Goal: Task Accomplishment & Management: Use online tool/utility

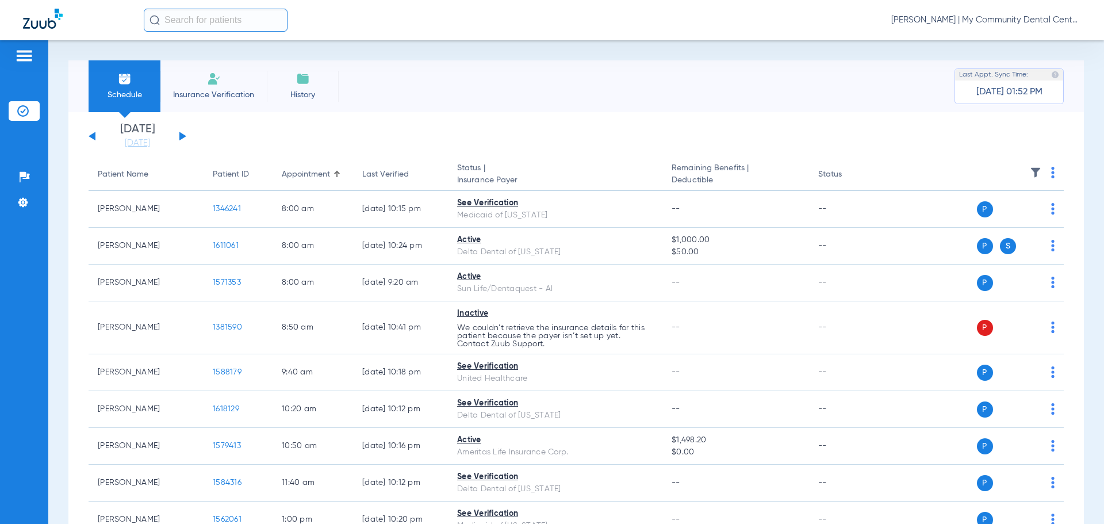
click at [1021, 24] on span "[PERSON_NAME] | My Community Dental Centers" at bounding box center [986, 19] width 190 height 11
click at [1019, 37] on span "Account Selection" at bounding box center [1038, 41] width 64 height 8
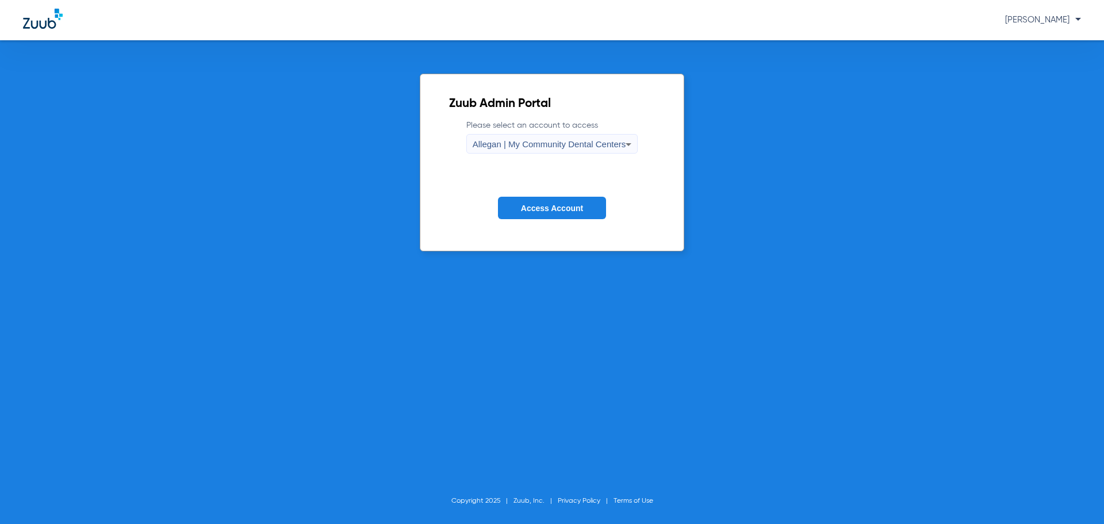
click at [548, 153] on div "Allegan | My Community Dental Centers" at bounding box center [550, 145] width 154 height 20
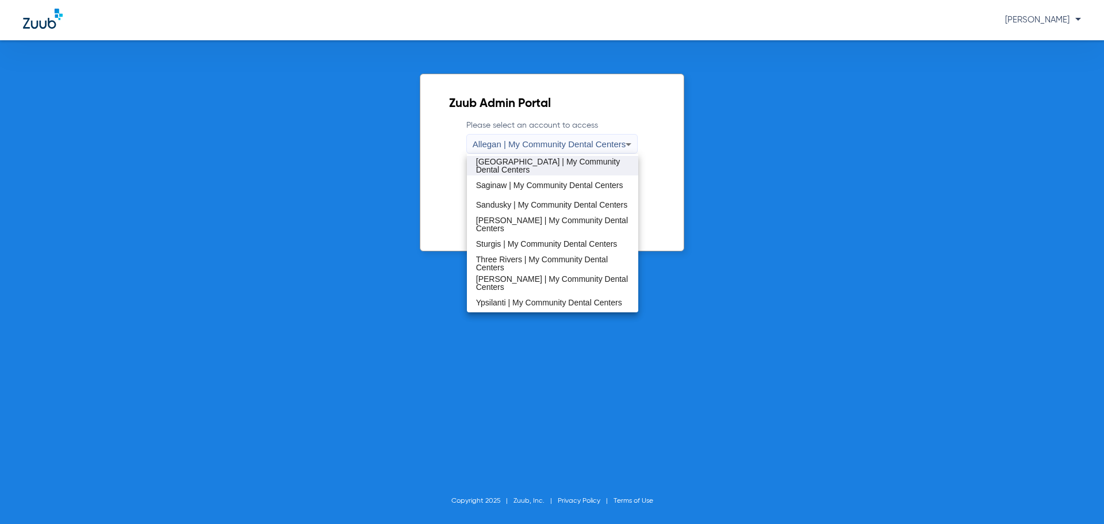
scroll to position [312, 0]
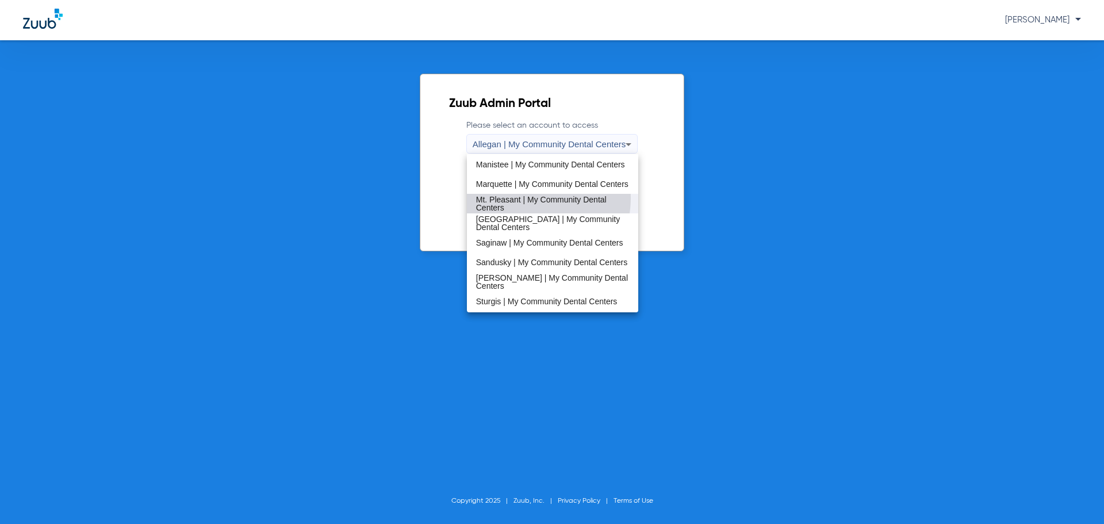
click at [523, 198] on span "Mt. Pleasant | My Community Dental Centers" at bounding box center [553, 203] width 154 height 16
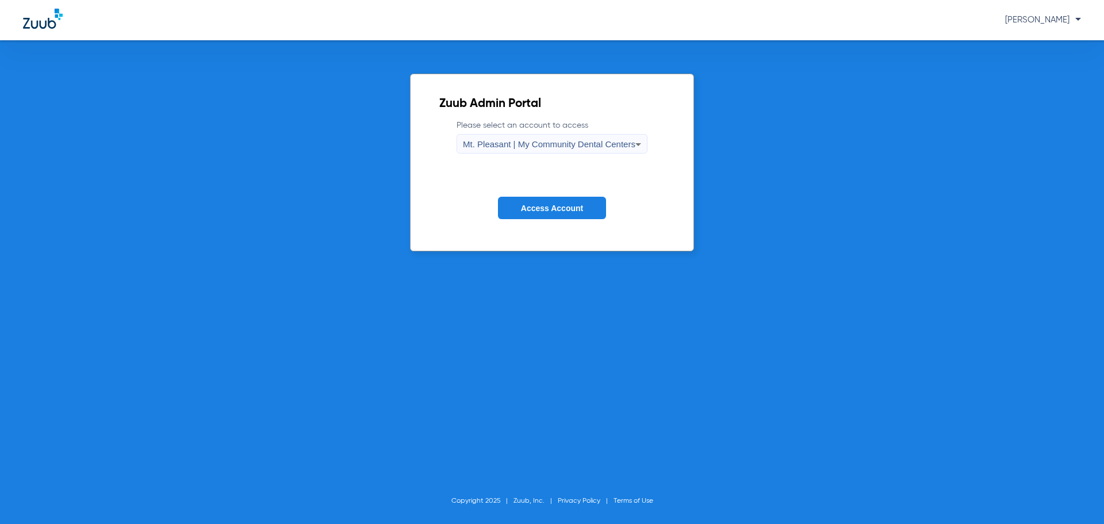
click at [531, 208] on span "Access Account" at bounding box center [552, 208] width 62 height 9
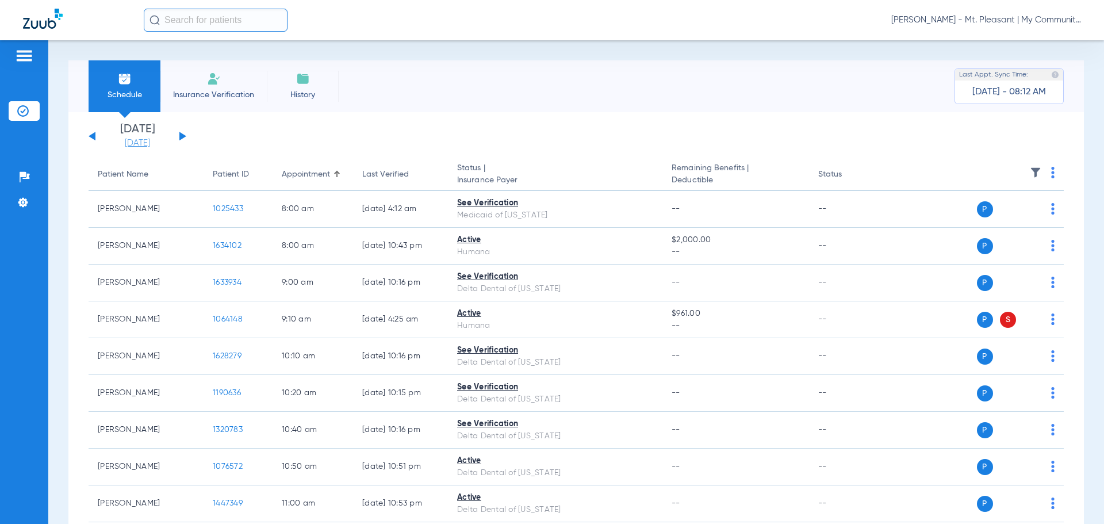
click at [140, 140] on link "[DATE]" at bounding box center [137, 142] width 69 height 11
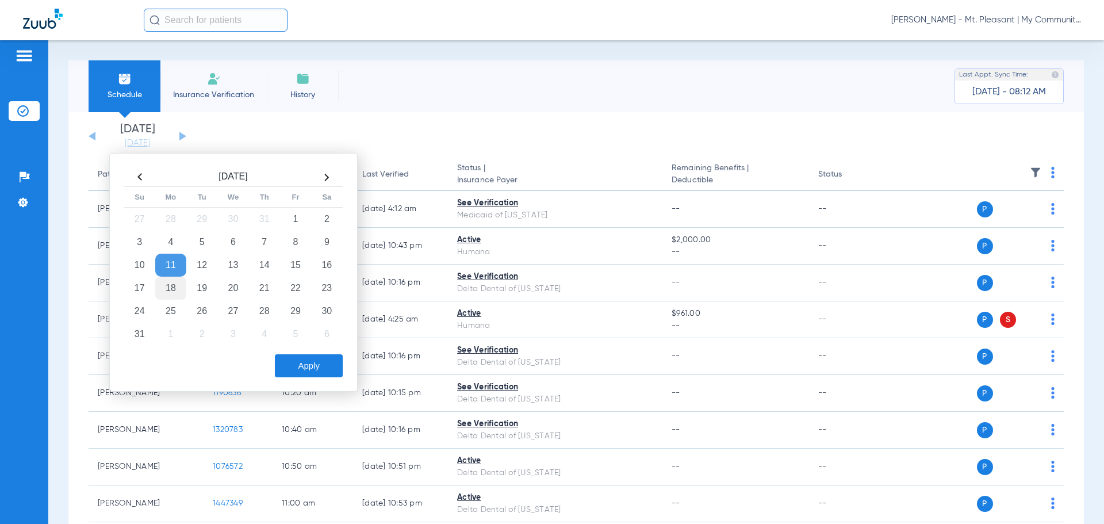
click at [171, 285] on td "18" at bounding box center [170, 288] width 31 height 23
click at [315, 367] on button "Apply" at bounding box center [309, 365] width 68 height 23
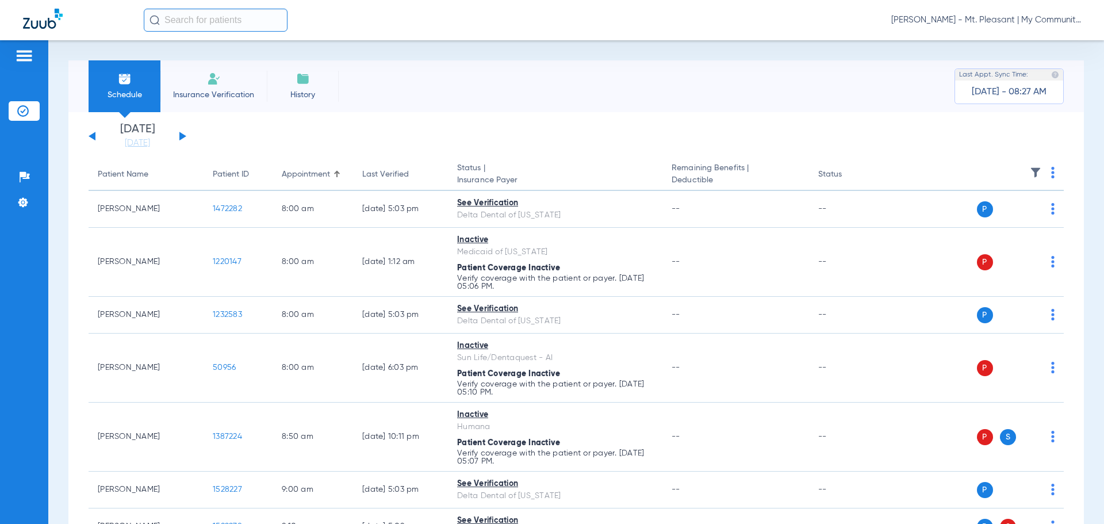
click at [133, 136] on li "[DATE]" at bounding box center [137, 136] width 69 height 25
click at [148, 139] on link "[DATE]" at bounding box center [137, 142] width 69 height 11
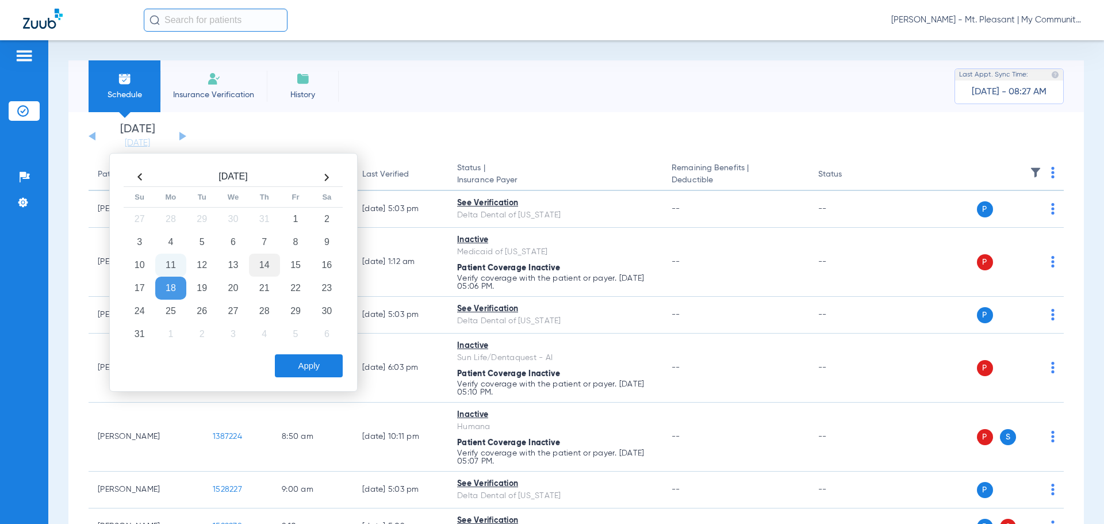
click at [266, 267] on td "14" at bounding box center [264, 265] width 31 height 23
click at [315, 368] on button "Apply" at bounding box center [309, 365] width 68 height 23
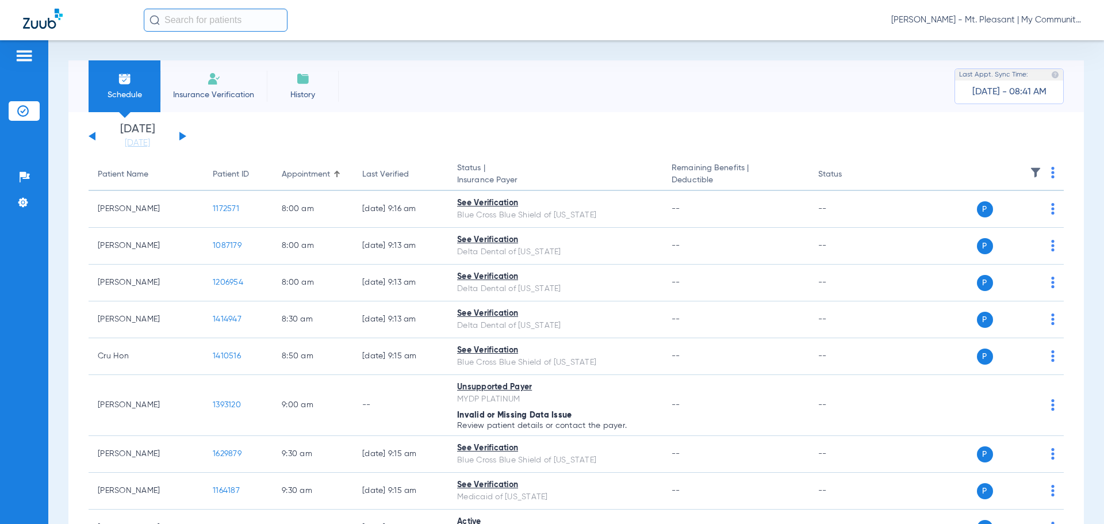
click at [1030, 169] on img at bounding box center [1035, 172] width 11 height 11
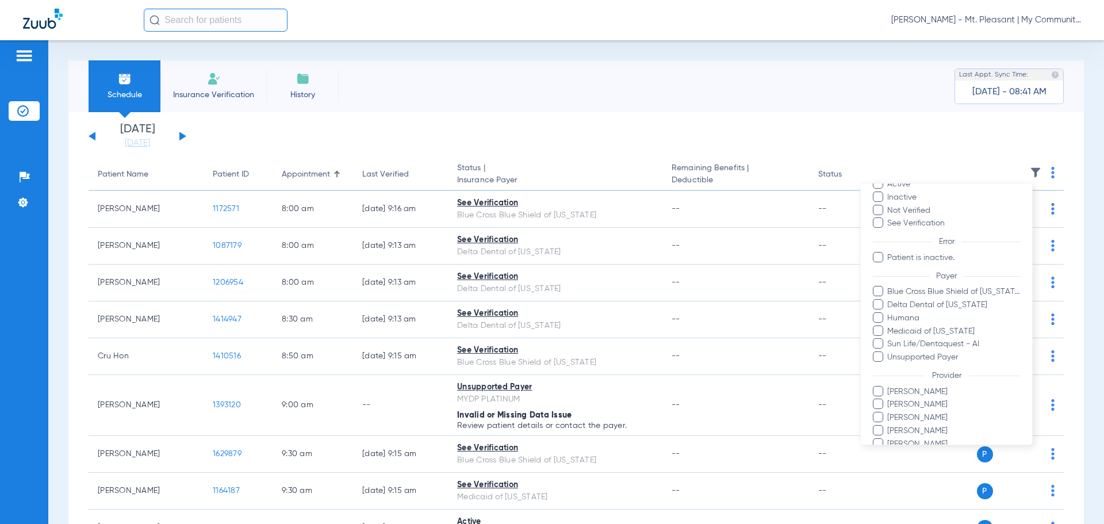
scroll to position [105, 0]
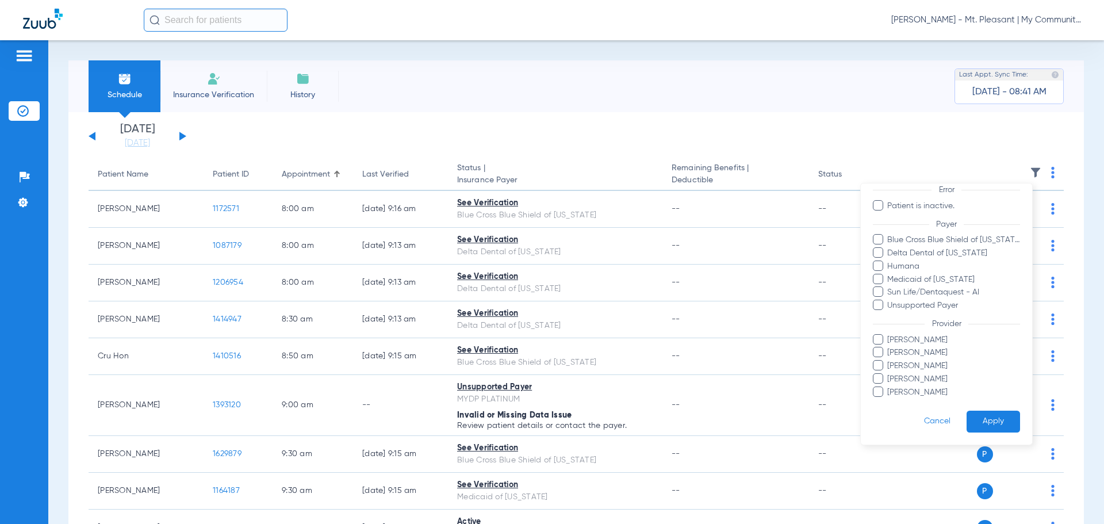
click at [919, 368] on span "[PERSON_NAME]" at bounding box center [953, 366] width 133 height 12
click at [889, 374] on input "[PERSON_NAME]" at bounding box center [889, 374] width 0 height 0
click at [987, 420] on button "Apply" at bounding box center [992, 422] width 53 height 22
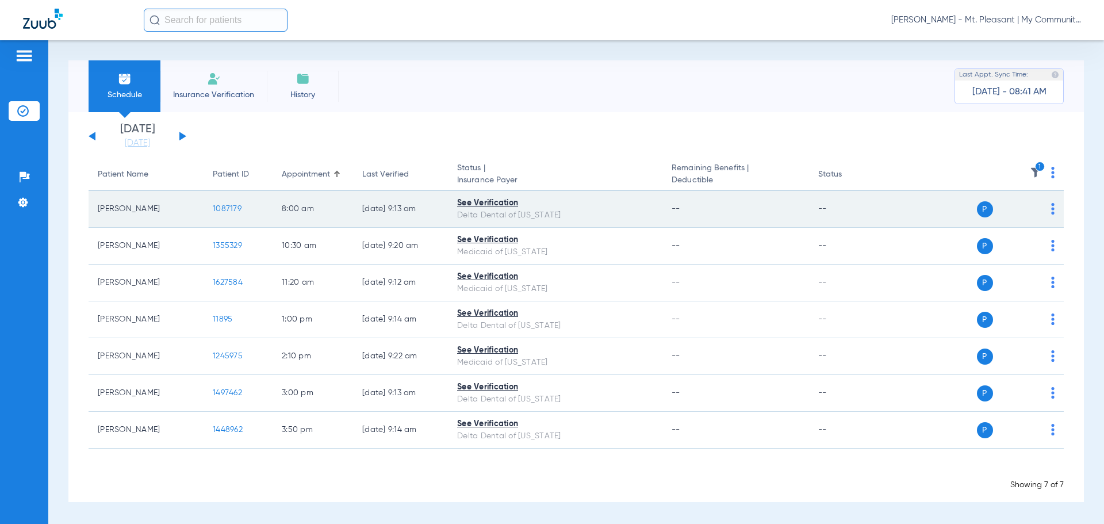
click at [229, 202] on td "1087179" at bounding box center [238, 209] width 69 height 37
click at [231, 210] on span "1087179" at bounding box center [227, 209] width 29 height 8
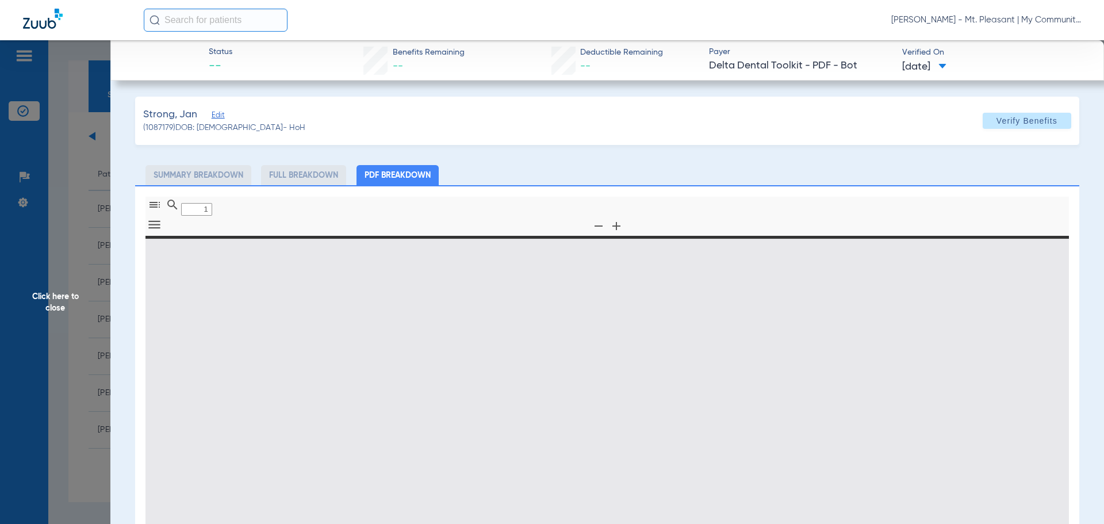
type input "0"
select select "page-width"
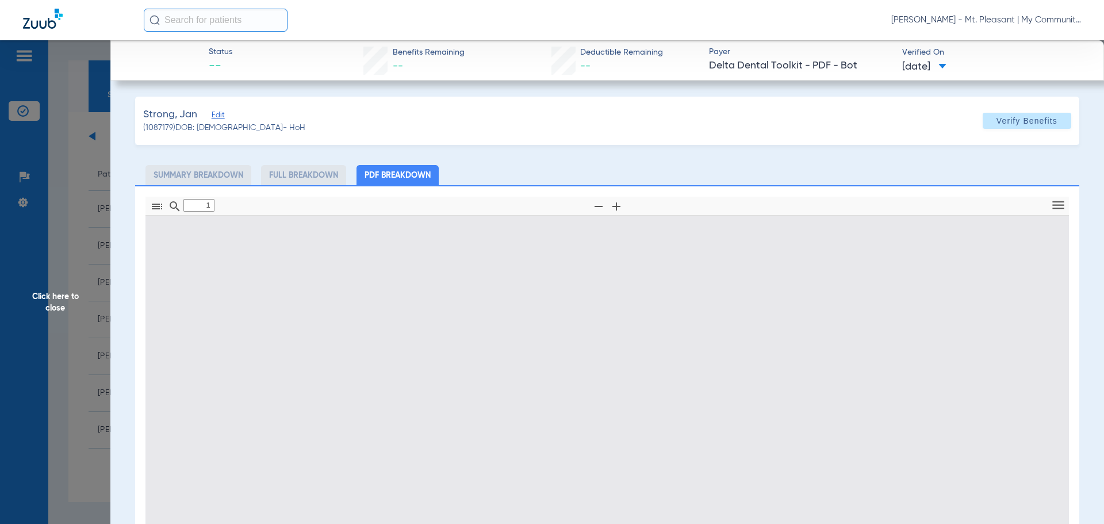
scroll to position [6, 0]
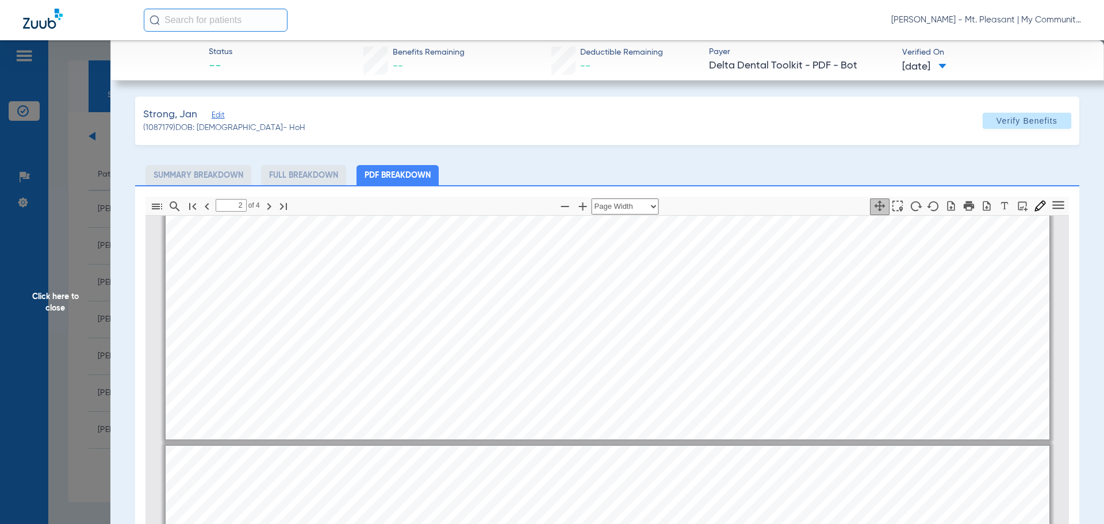
type input "1"
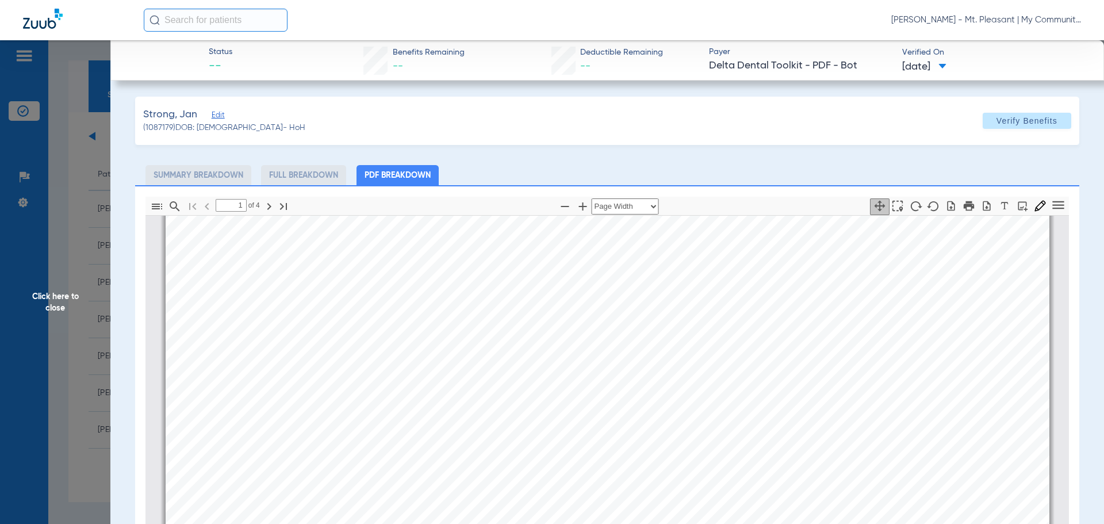
click at [101, 295] on span "Click here to close" at bounding box center [55, 302] width 110 height 524
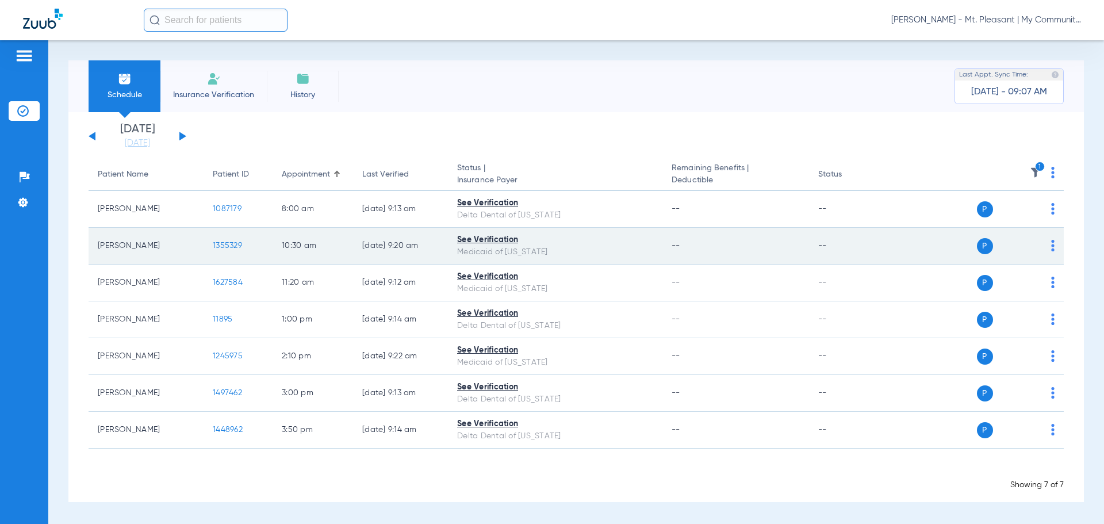
click at [259, 243] on td "1355329" at bounding box center [238, 246] width 69 height 37
click at [224, 244] on span "1355329" at bounding box center [227, 245] width 29 height 8
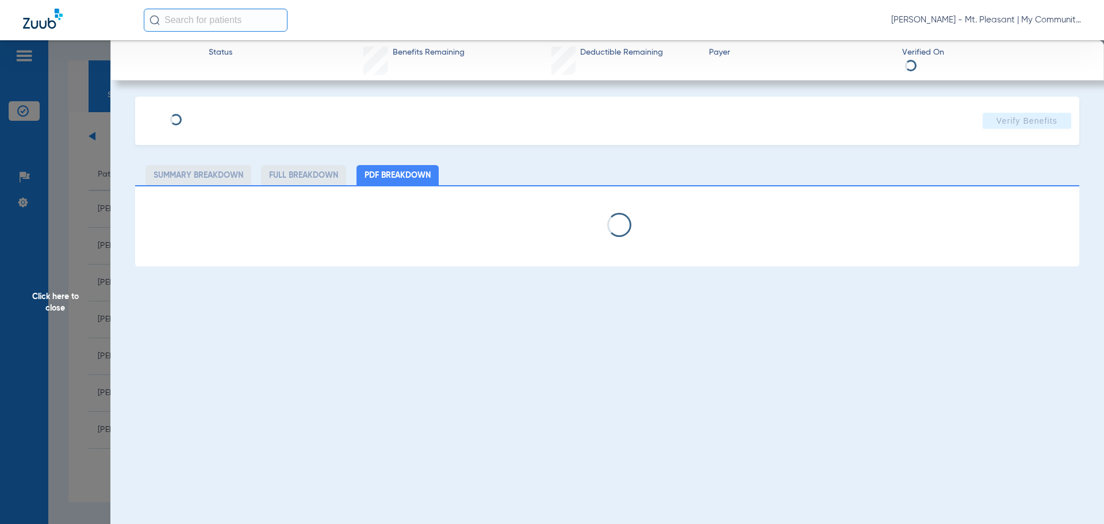
select select "page-width"
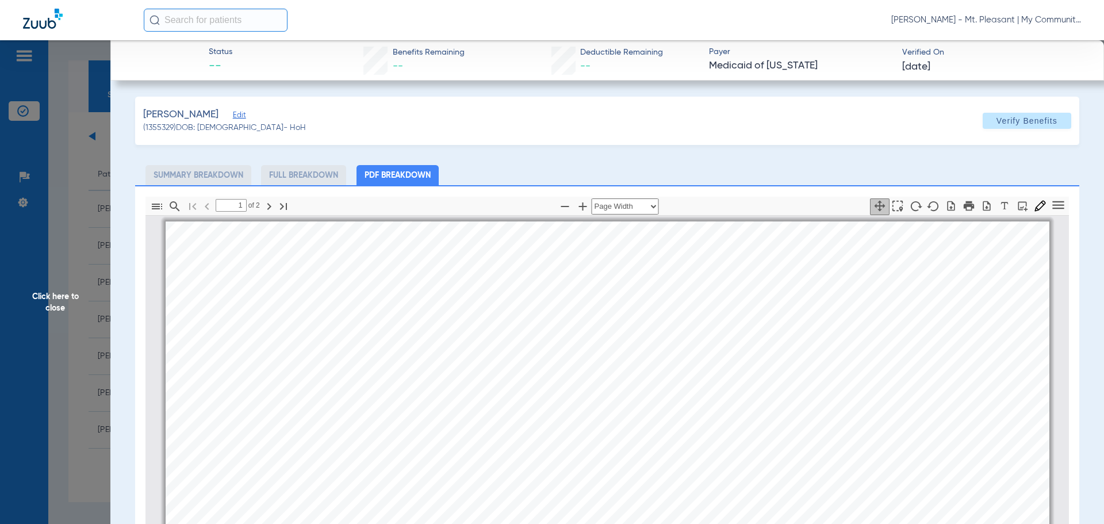
scroll to position [6, 0]
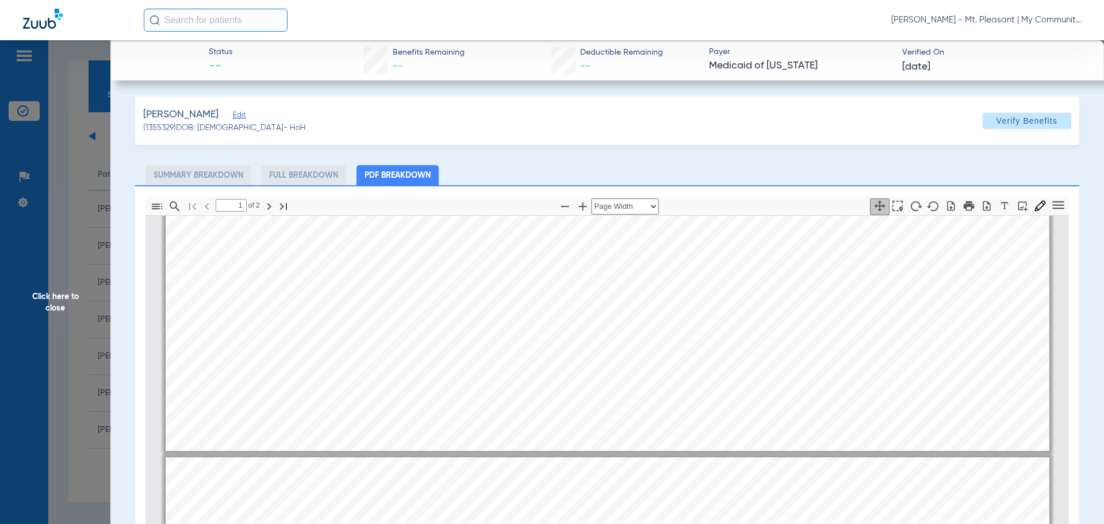
type input "2"
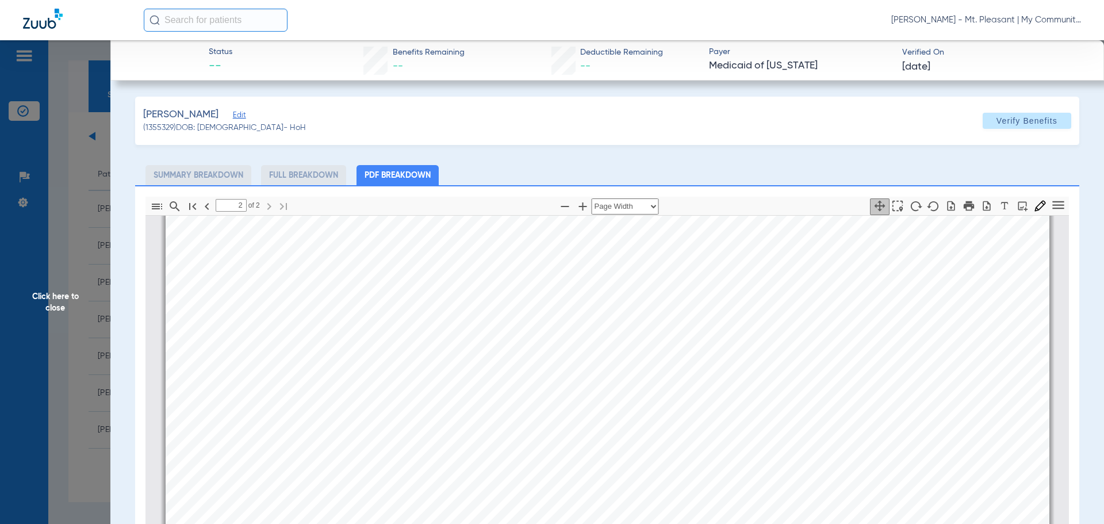
scroll to position [1386, 0]
click at [64, 289] on span "Click here to close" at bounding box center [55, 302] width 110 height 524
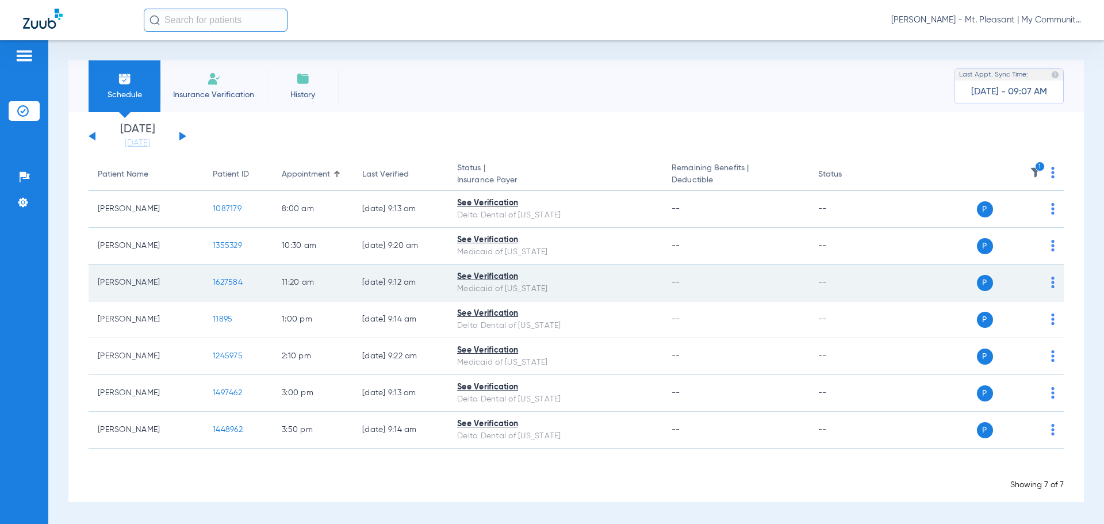
click at [223, 274] on td "1627584" at bounding box center [238, 282] width 69 height 37
click at [224, 284] on span "1627584" at bounding box center [228, 282] width 30 height 8
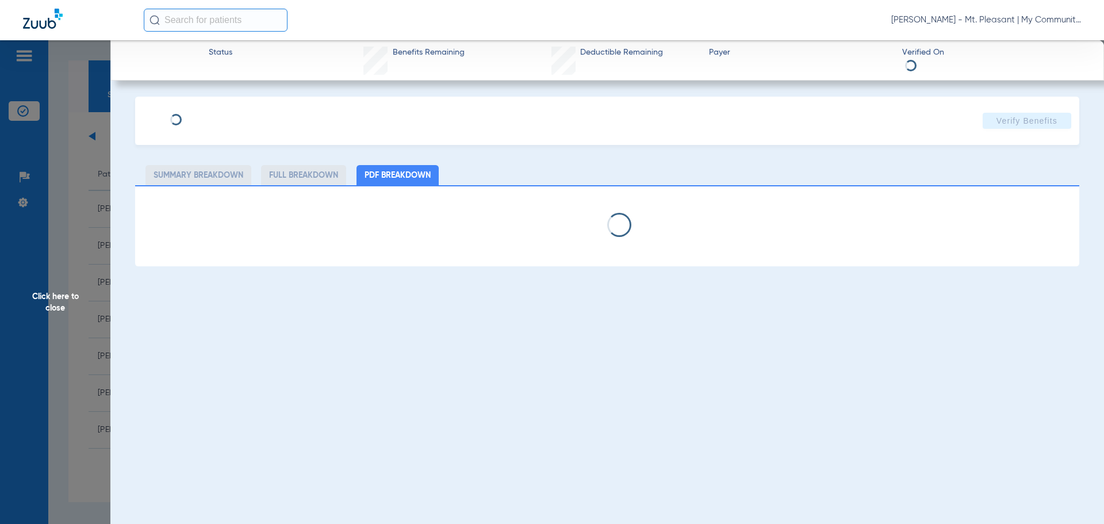
select select "page-width"
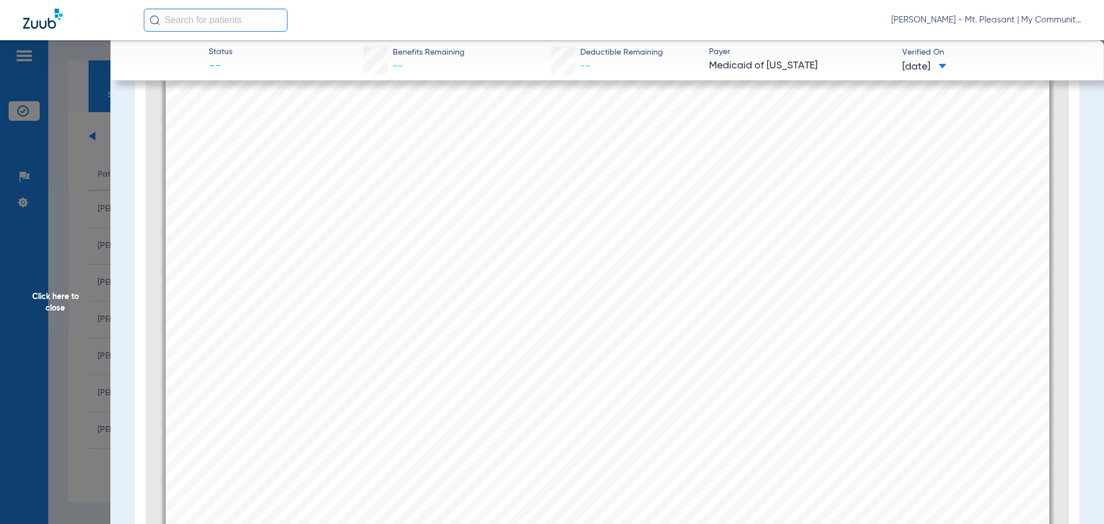
scroll to position [2009, 0]
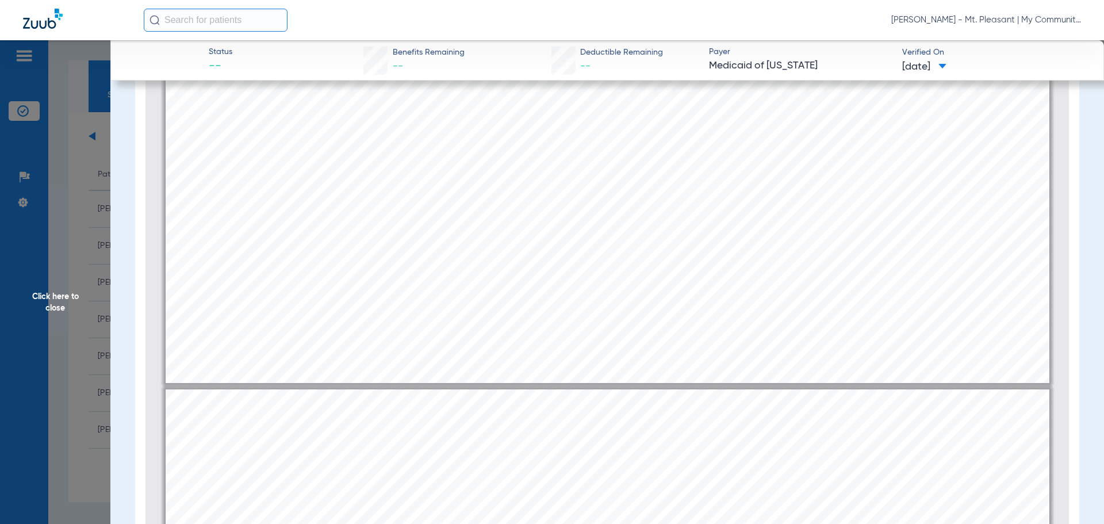
type input "1"
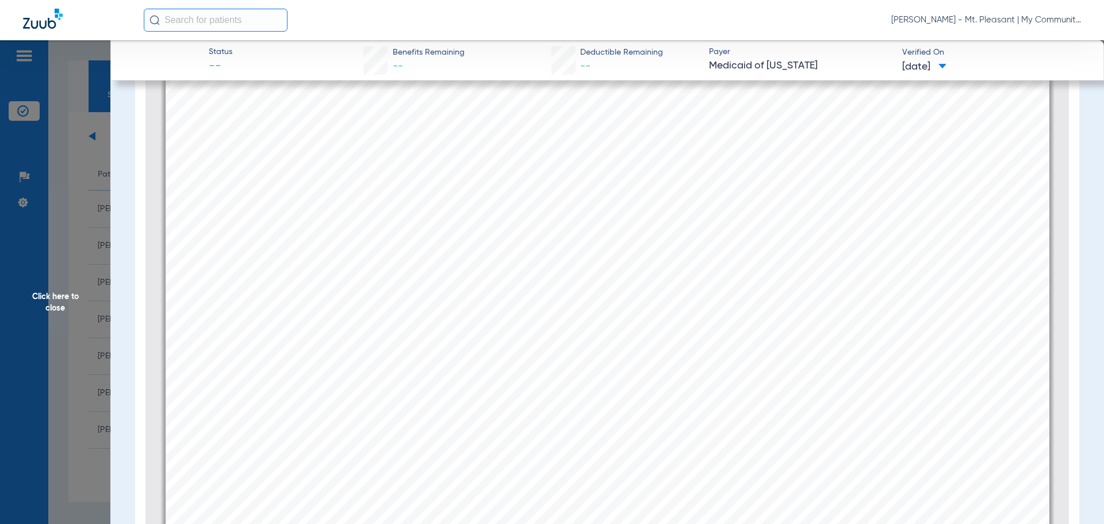
scroll to position [0, 0]
click at [56, 289] on span "Click here to close" at bounding box center [55, 302] width 110 height 524
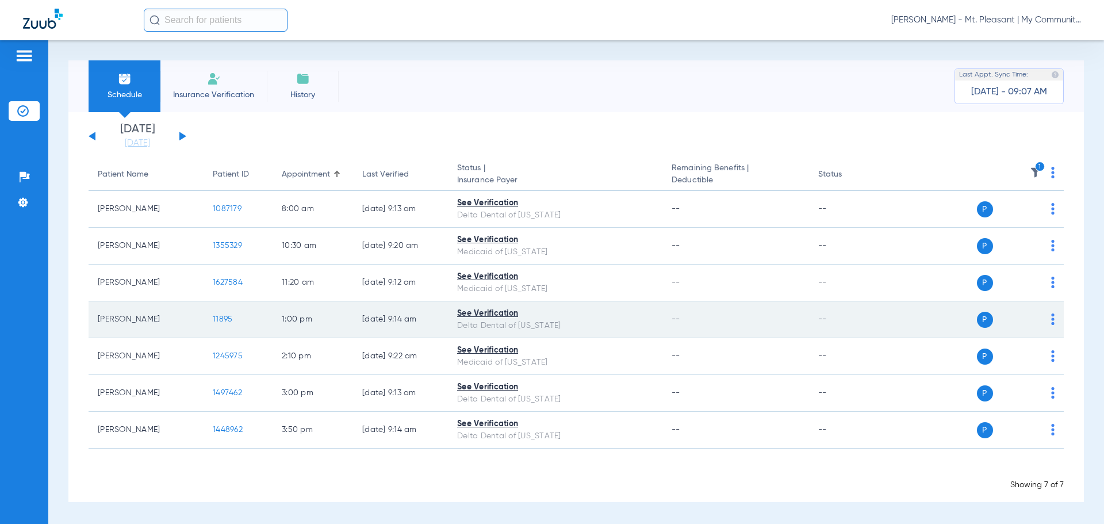
click at [221, 324] on td "11895" at bounding box center [238, 319] width 69 height 37
click at [217, 320] on span "11895" at bounding box center [223, 319] width 20 height 8
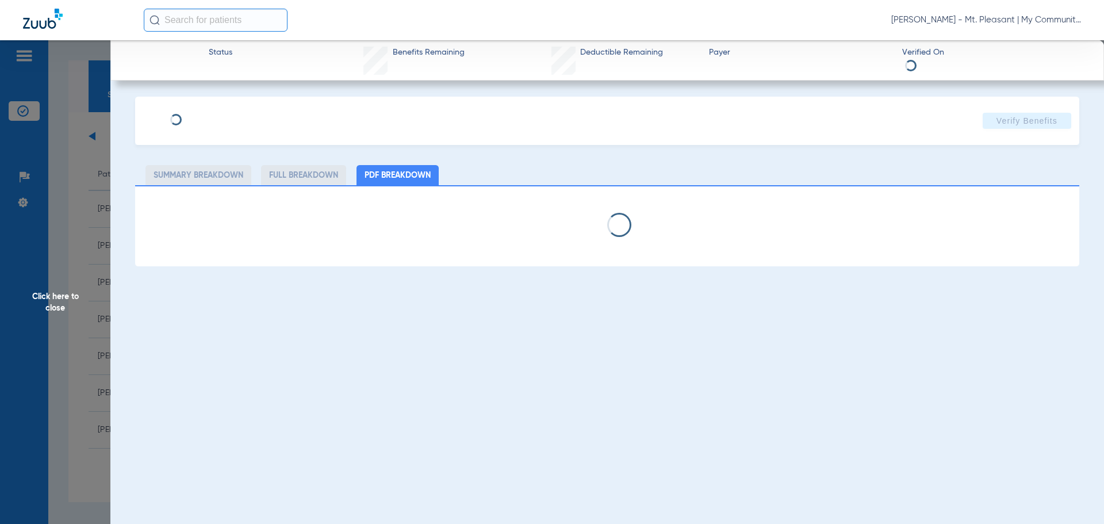
select select "page-width"
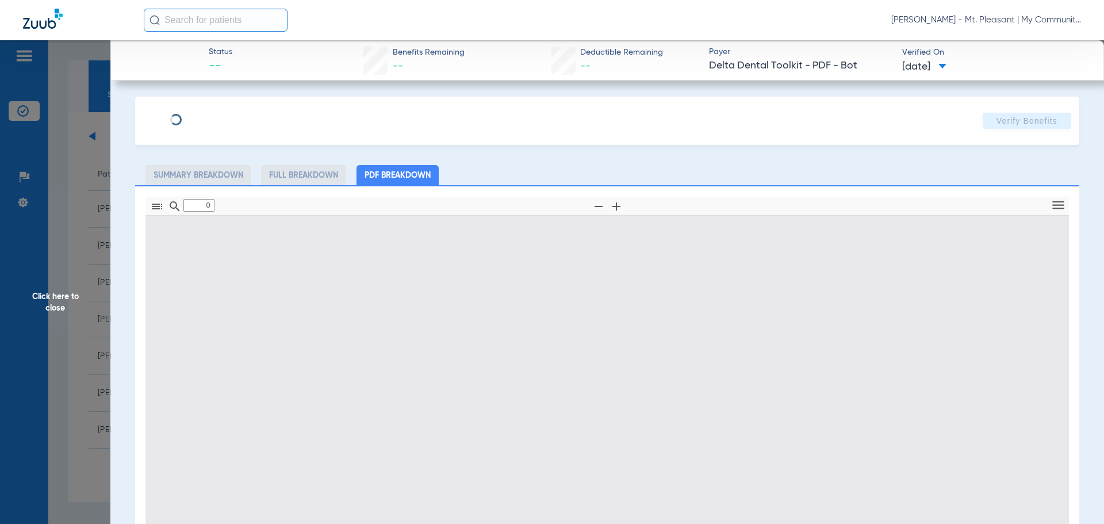
type input "1"
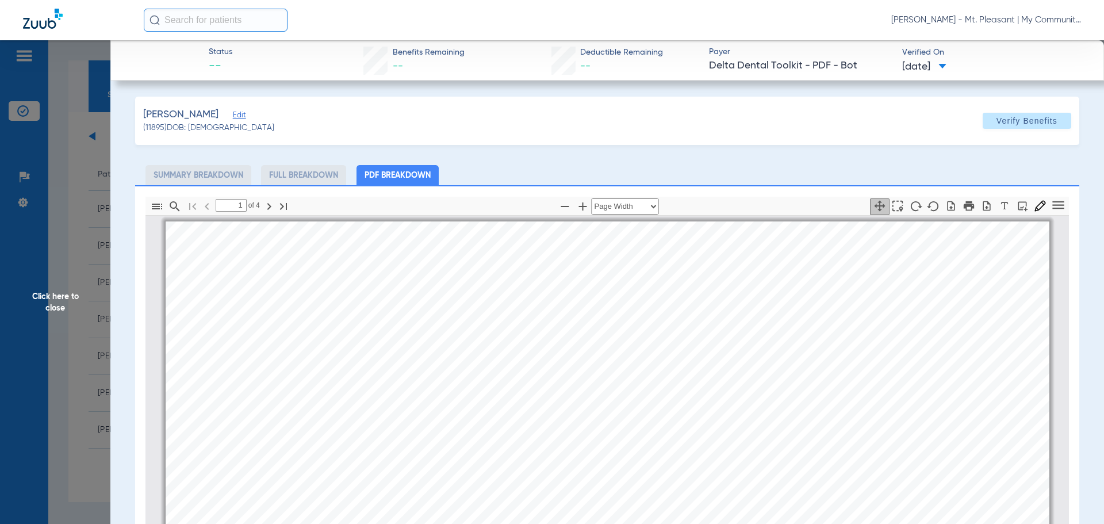
scroll to position [6, 0]
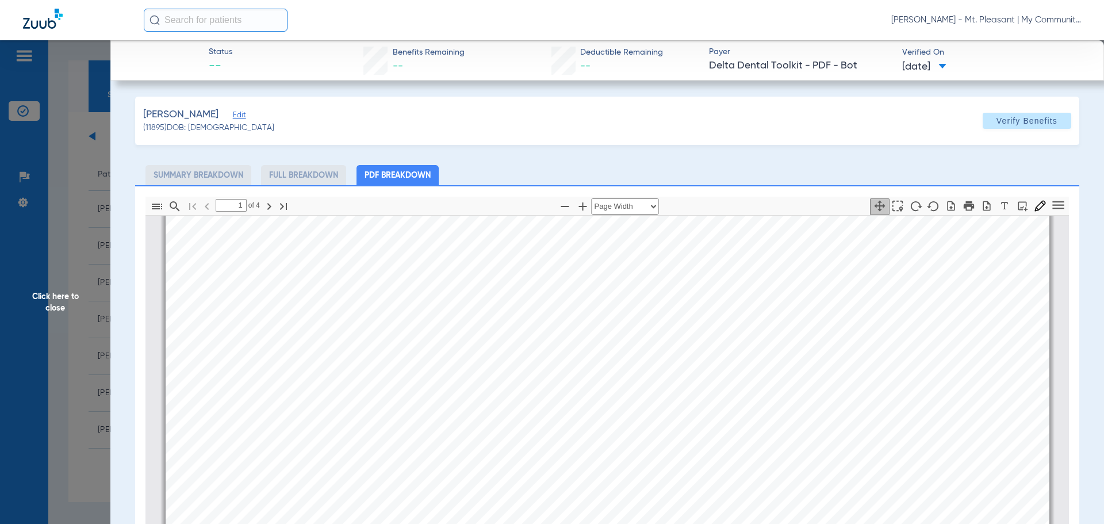
click at [95, 242] on span "Click here to close" at bounding box center [55, 302] width 110 height 524
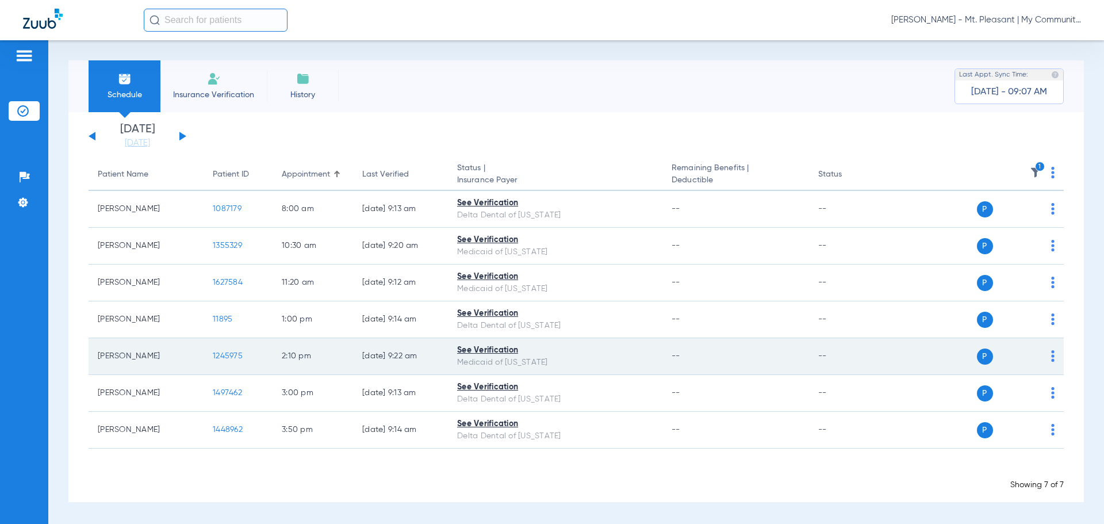
click at [227, 357] on span "1245975" at bounding box center [228, 356] width 30 height 8
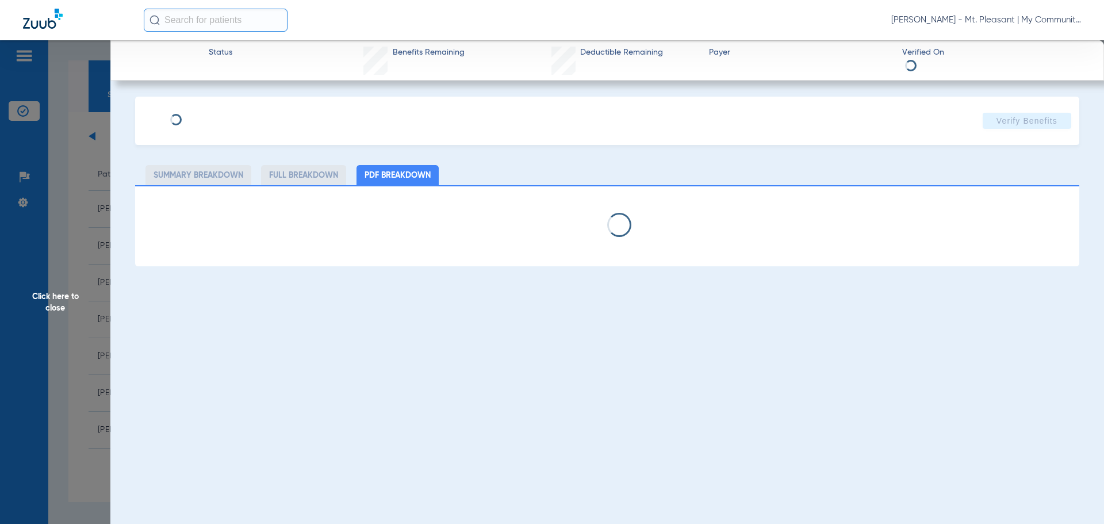
select select "page-width"
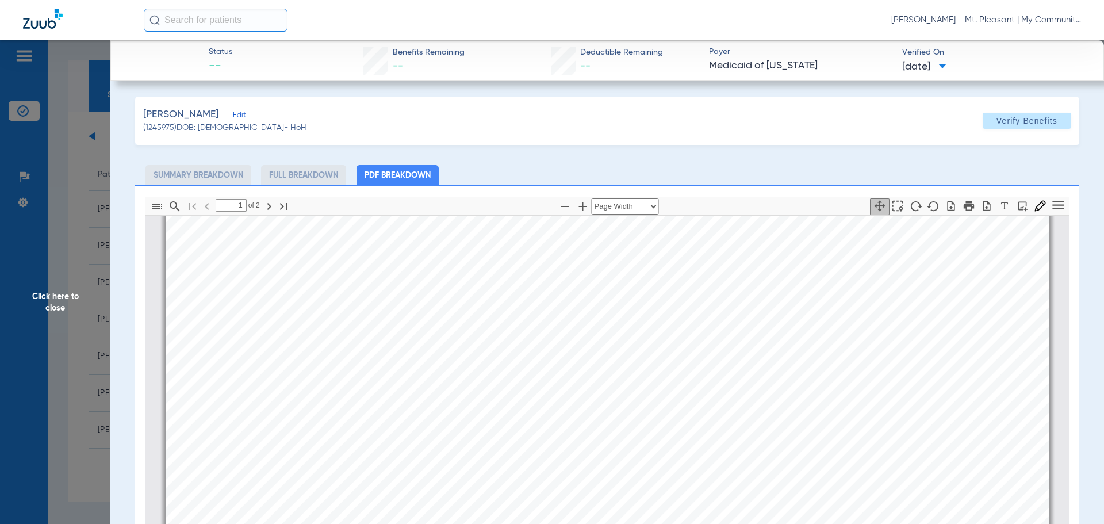
scroll to position [581, 0]
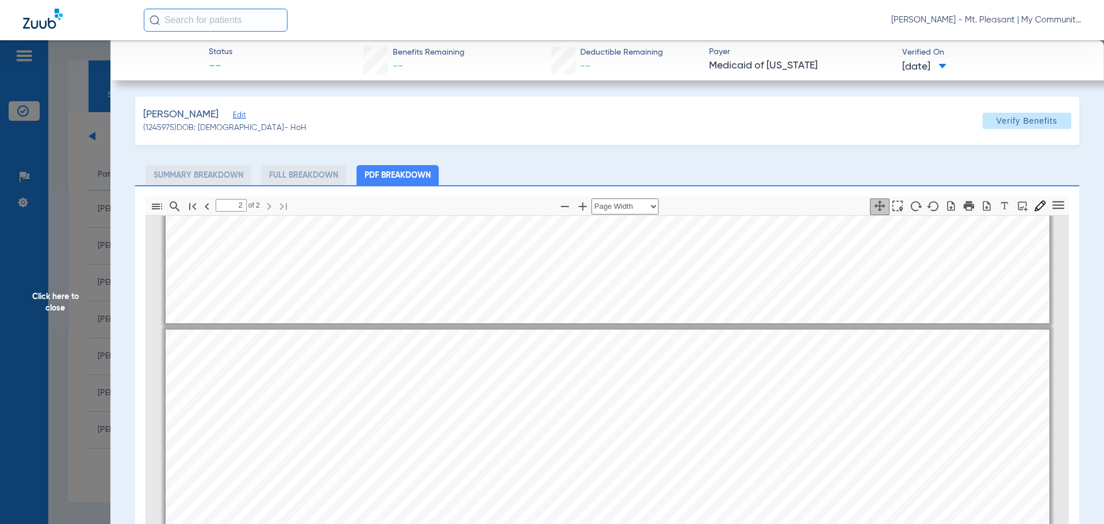
type input "1"
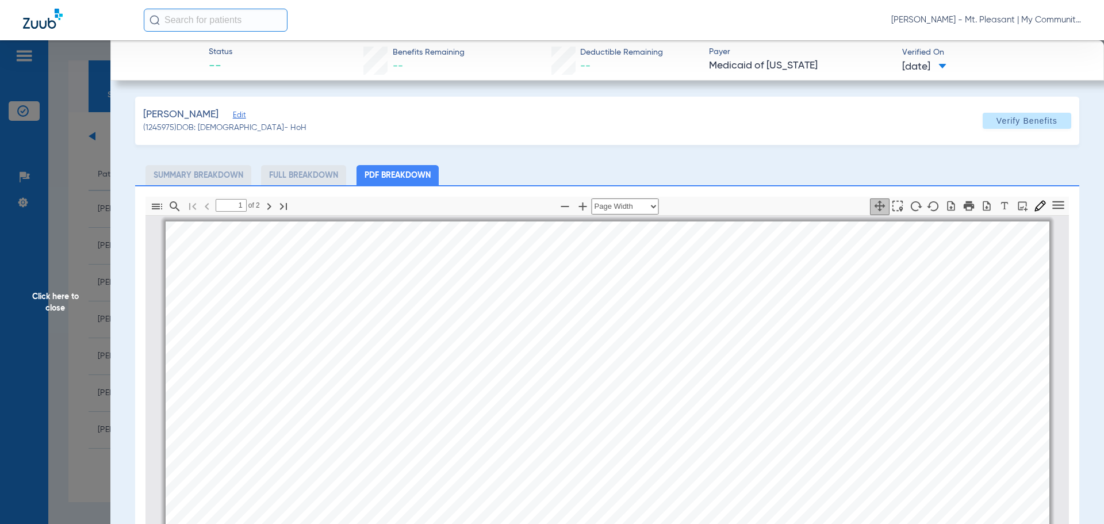
scroll to position [57, 0]
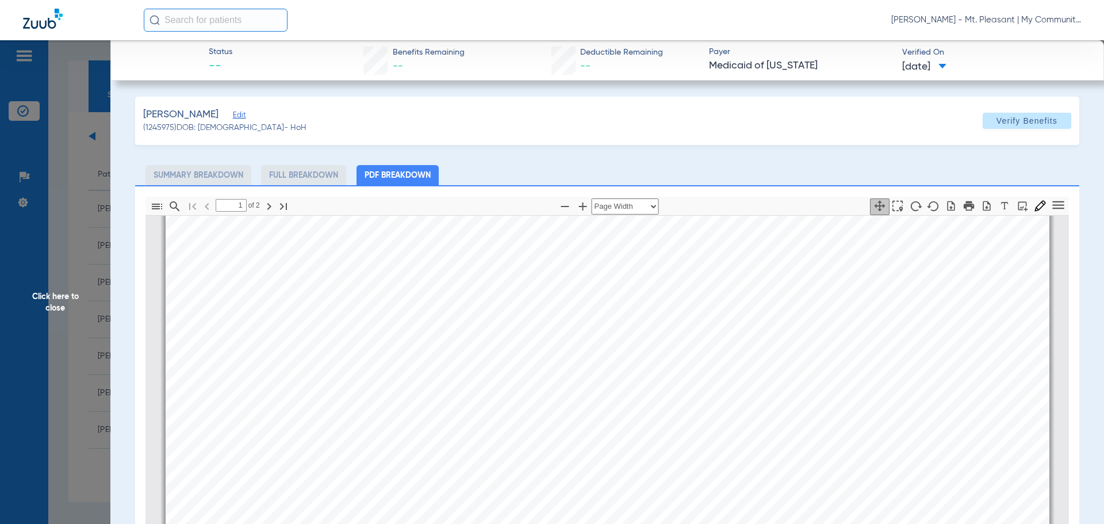
drag, startPoint x: 109, startPoint y: 339, endPoint x: 2, endPoint y: 377, distance: 113.3
click at [109, 339] on span "Click here to close" at bounding box center [55, 302] width 110 height 524
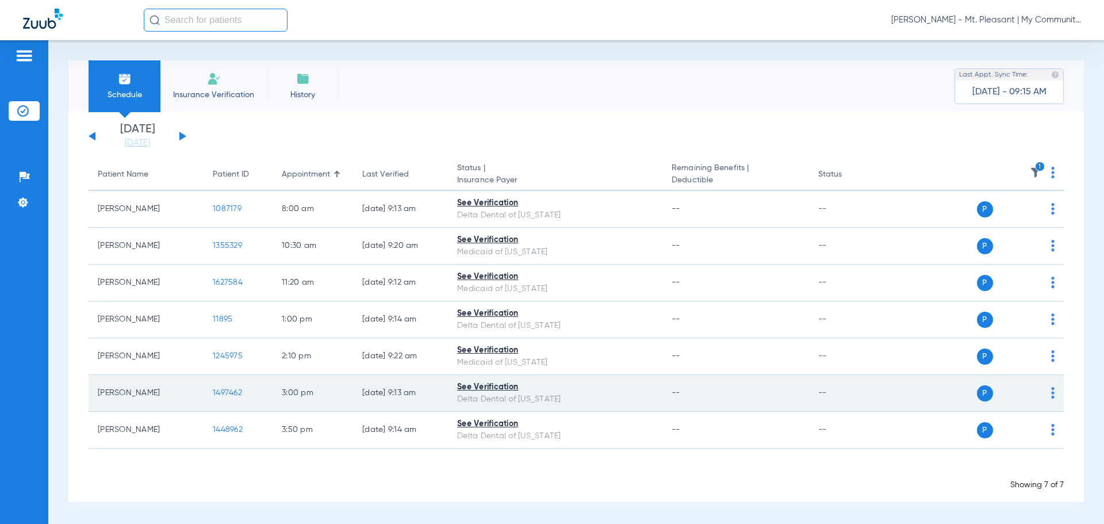
click at [238, 391] on span "1497462" at bounding box center [227, 393] width 29 height 8
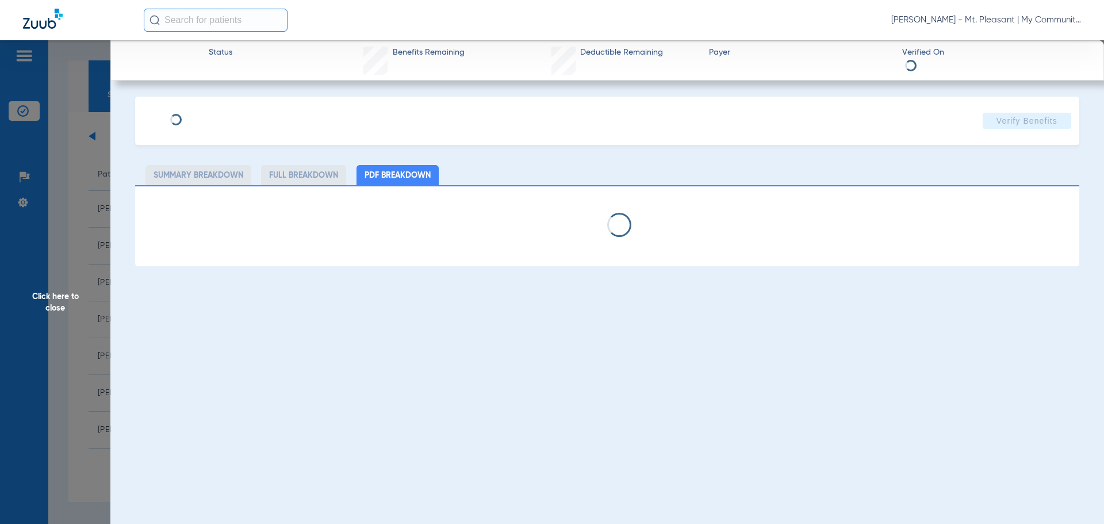
select select "page-width"
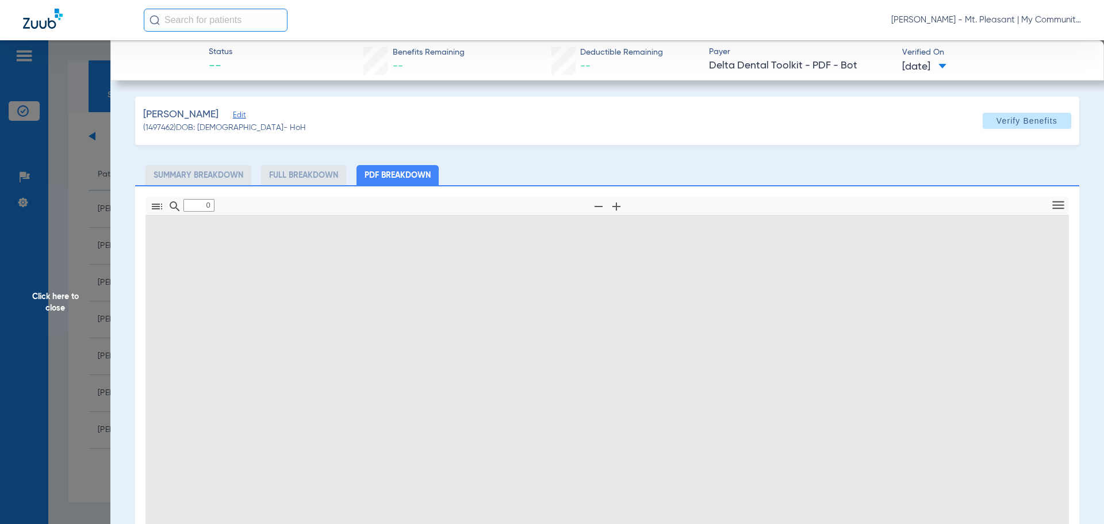
type input "1"
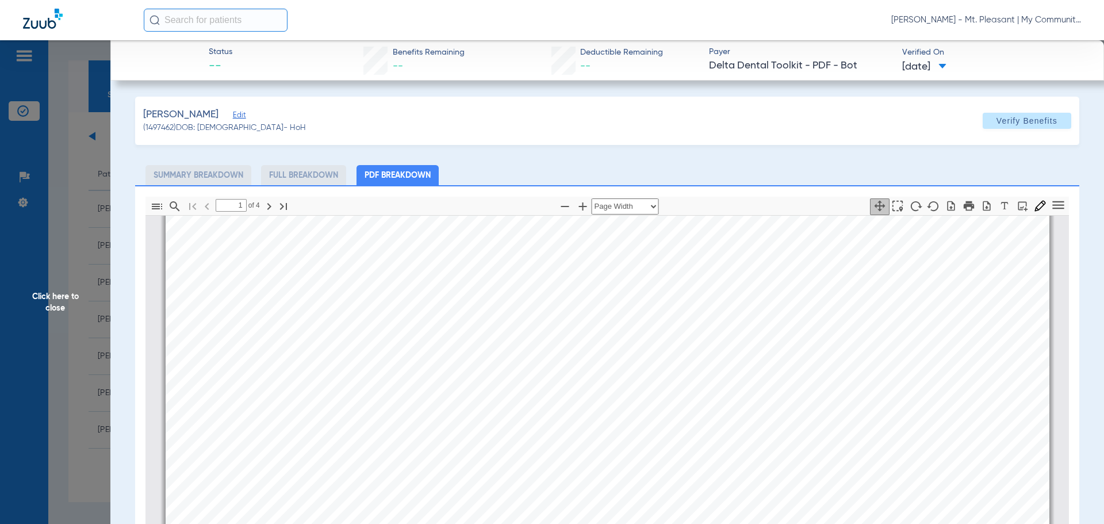
scroll to position [293, 0]
click at [703, 352] on div "mbb_20250808091330_2911343_DOT Page 1 Eligibility and Benefits are based on inf…" at bounding box center [608, 500] width 884 height 1144
click at [52, 347] on span "Click here to close" at bounding box center [55, 302] width 110 height 524
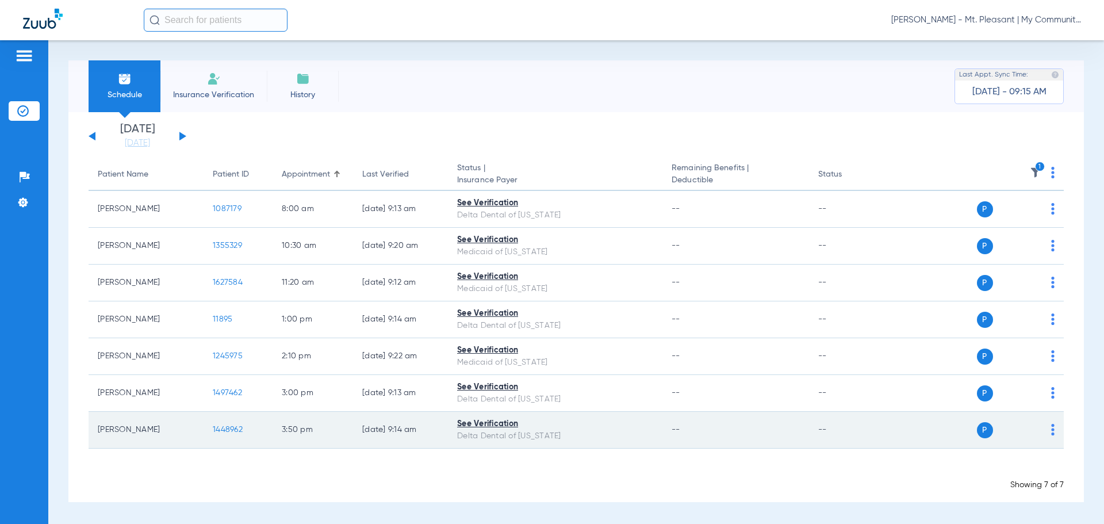
click at [234, 435] on td "1448962" at bounding box center [238, 430] width 69 height 37
click at [236, 432] on span "1448962" at bounding box center [228, 429] width 30 height 8
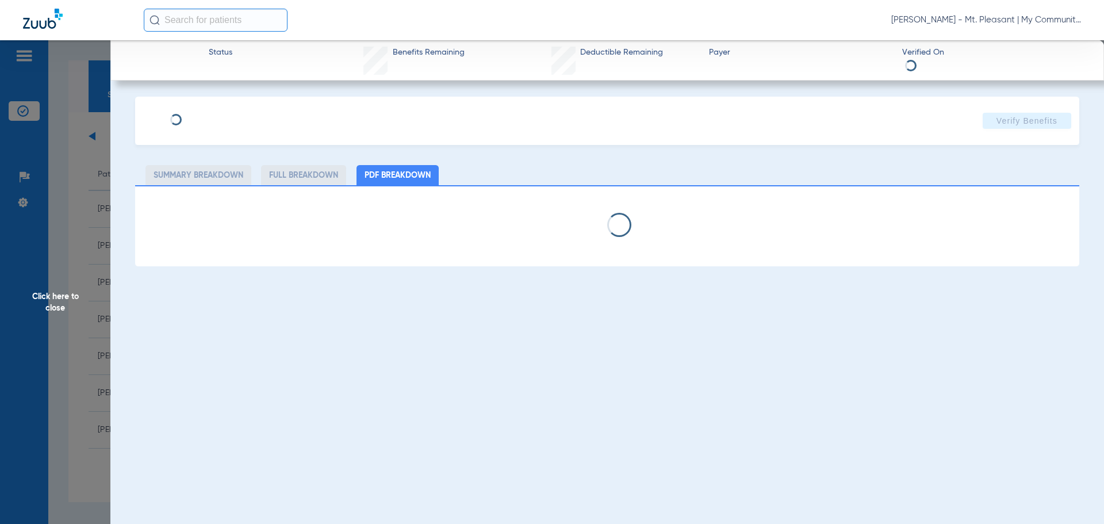
select select "page-width"
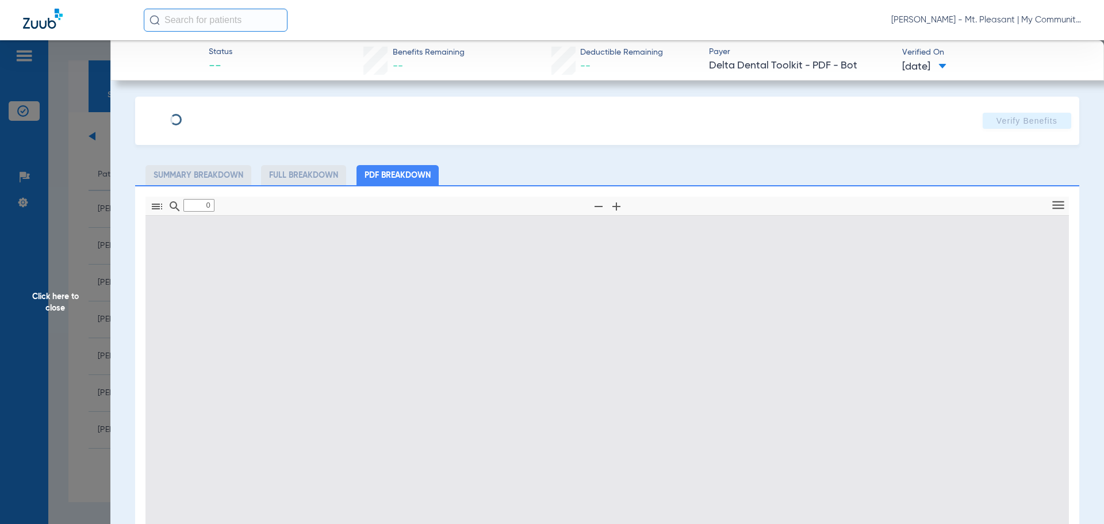
type input "1"
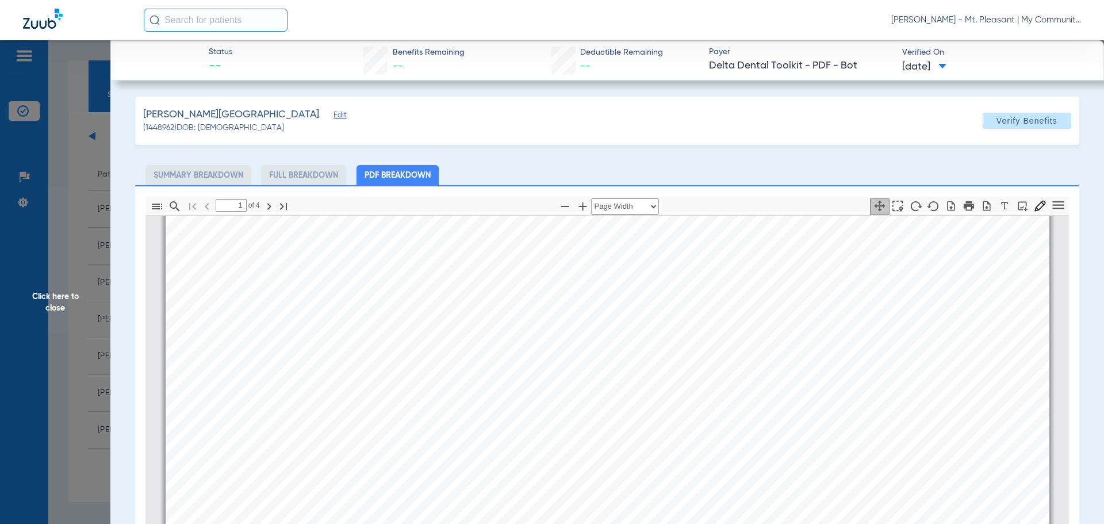
scroll to position [351, 0]
click at [693, 367] on div "mbb_20250808091439_1438300_DOT Page 1 Eligibility and Benefits are based on inf…" at bounding box center [608, 443] width 884 height 1144
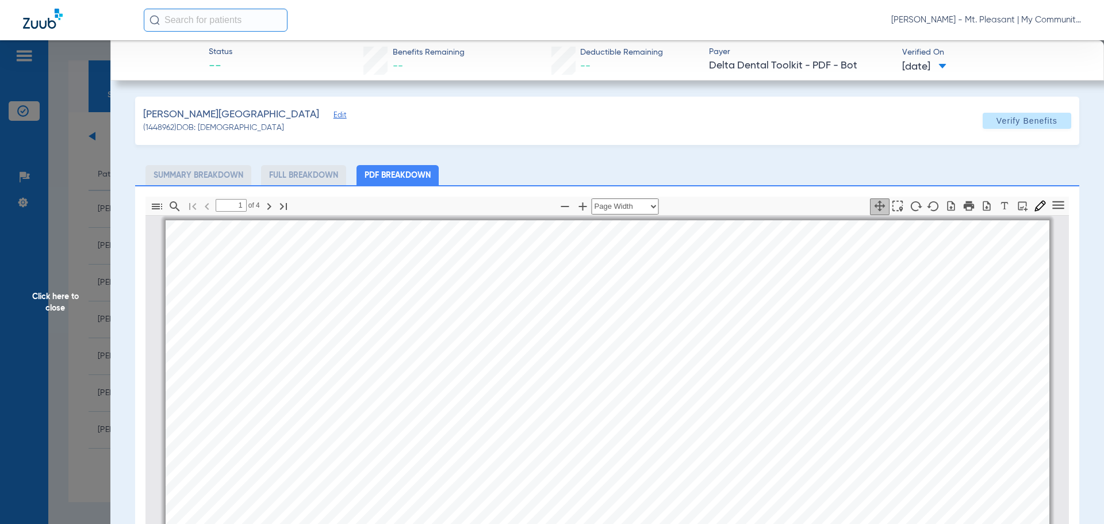
scroll to position [0, 0]
click at [108, 373] on span "Click here to close" at bounding box center [55, 302] width 110 height 524
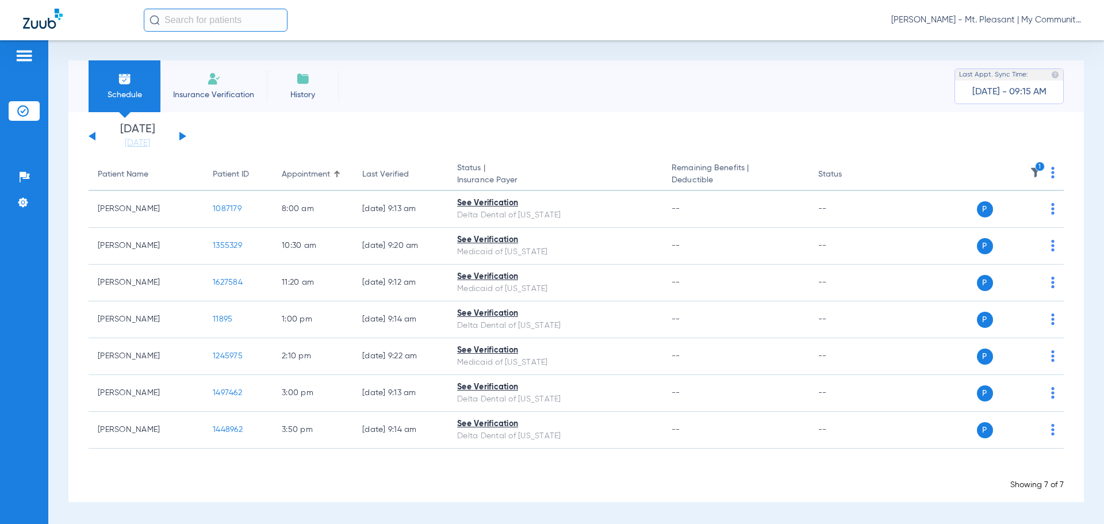
click at [1034, 165] on th "1" at bounding box center [976, 175] width 178 height 32
click at [1035, 166] on icon "1" at bounding box center [1040, 167] width 10 height 10
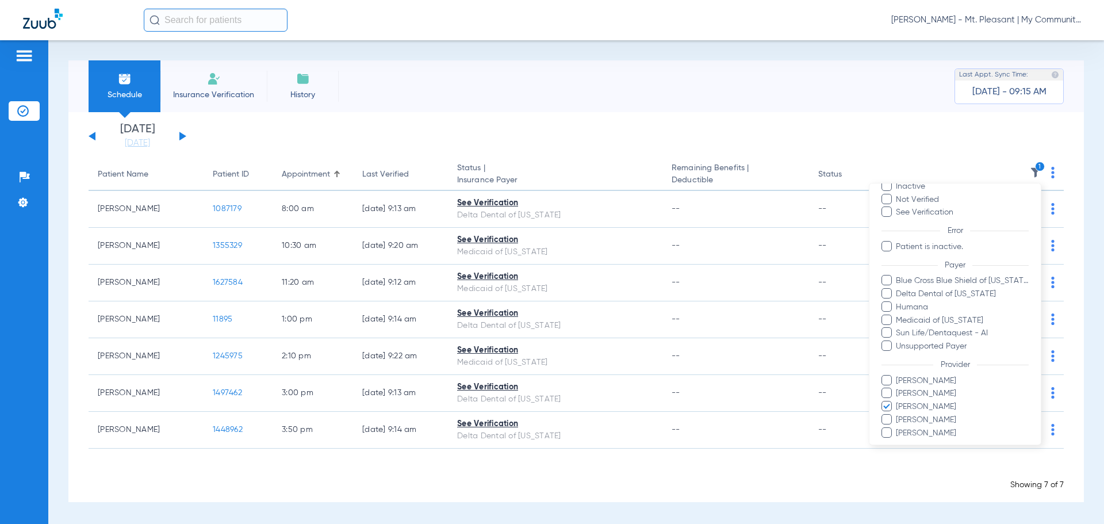
scroll to position [105, 0]
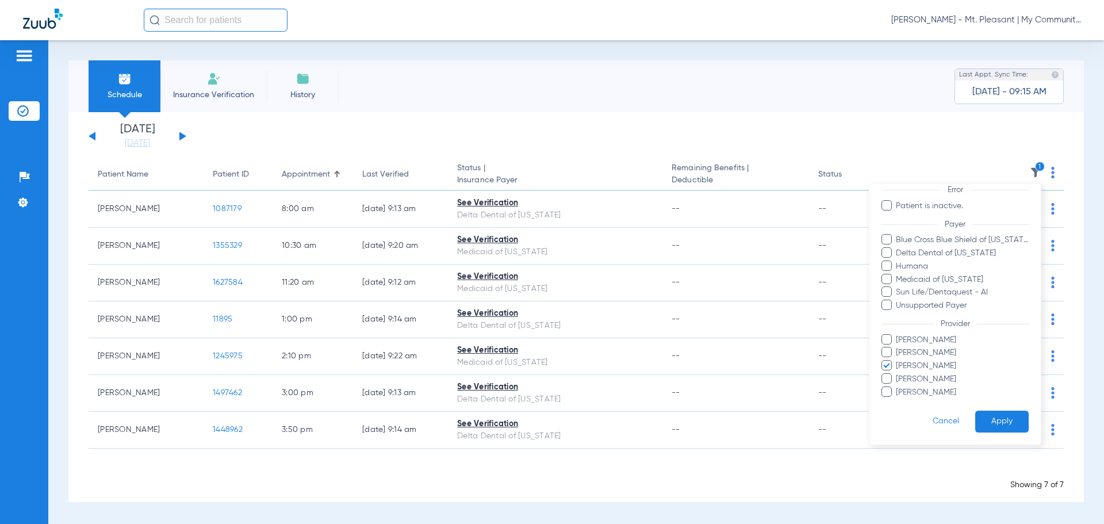
click at [929, 363] on span "[PERSON_NAME]" at bounding box center [961, 366] width 133 height 12
click at [897, 374] on input "[PERSON_NAME]" at bounding box center [897, 374] width 0 height 0
click at [924, 377] on span "[PERSON_NAME]" at bounding box center [961, 379] width 133 height 12
click at [897, 387] on input "[PERSON_NAME]" at bounding box center [897, 387] width 0 height 0
click at [920, 383] on span "[PERSON_NAME]" at bounding box center [961, 379] width 133 height 12
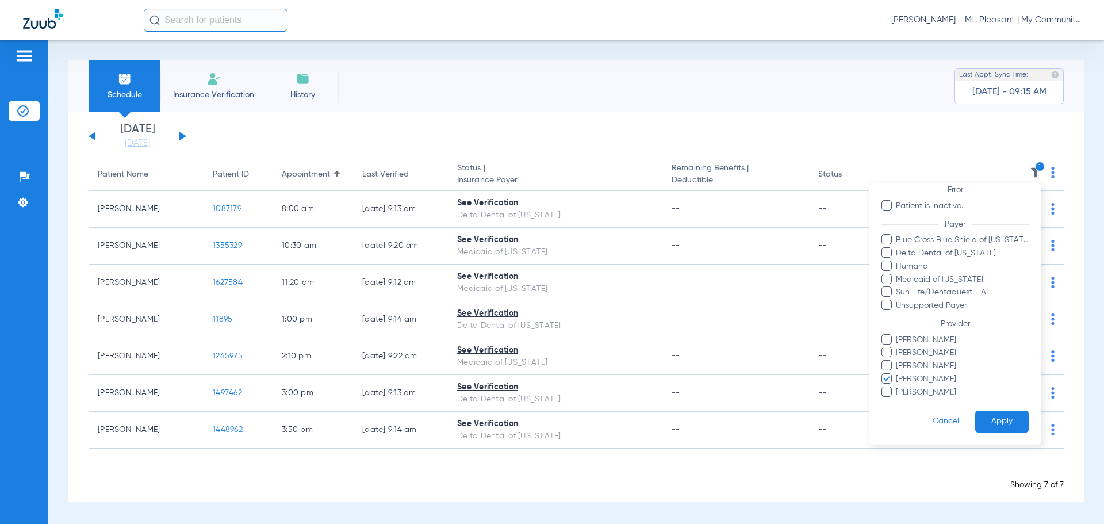
click at [897, 387] on input "[PERSON_NAME]" at bounding box center [897, 387] width 0 height 0
drag, startPoint x: 919, startPoint y: 388, endPoint x: 1023, endPoint y: 422, distance: 109.5
click at [926, 391] on span "[PERSON_NAME]" at bounding box center [961, 392] width 133 height 12
click at [897, 400] on input "[PERSON_NAME]" at bounding box center [897, 400] width 0 height 0
click at [996, 422] on button "Apply" at bounding box center [1001, 422] width 53 height 22
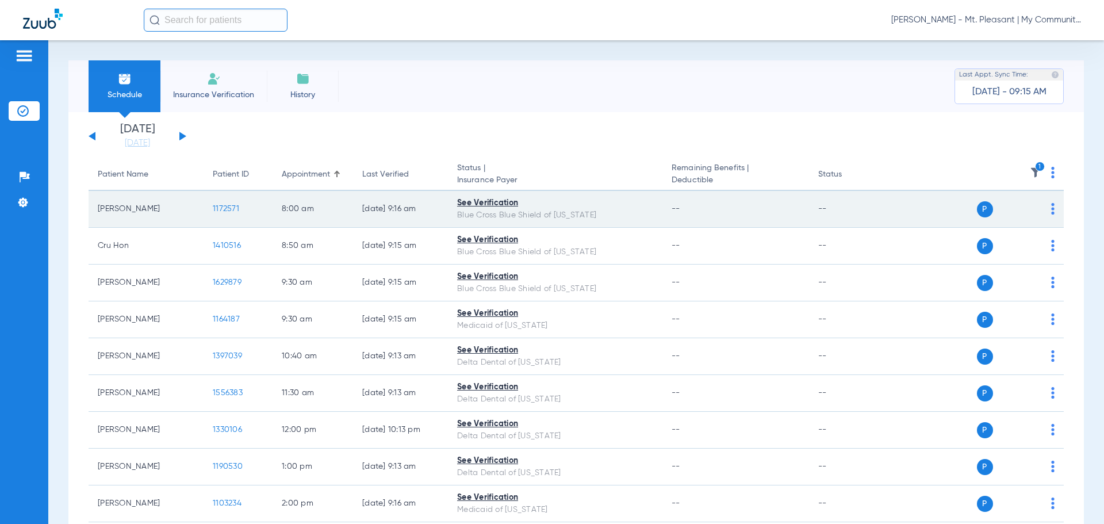
click at [233, 210] on span "1172571" at bounding box center [226, 209] width 26 height 8
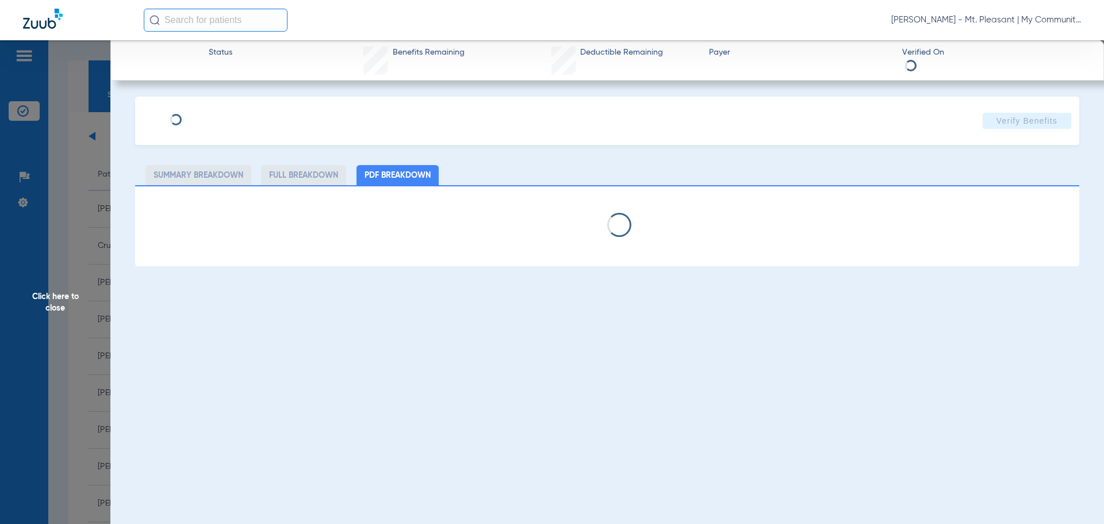
select select "page-width"
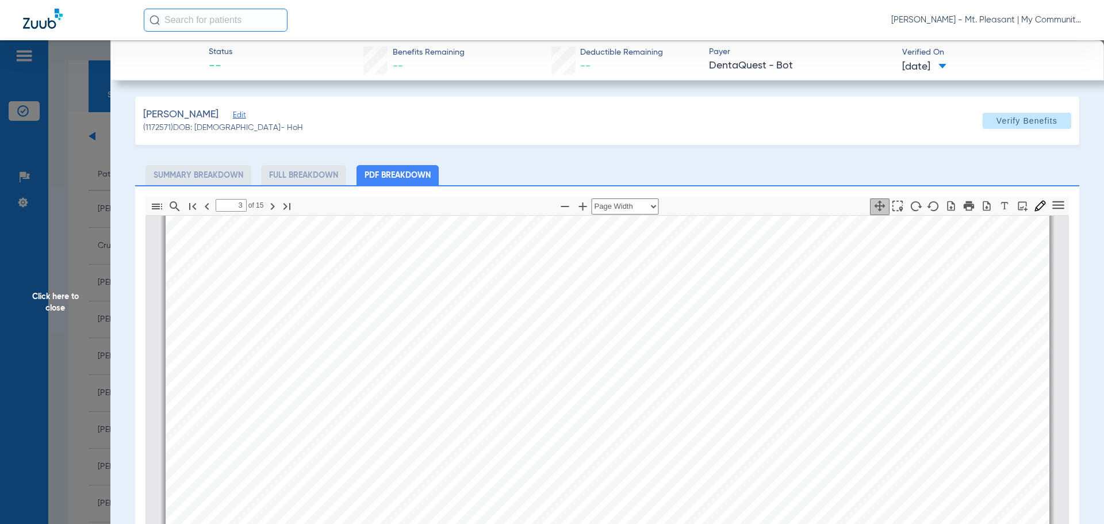
scroll to position [1443, 0]
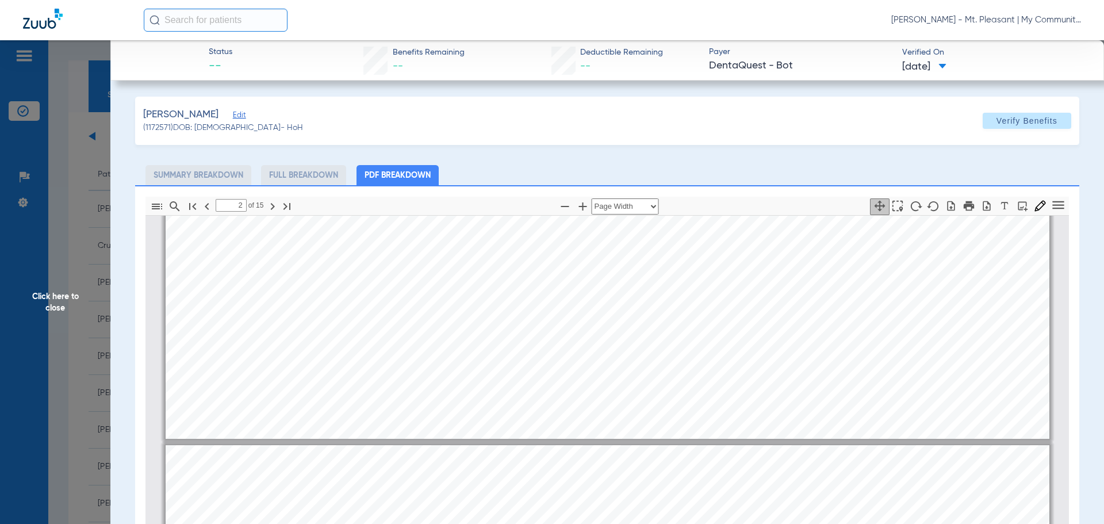
type input "1"
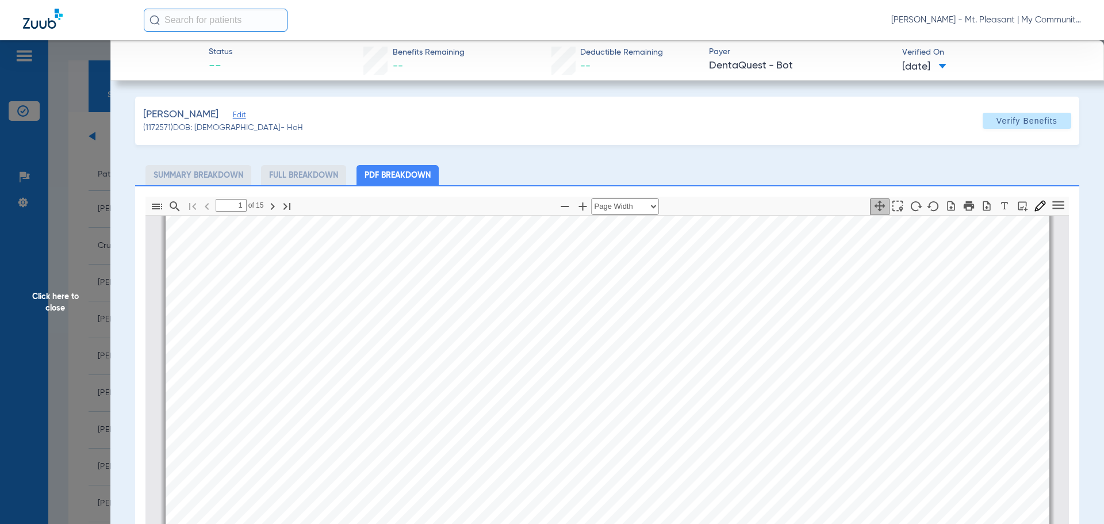
scroll to position [0, 0]
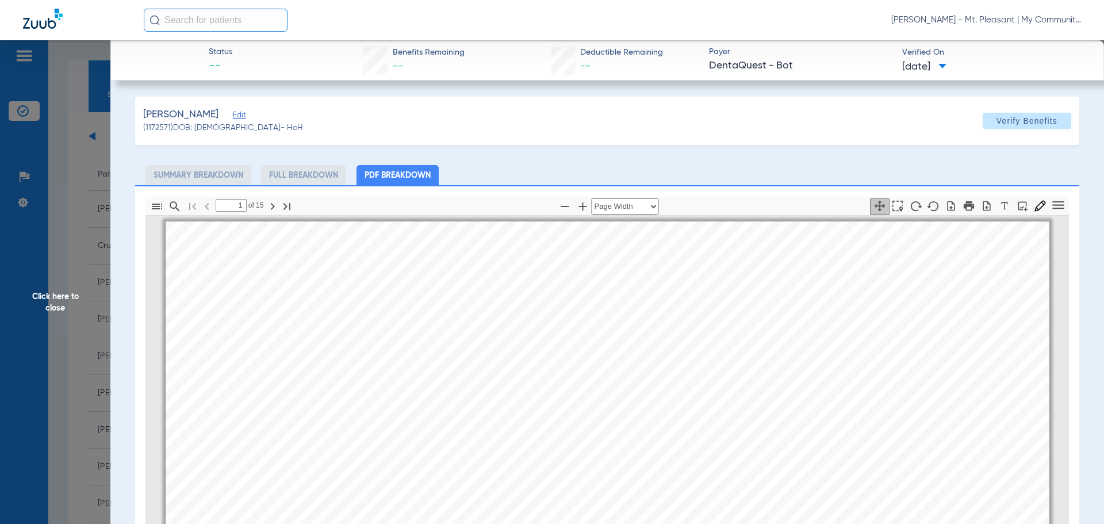
click at [79, 283] on span "Click here to close" at bounding box center [55, 302] width 110 height 524
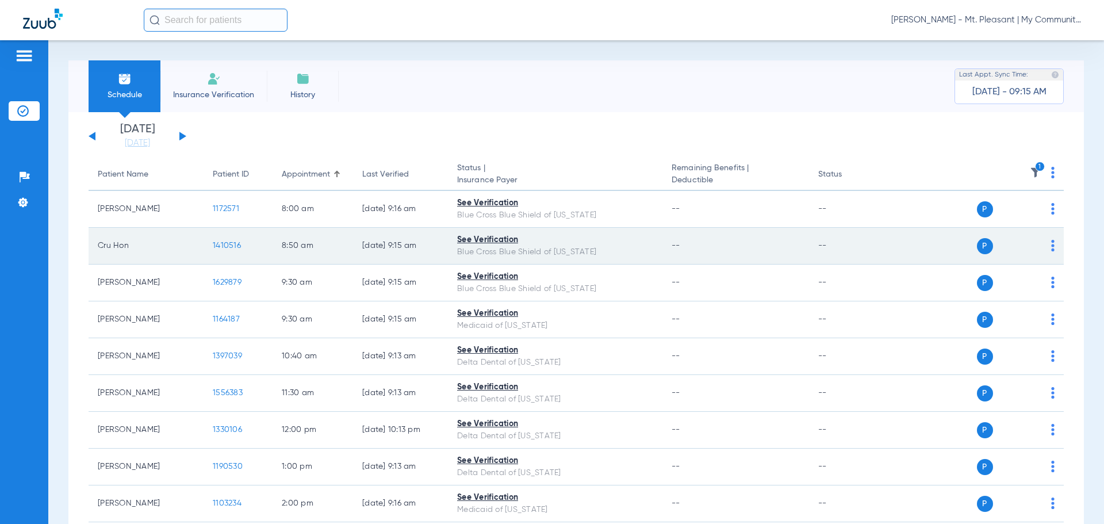
click at [213, 237] on td "1410516" at bounding box center [238, 246] width 69 height 37
click at [221, 244] on span "1410516" at bounding box center [227, 245] width 28 height 8
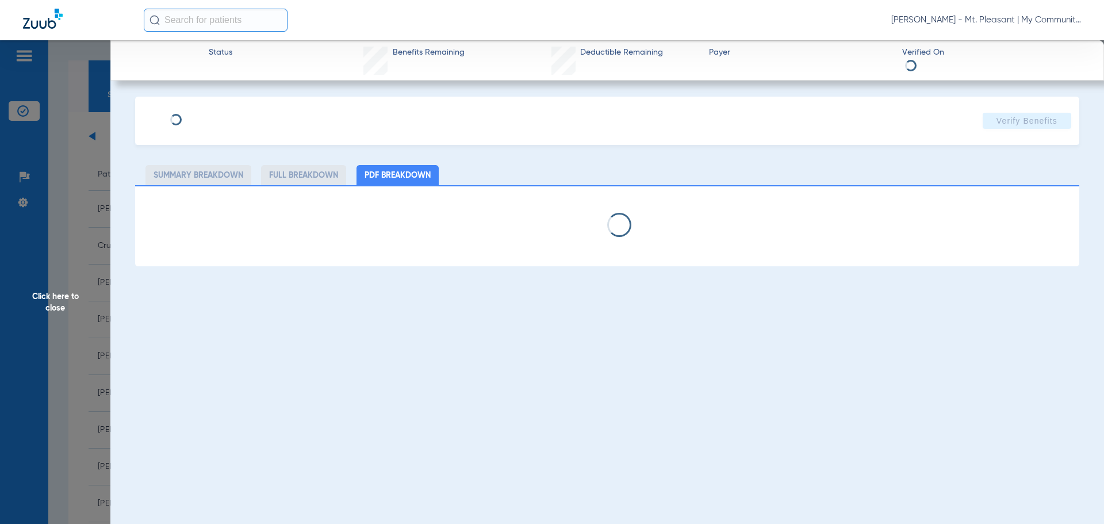
select select "page-width"
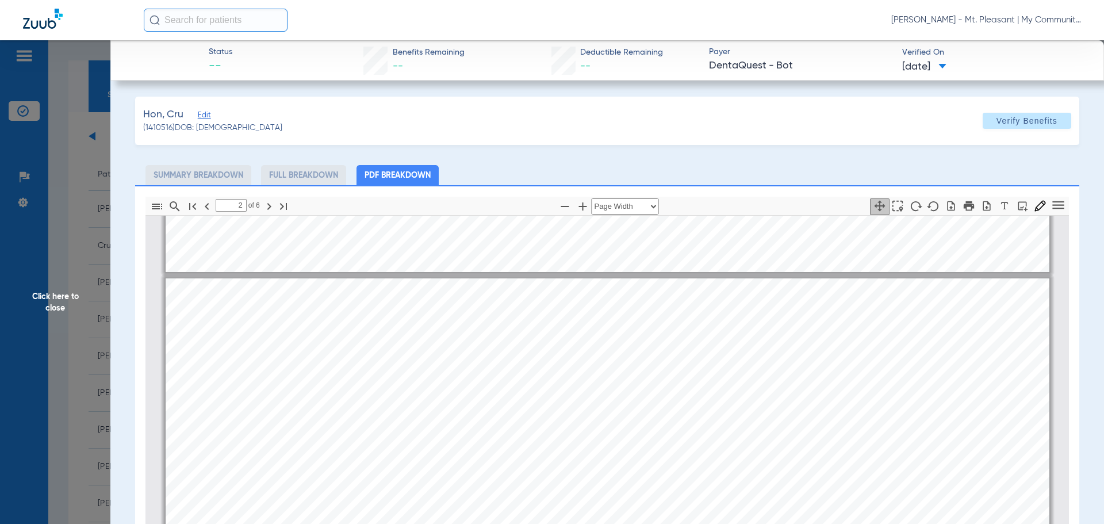
scroll to position [632, 0]
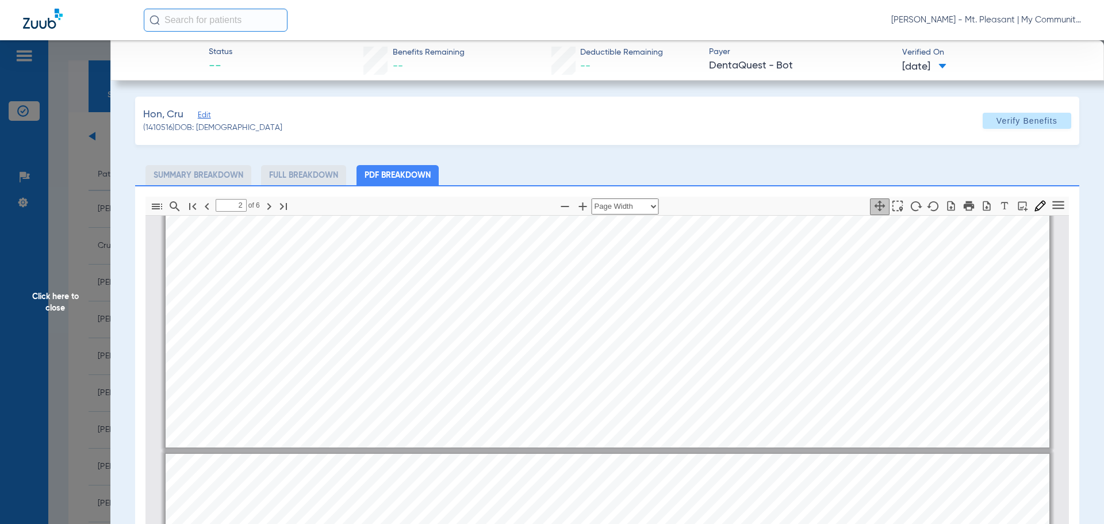
type input "3"
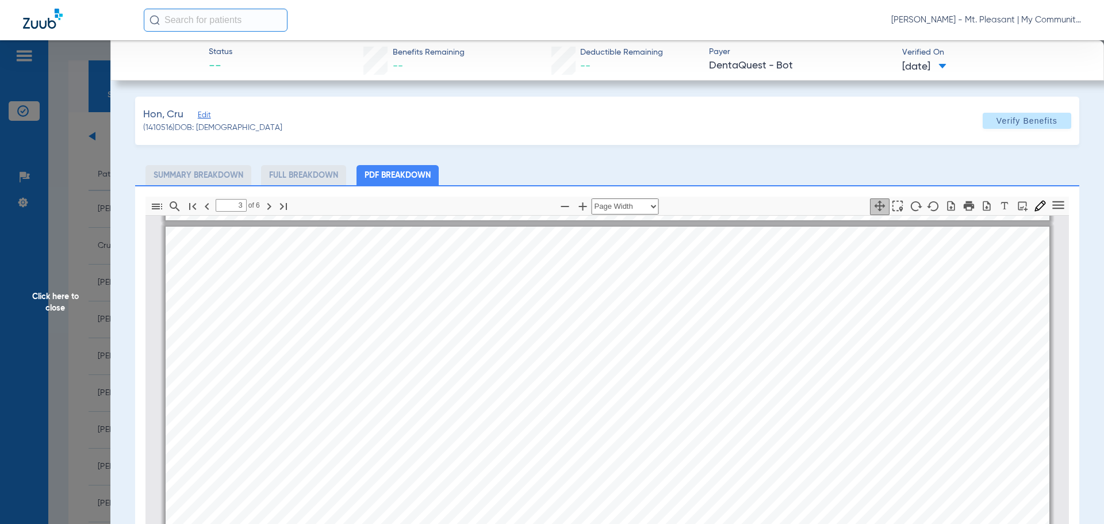
scroll to position [1265, 0]
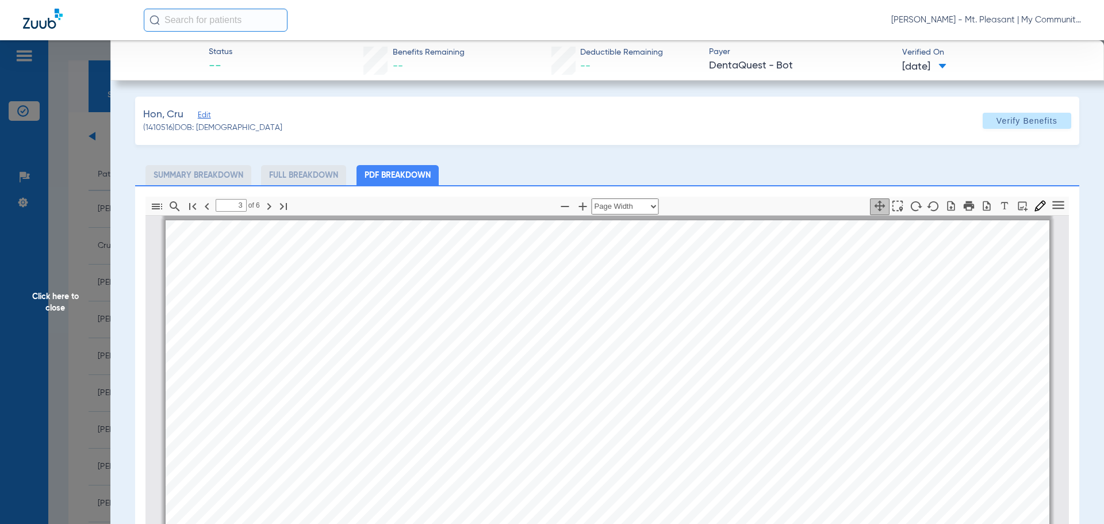
click at [55, 182] on span "Click here to close" at bounding box center [55, 302] width 110 height 524
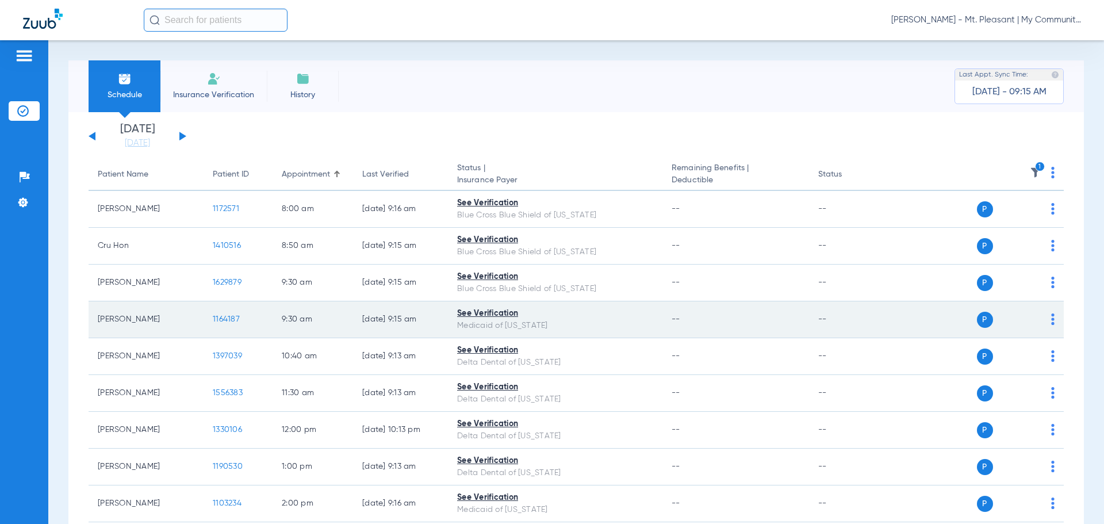
click at [232, 310] on td "1164187" at bounding box center [238, 319] width 69 height 37
click at [228, 315] on span "1164187" at bounding box center [226, 319] width 27 height 8
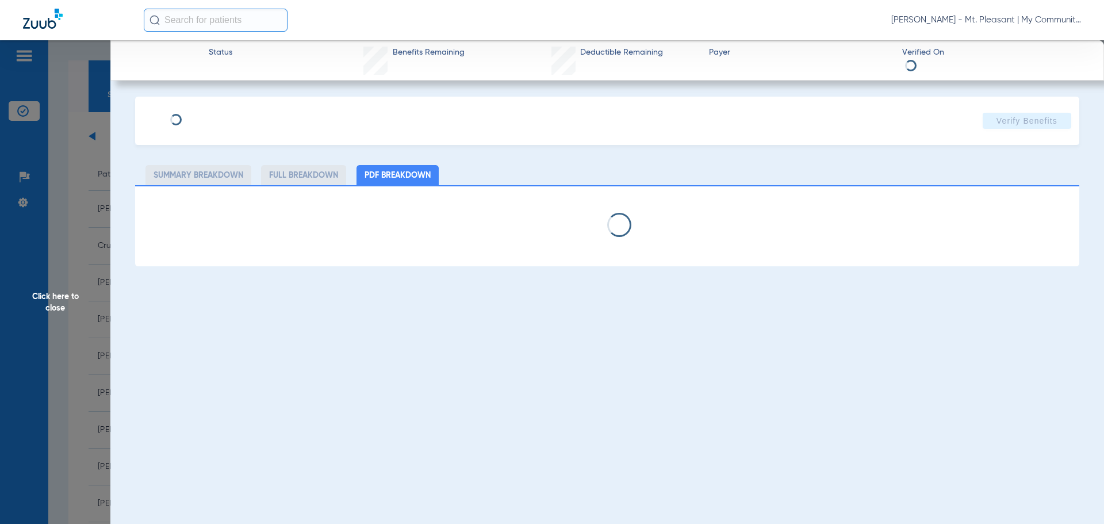
select select "page-width"
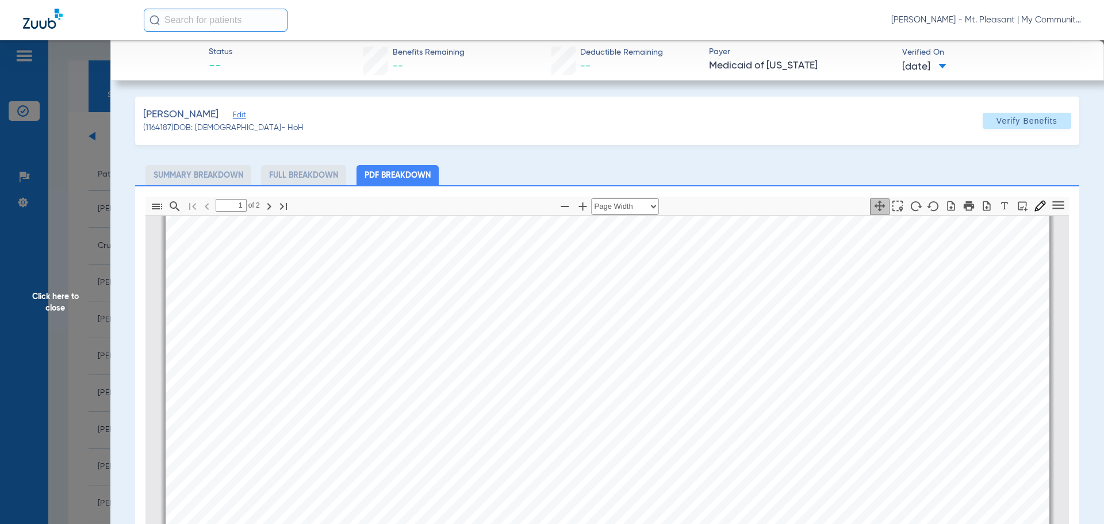
scroll to position [408, 0]
type input "2"
click at [93, 388] on span "Click here to close" at bounding box center [55, 302] width 110 height 524
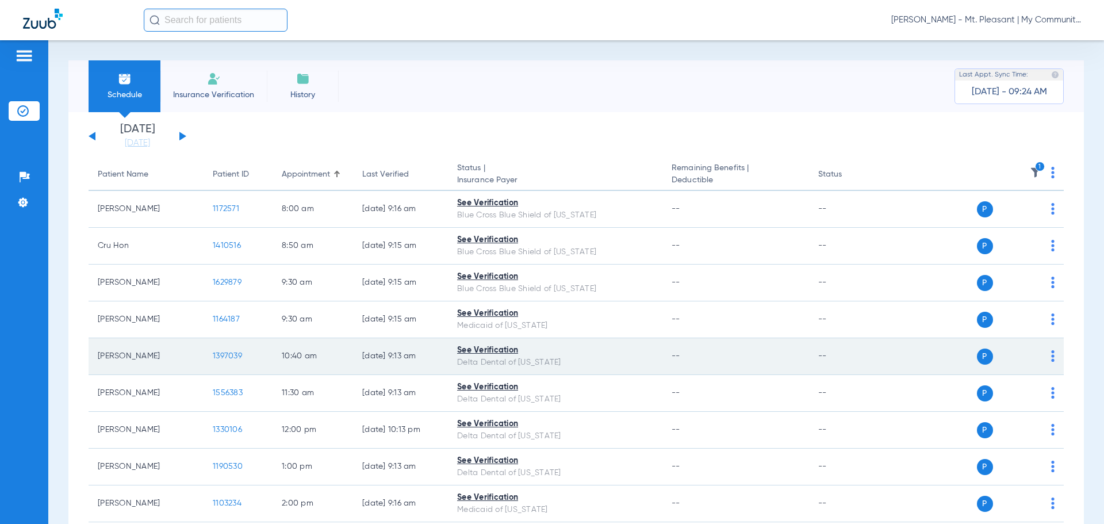
click at [237, 358] on span "1397039" at bounding box center [227, 356] width 29 height 8
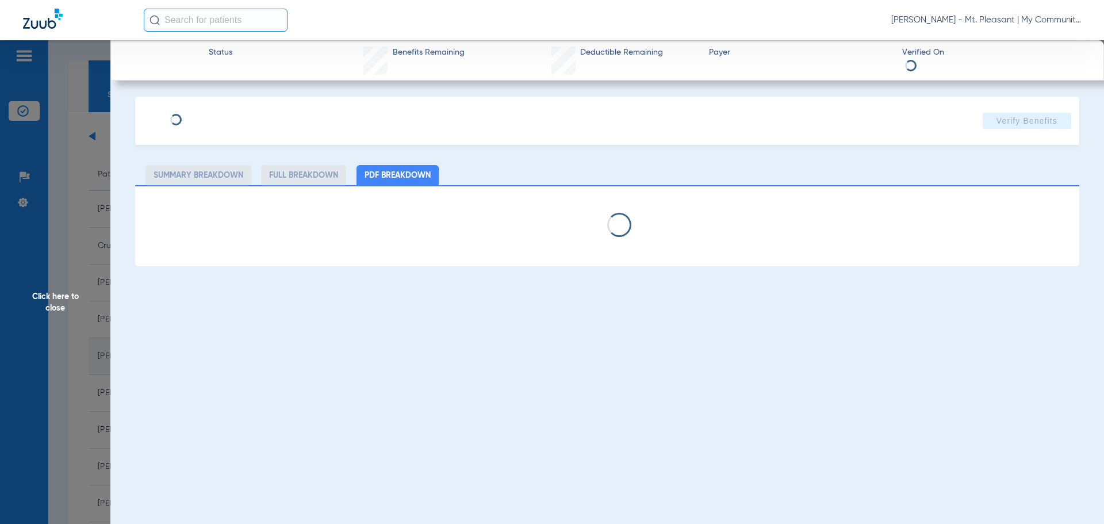
select select "page-width"
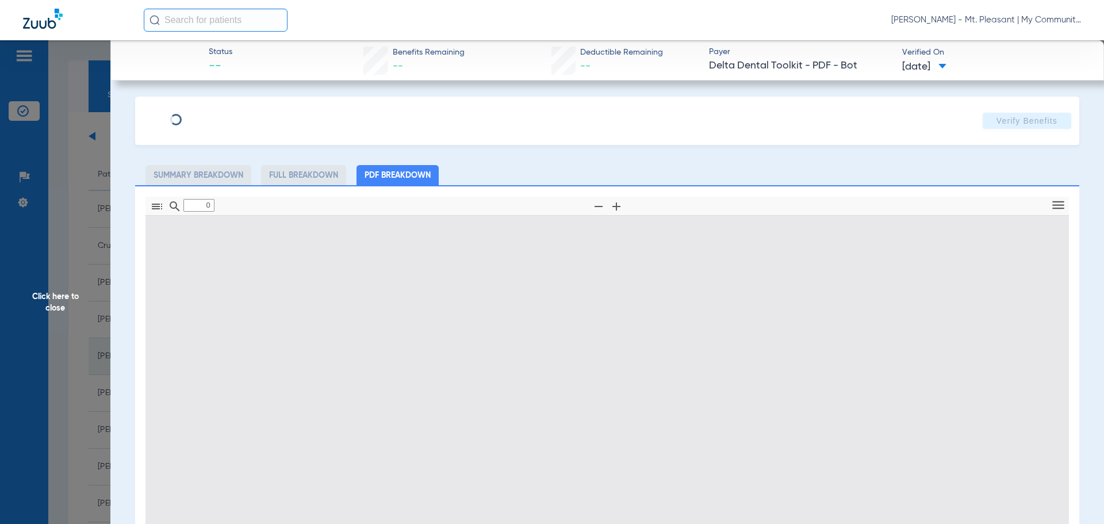
type input "1"
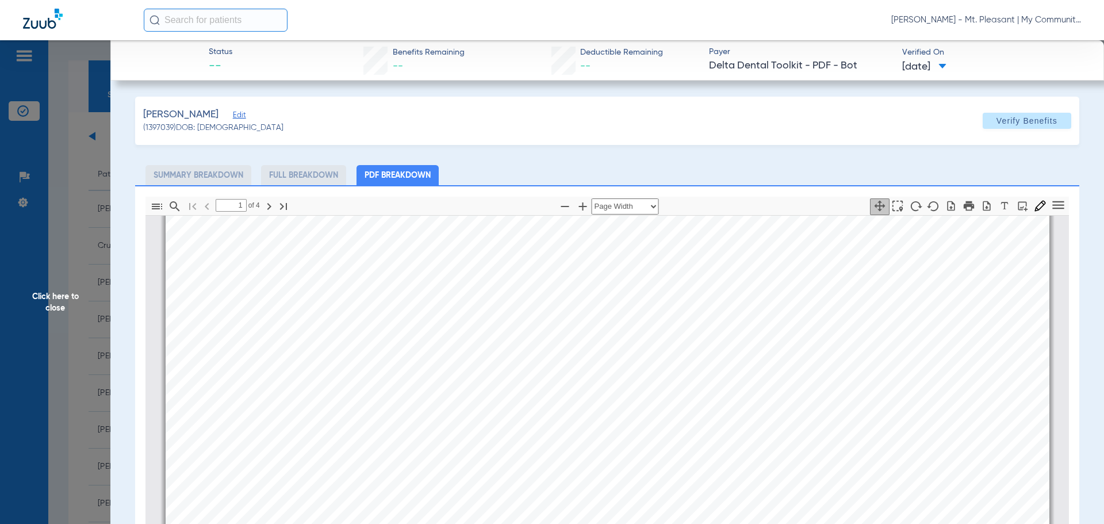
scroll to position [345, 0]
click at [56, 304] on span "Click here to close" at bounding box center [55, 302] width 110 height 524
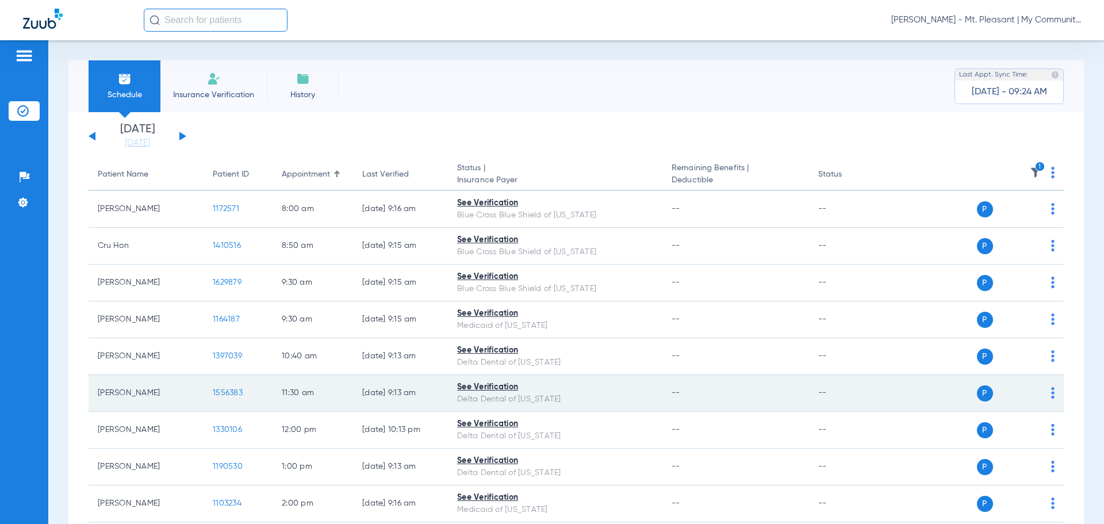
click at [221, 394] on span "1556383" at bounding box center [228, 393] width 30 height 8
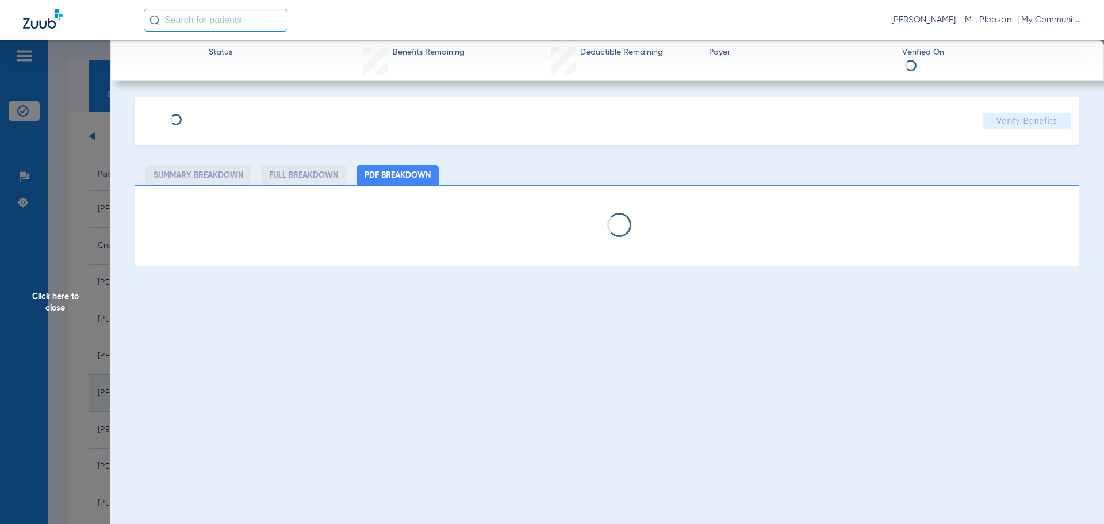
select select "page-width"
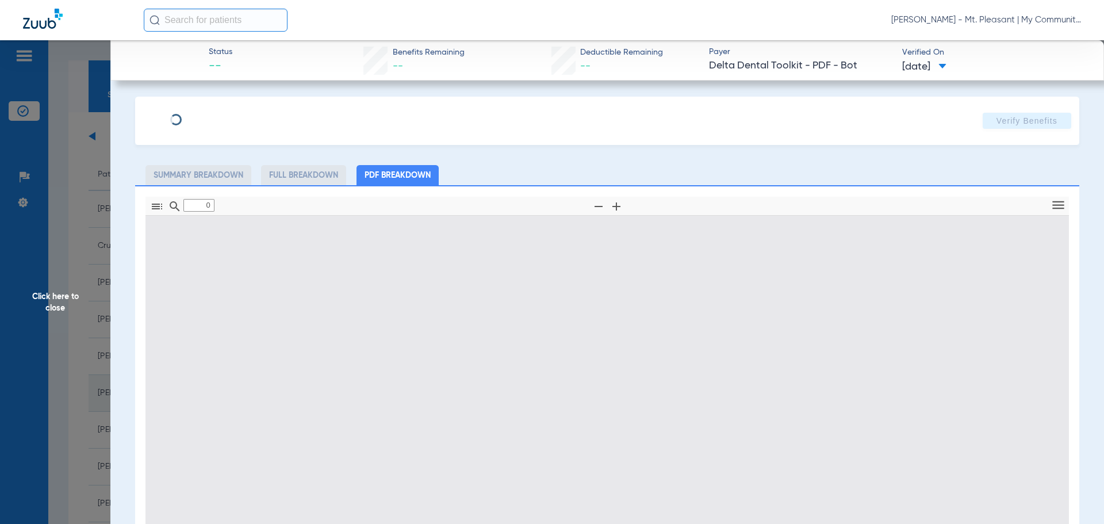
type input "1"
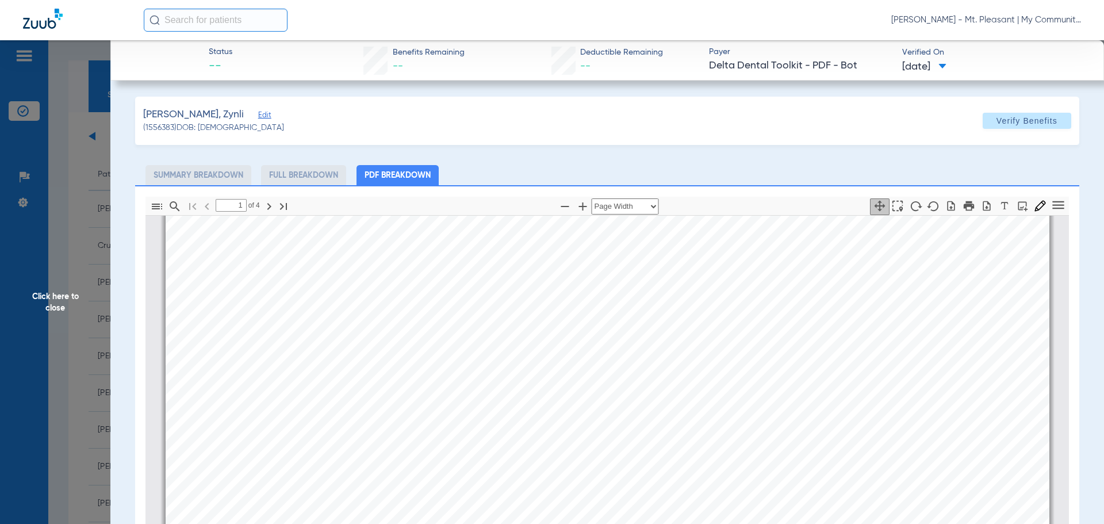
scroll to position [293, 0]
click at [99, 417] on span "Click here to close" at bounding box center [55, 302] width 110 height 524
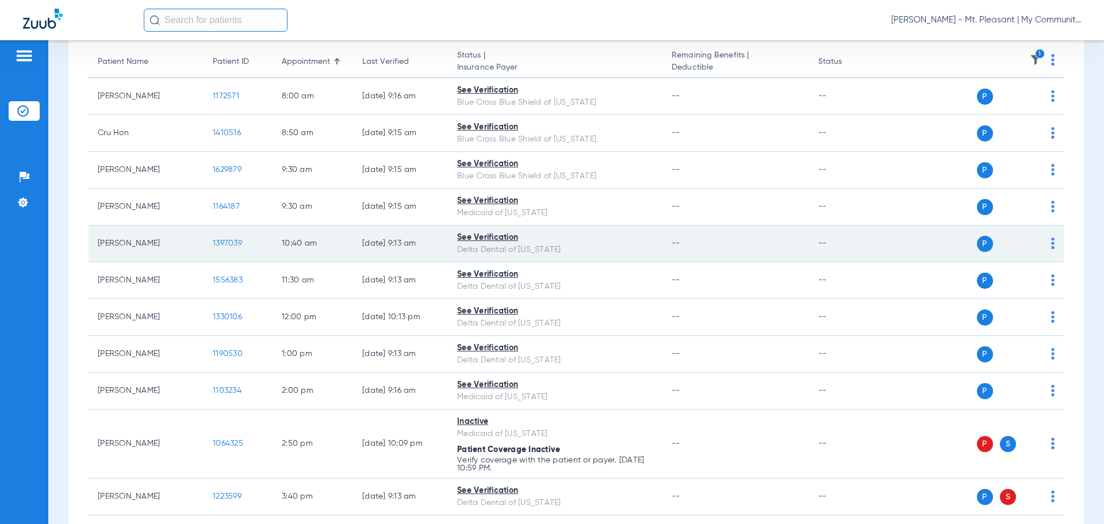
scroll to position [172, 0]
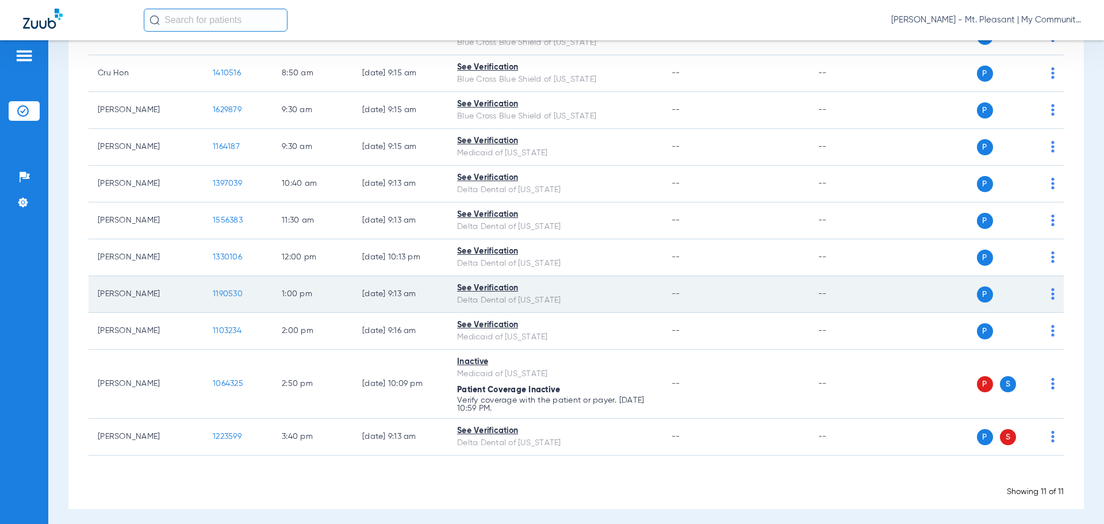
click at [226, 290] on span "1190530" at bounding box center [228, 294] width 30 height 8
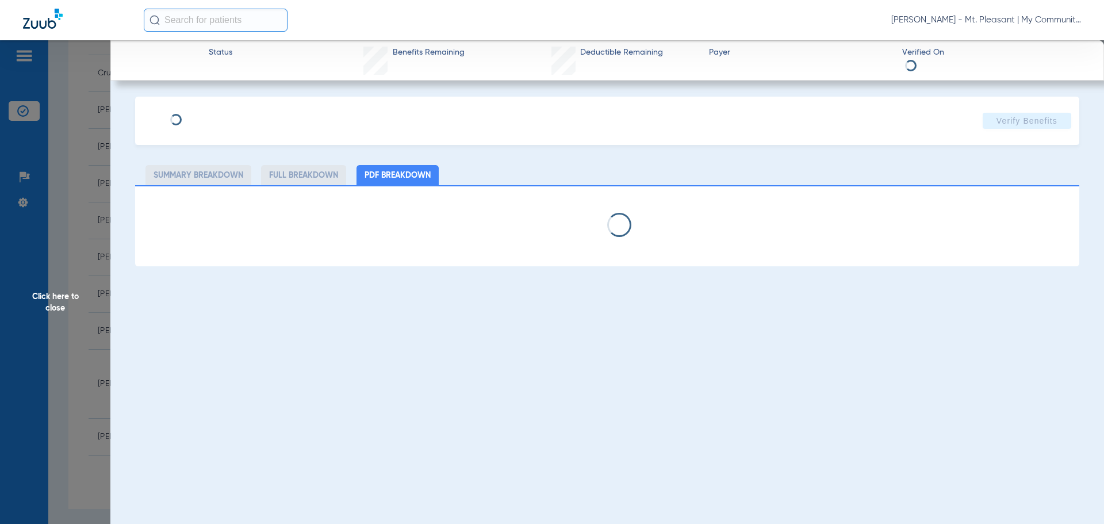
select select "page-width"
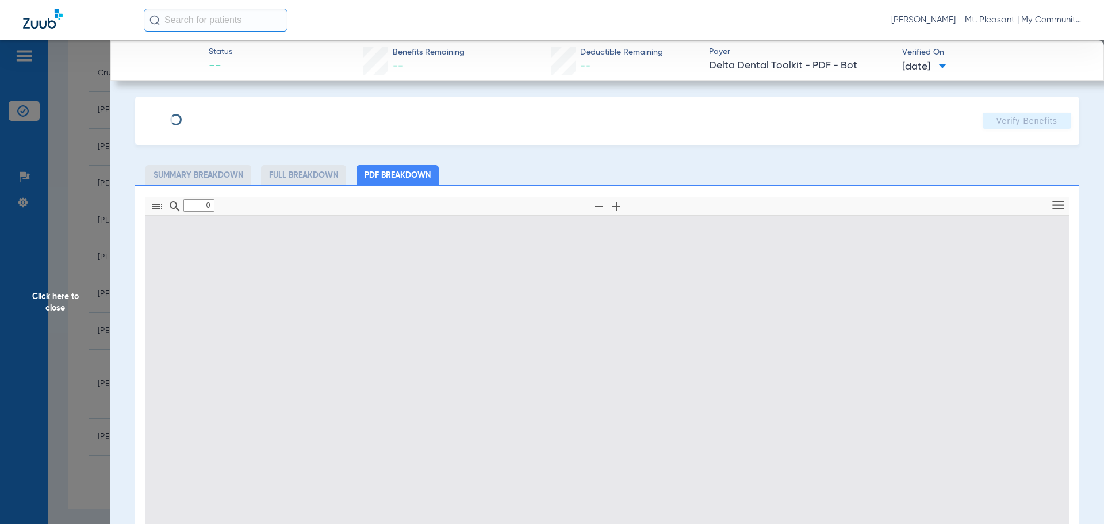
type input "1"
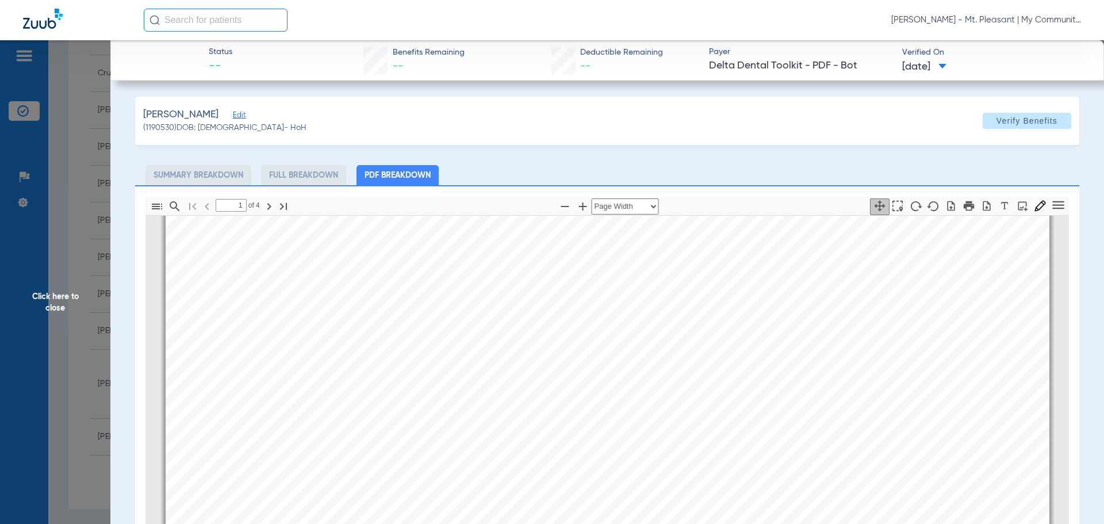
scroll to position [351, 0]
click at [102, 305] on span "Click here to close" at bounding box center [55, 302] width 110 height 524
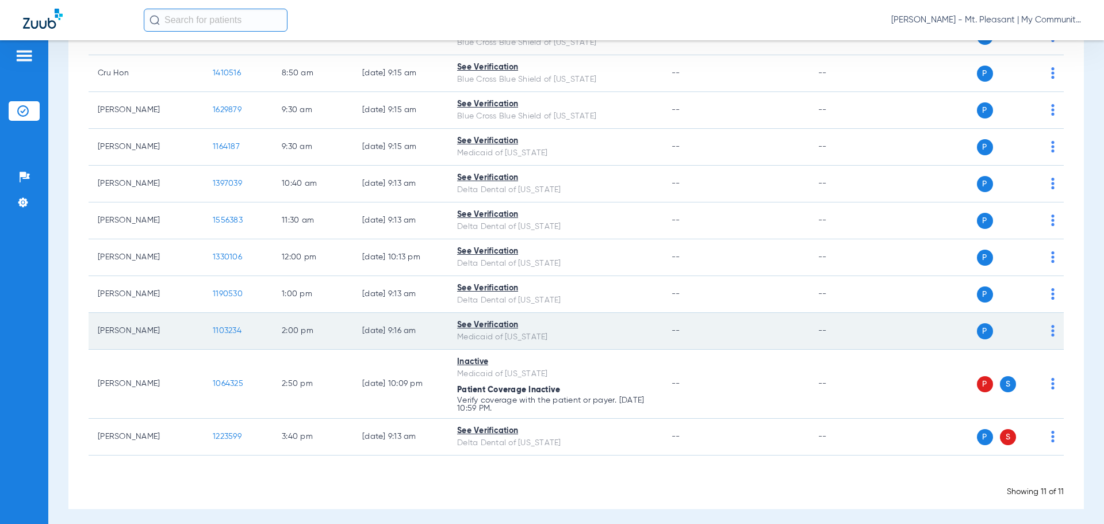
click at [220, 334] on span "1103234" at bounding box center [227, 331] width 29 height 8
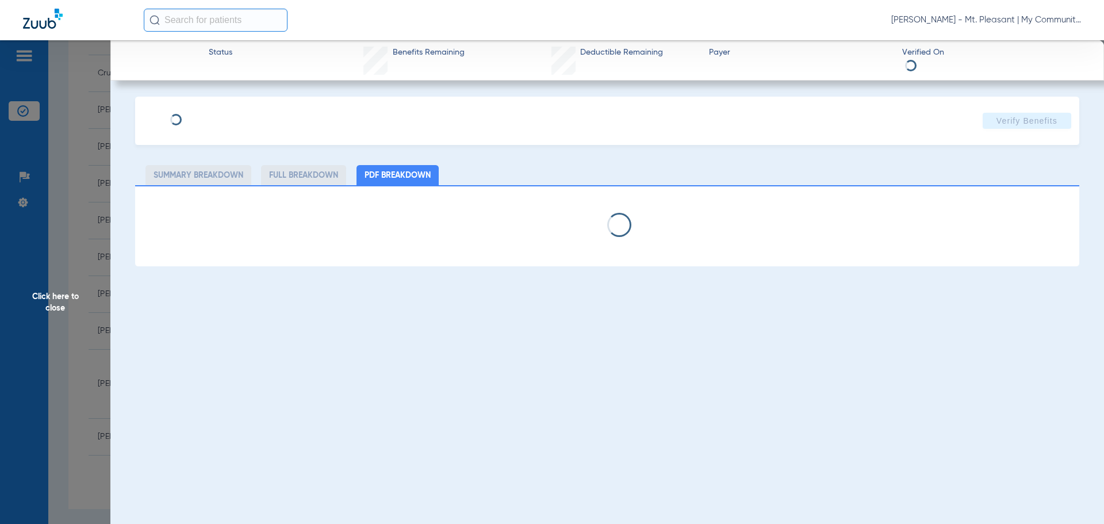
select select "page-width"
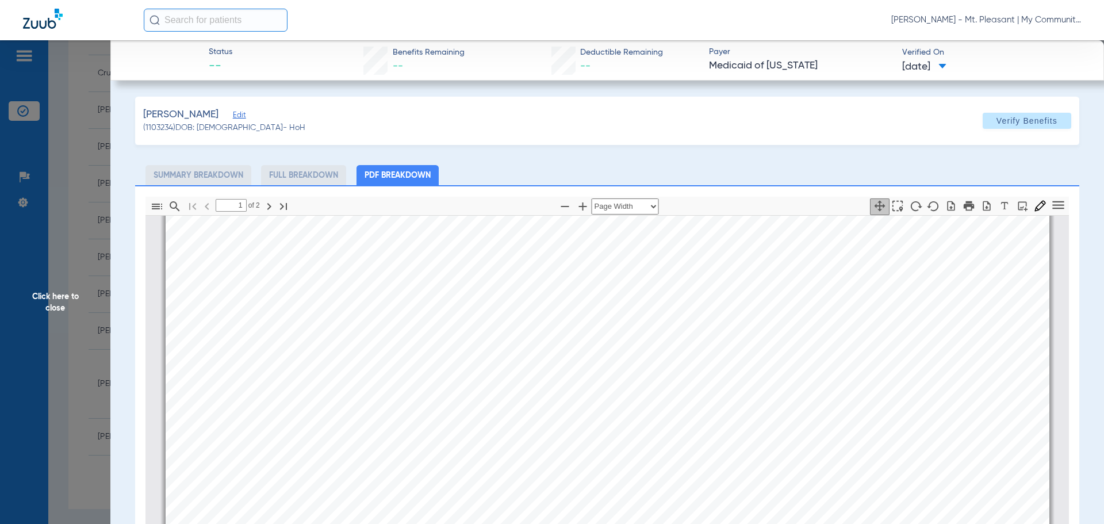
scroll to position [466, 0]
type input "2"
click at [172, 400] on div "AUTHORIZED PROVIDERS LIST No Records Found ! Source Provider Id NPI CHAMPS Prov…" at bounding box center [608, 427] width 884 height 1248
click at [95, 394] on span "Click here to close" at bounding box center [55, 302] width 110 height 524
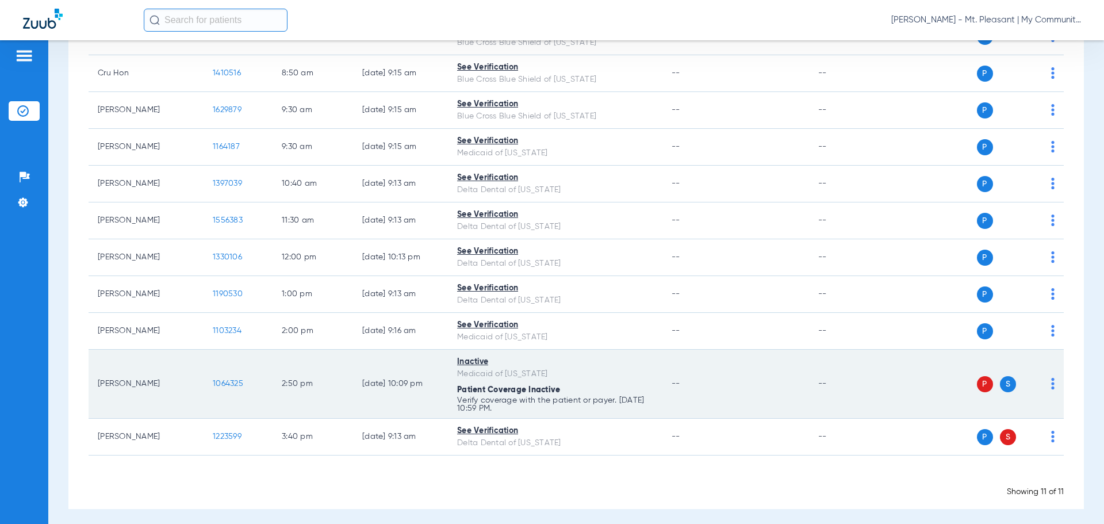
click at [241, 375] on td "1064325" at bounding box center [238, 384] width 69 height 69
click at [239, 378] on td "1064325" at bounding box center [238, 384] width 69 height 69
click at [233, 386] on span "1064325" at bounding box center [228, 383] width 30 height 8
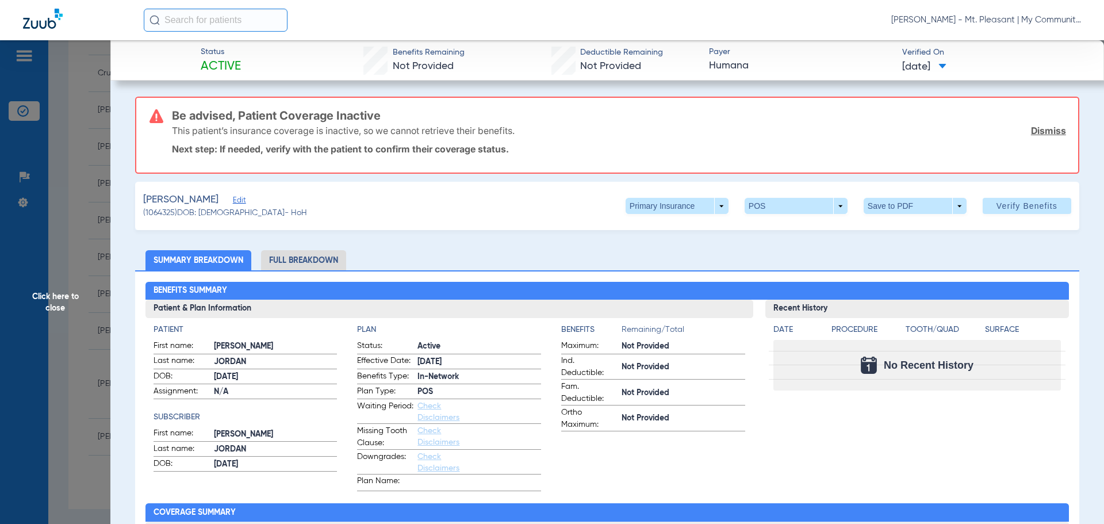
click at [99, 348] on span "Click here to close" at bounding box center [55, 302] width 110 height 524
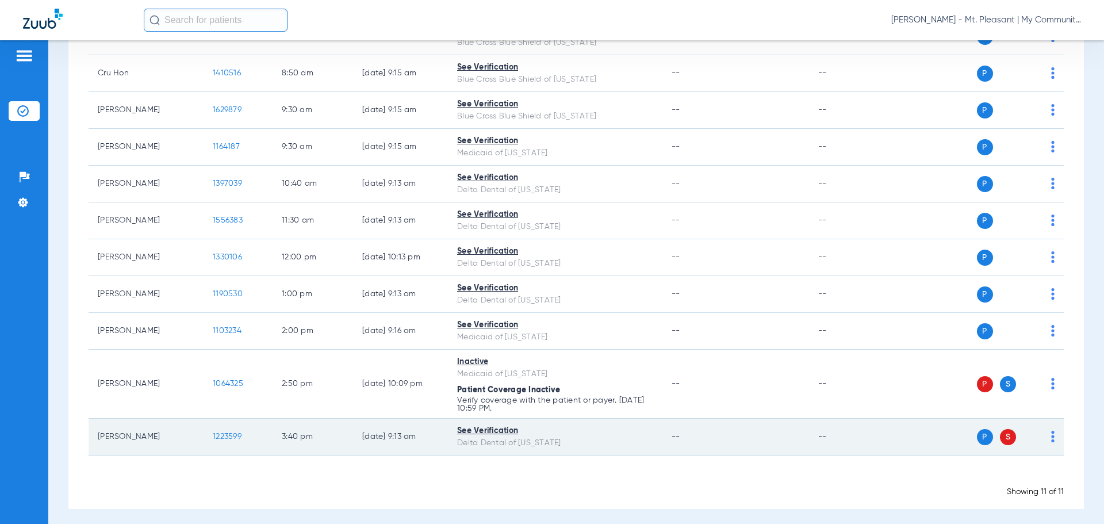
click at [215, 435] on span "1223599" at bounding box center [227, 436] width 29 height 8
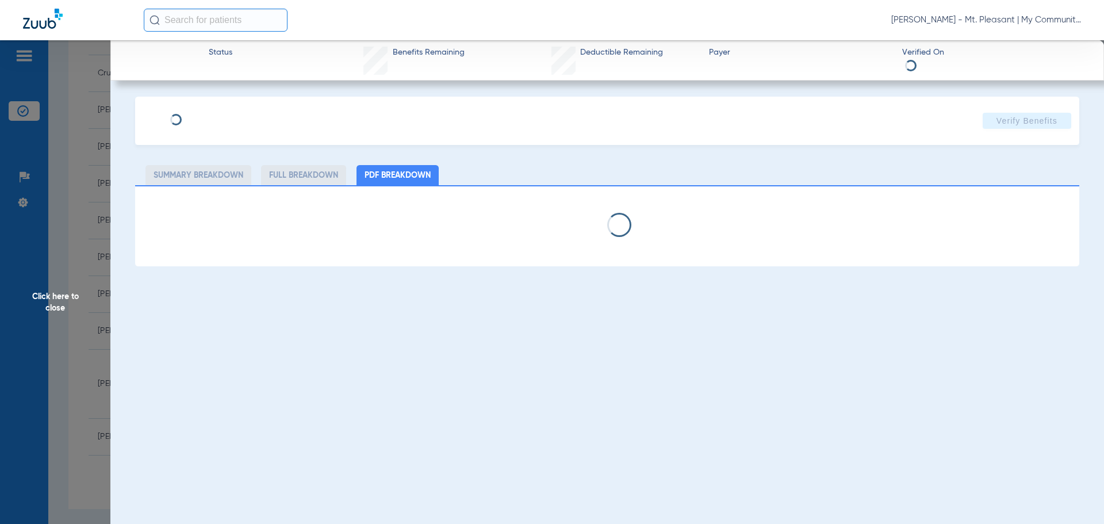
select select "page-width"
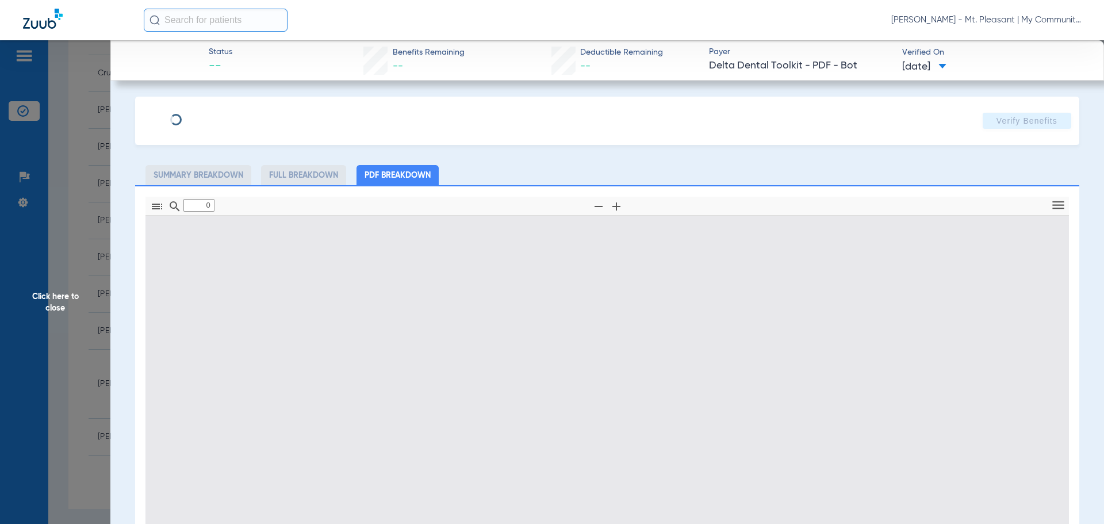
type input "1"
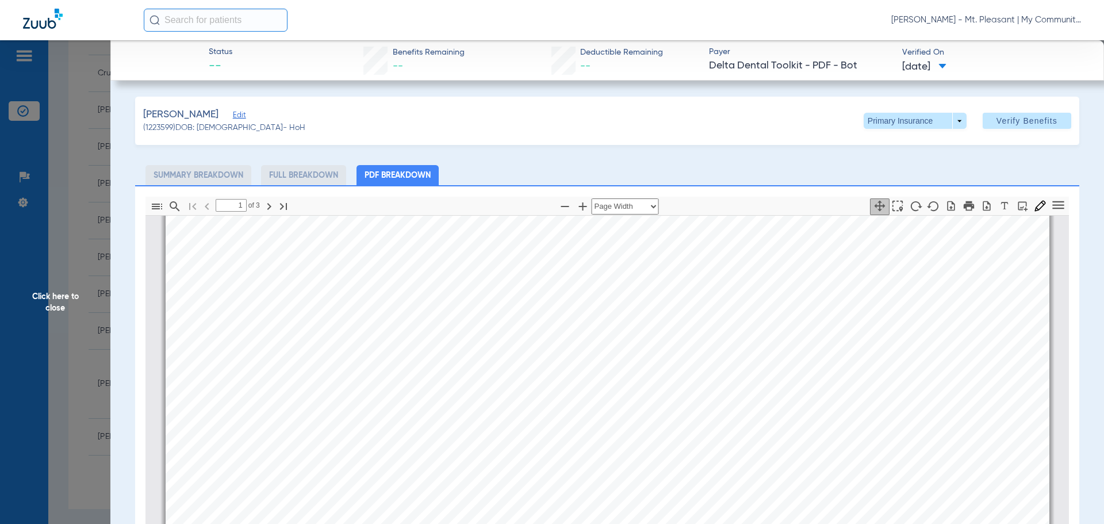
scroll to position [230, 0]
click at [98, 323] on span "Click here to close" at bounding box center [55, 302] width 110 height 524
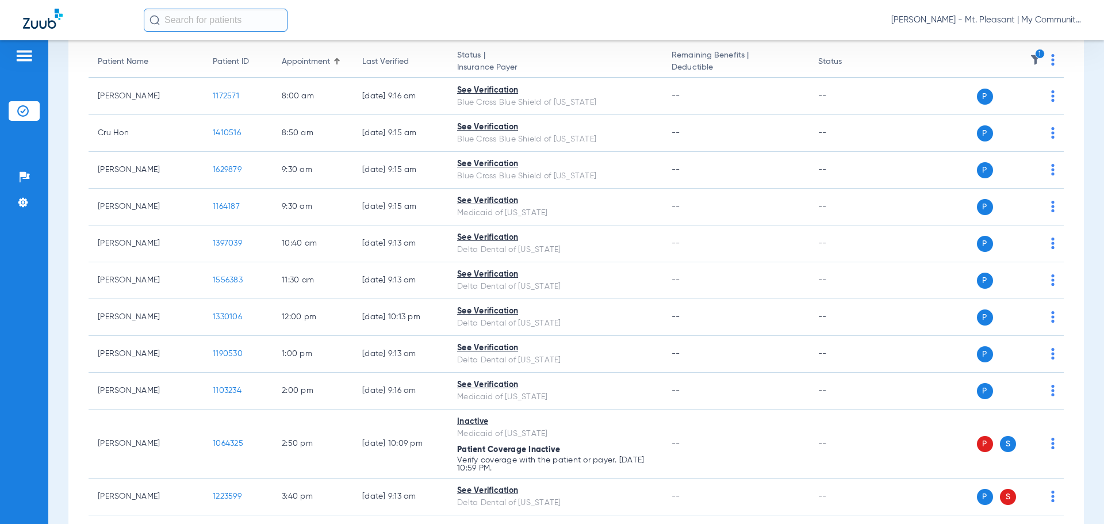
scroll to position [57, 0]
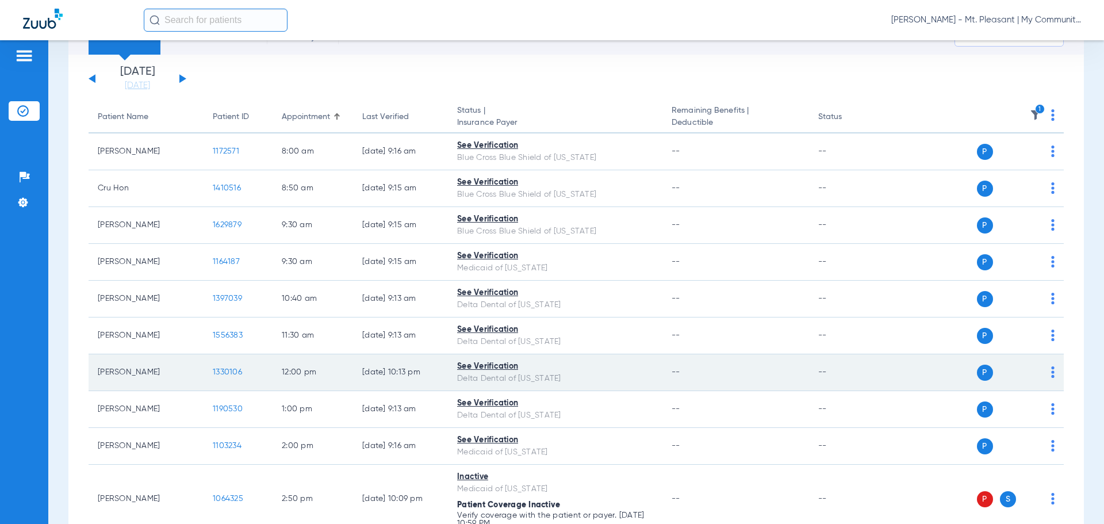
click at [244, 370] on td "1330106" at bounding box center [238, 372] width 69 height 37
click at [229, 371] on span "1330106" at bounding box center [227, 372] width 29 height 8
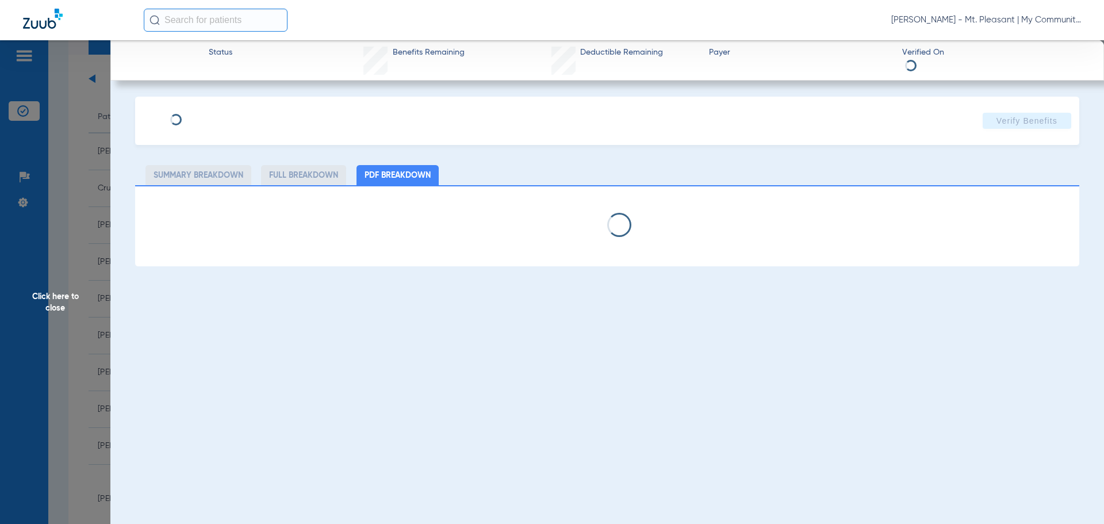
select select "page-width"
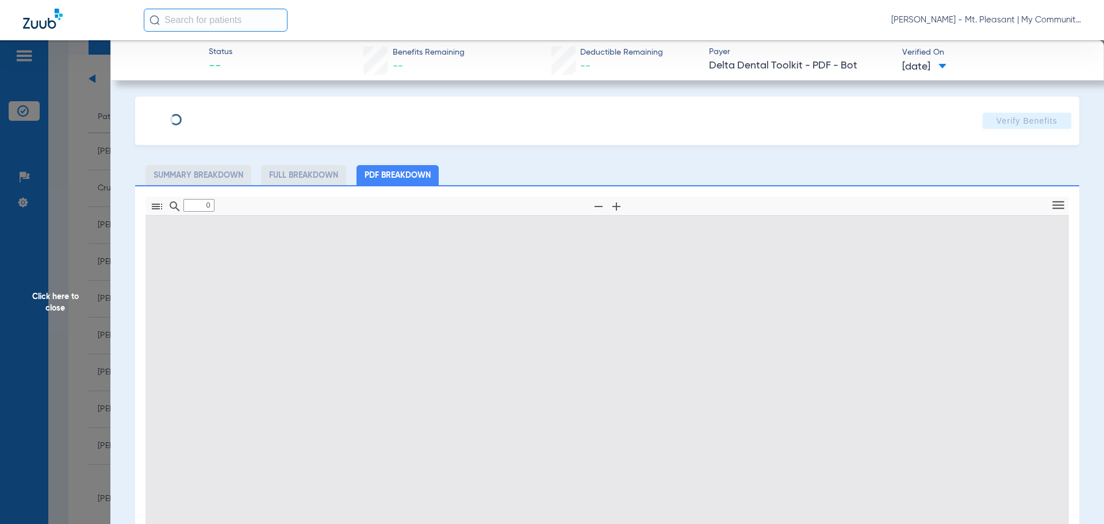
type input "1"
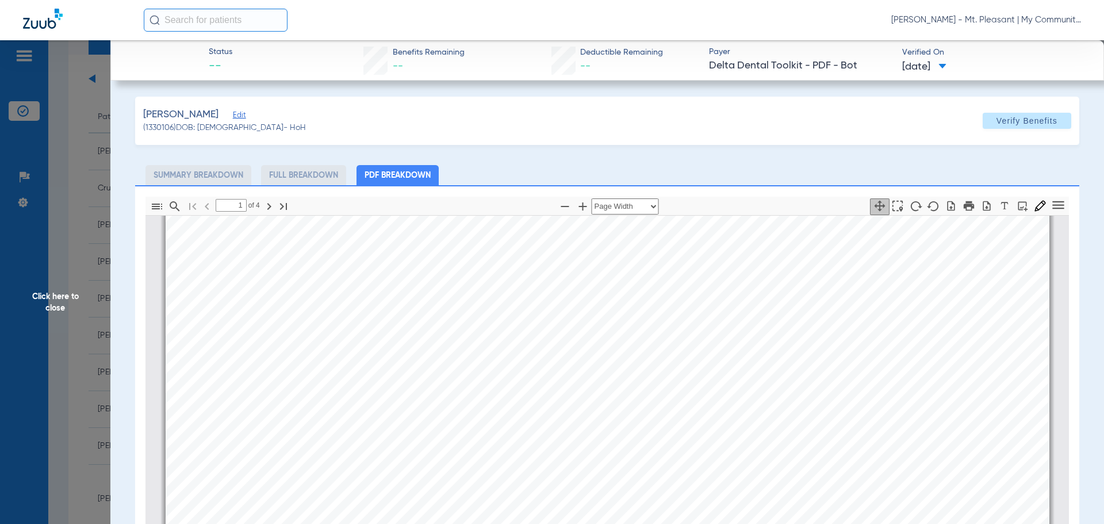
scroll to position [351, 0]
click at [78, 369] on span "Click here to close" at bounding box center [55, 302] width 110 height 524
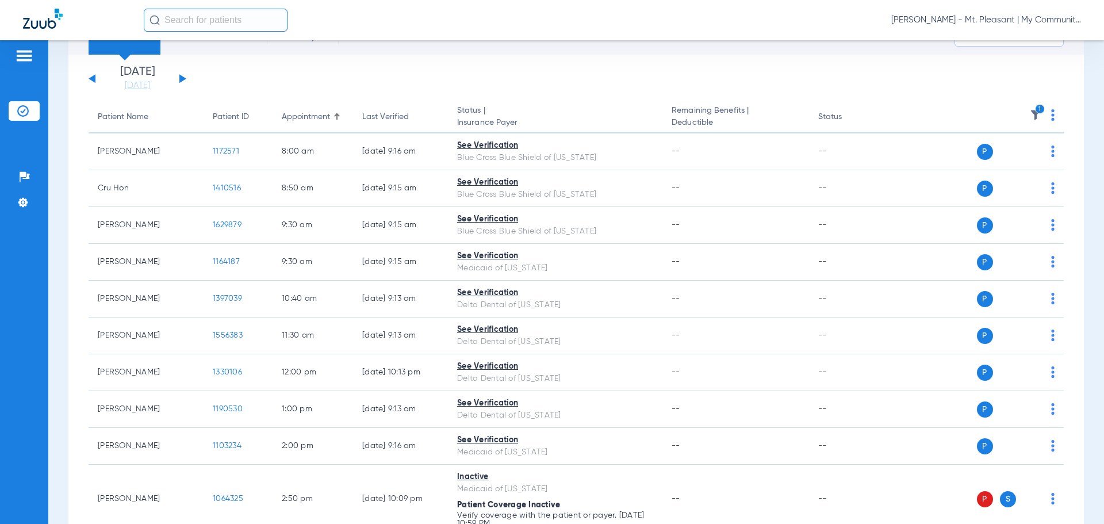
click at [1030, 112] on img at bounding box center [1035, 114] width 11 height 11
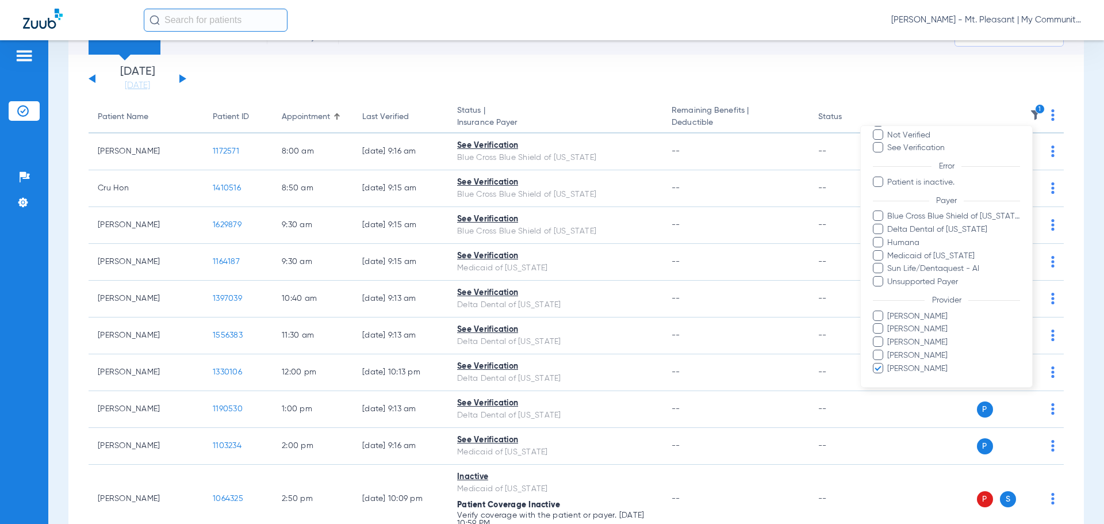
scroll to position [105, 0]
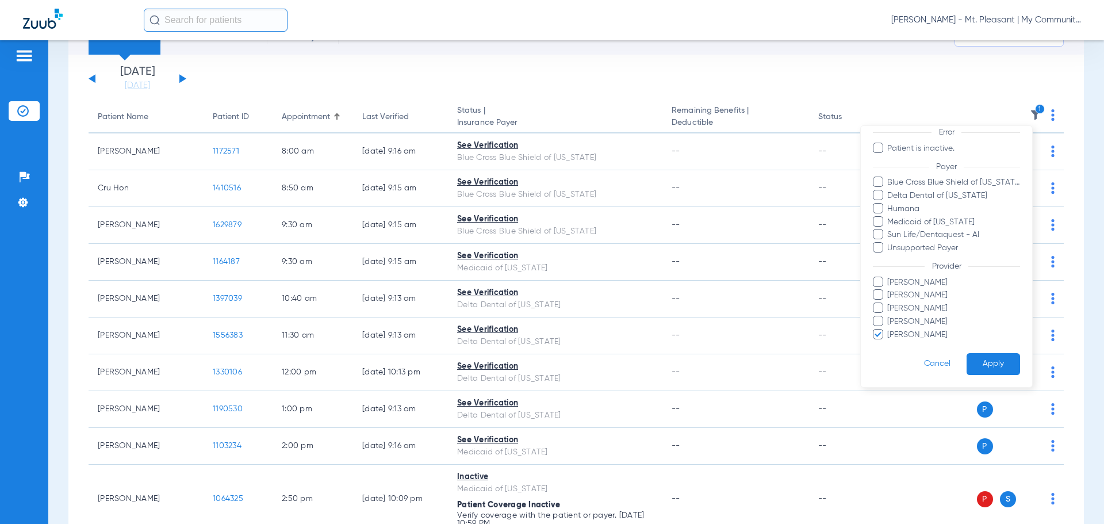
drag, startPoint x: 922, startPoint y: 333, endPoint x: 927, endPoint y: 302, distance: 32.1
click at [921, 333] on span "[PERSON_NAME]" at bounding box center [953, 335] width 133 height 12
click at [889, 343] on input "[PERSON_NAME]" at bounding box center [889, 343] width 0 height 0
click at [928, 293] on span "[PERSON_NAME]" at bounding box center [953, 295] width 133 height 12
click at [889, 303] on input "[PERSON_NAME]" at bounding box center [889, 303] width 0 height 0
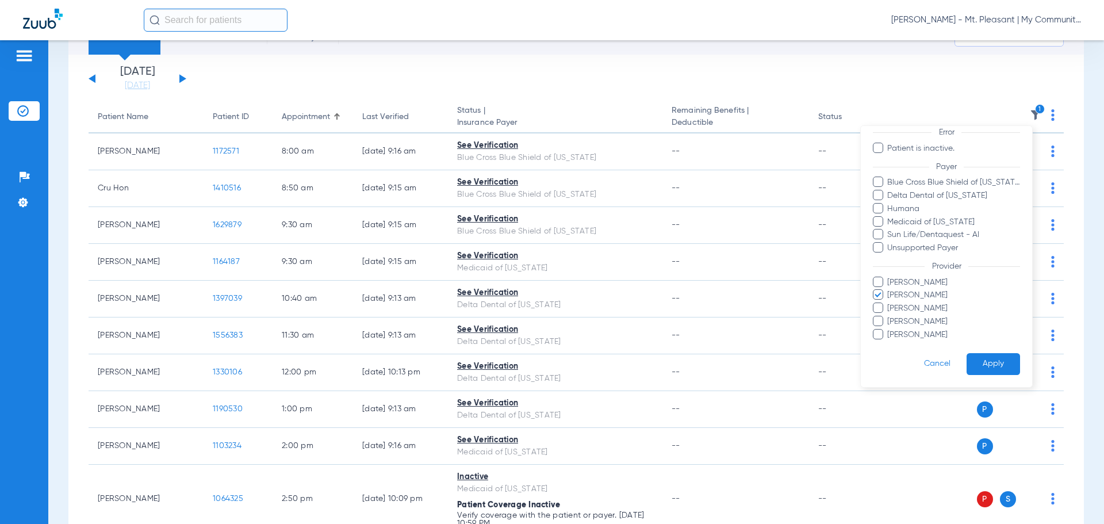
click at [976, 361] on button "Apply" at bounding box center [992, 364] width 53 height 22
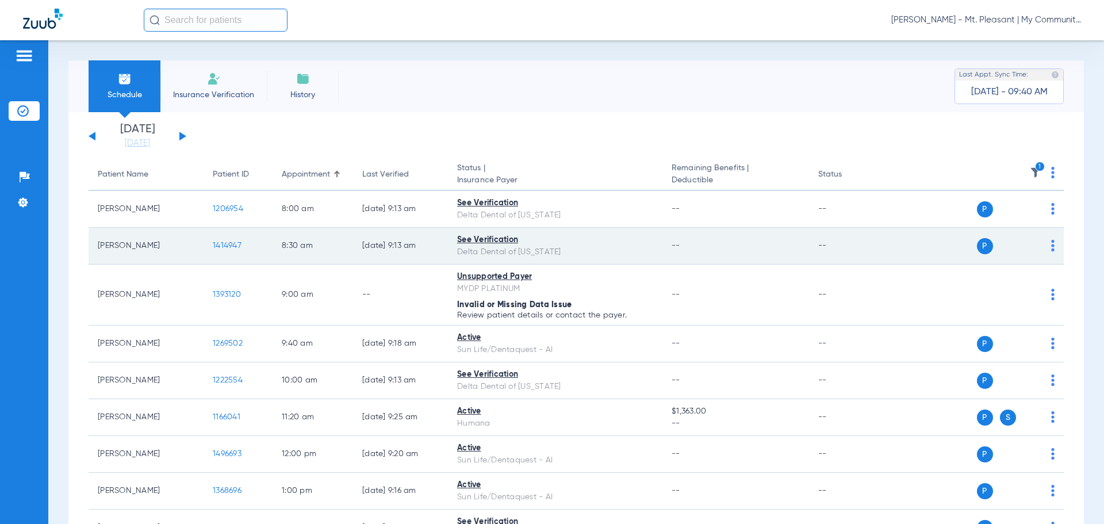
click at [221, 243] on span "1414947" at bounding box center [227, 245] width 29 height 8
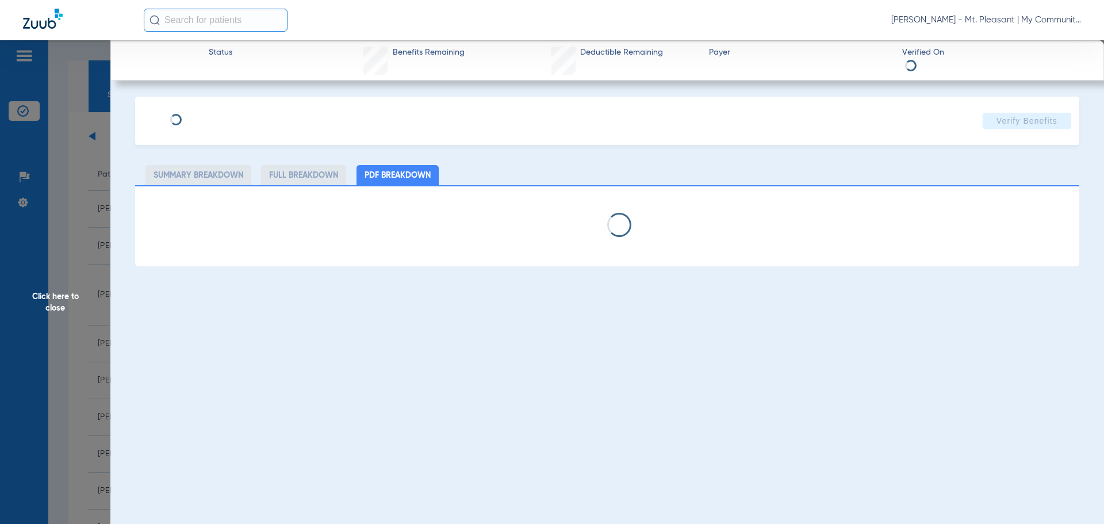
select select "page-width"
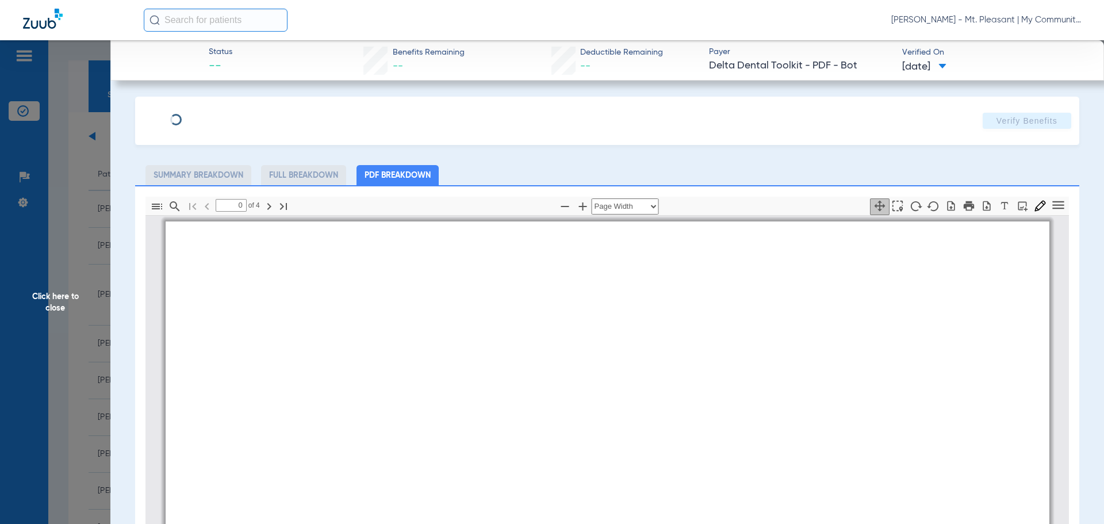
type input "1"
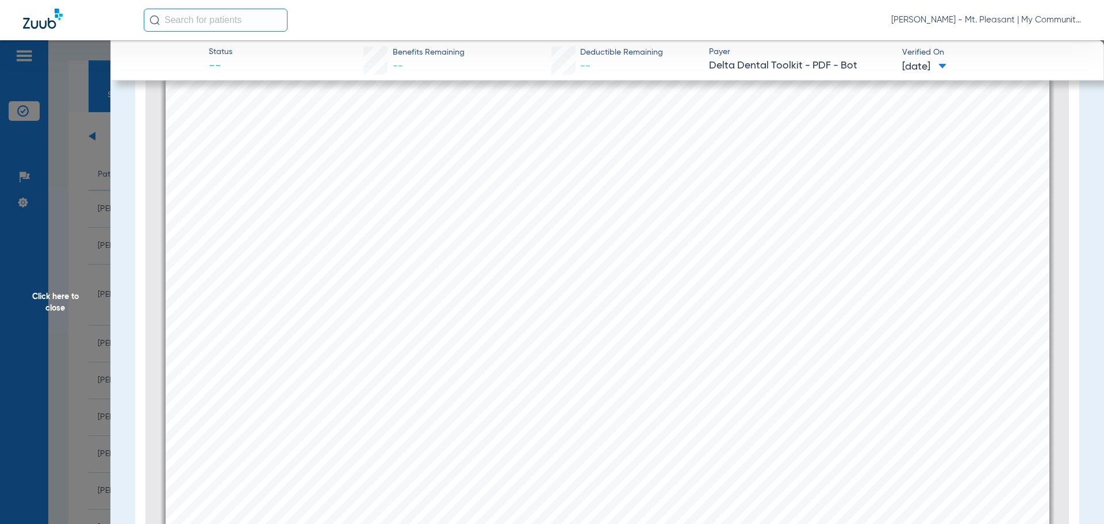
scroll to position [6, 0]
click at [89, 311] on span "Click here to close" at bounding box center [55, 302] width 110 height 524
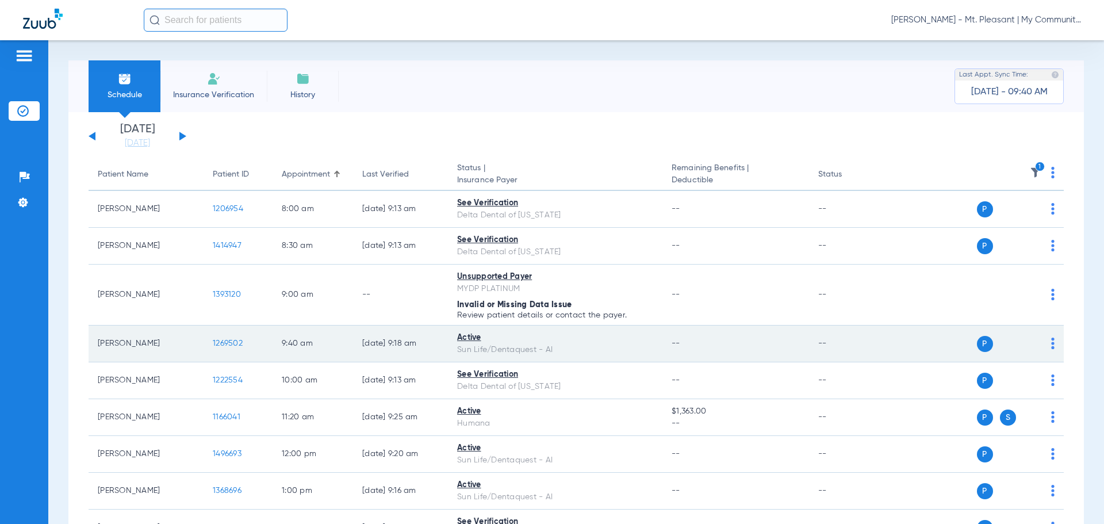
click at [214, 341] on span "1269502" at bounding box center [228, 343] width 30 height 8
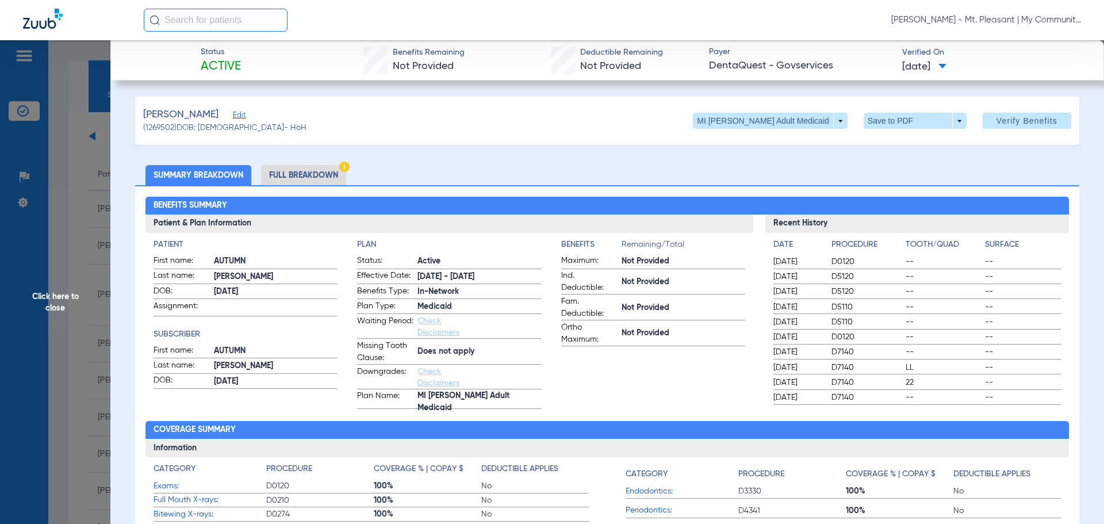
click at [324, 178] on li "Full Breakdown" at bounding box center [303, 175] width 85 height 20
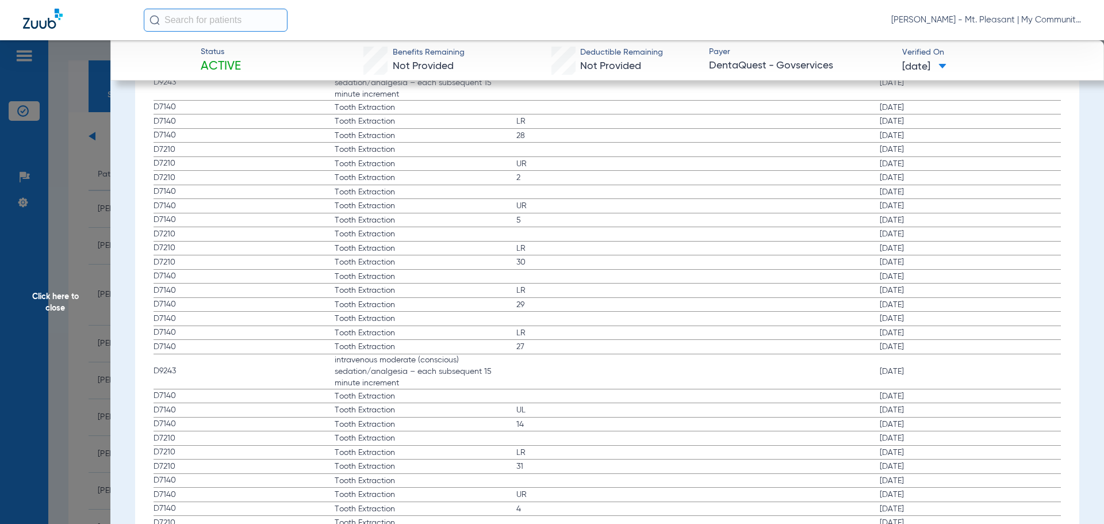
scroll to position [1782, 0]
click at [137, 298] on div "Procedure Benefits Disclaimers Office Assignment: My Community Dental Centers […" at bounding box center [607, 60] width 944 height 1979
click at [43, 381] on span "Click here to close" at bounding box center [55, 302] width 110 height 524
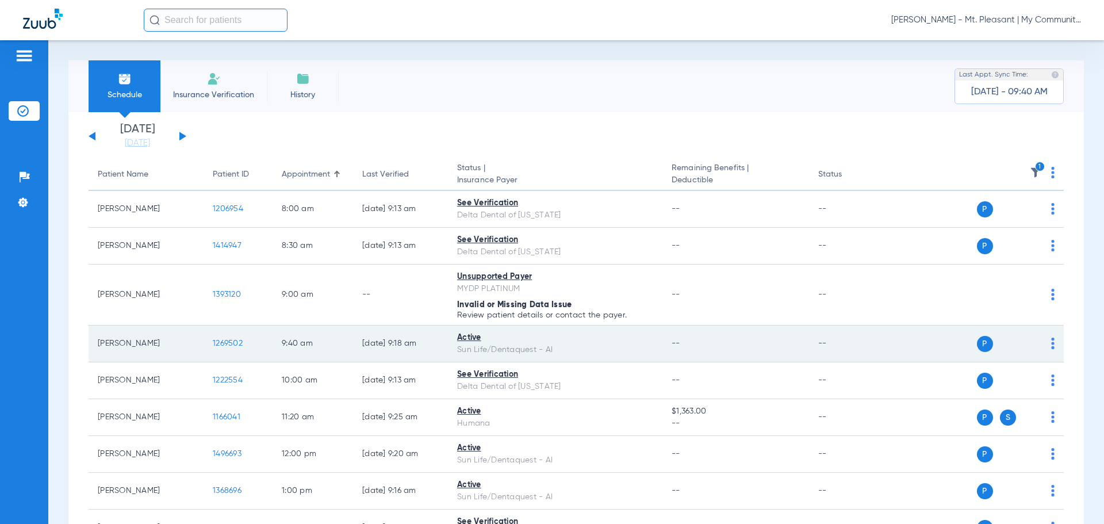
scroll to position [172, 0]
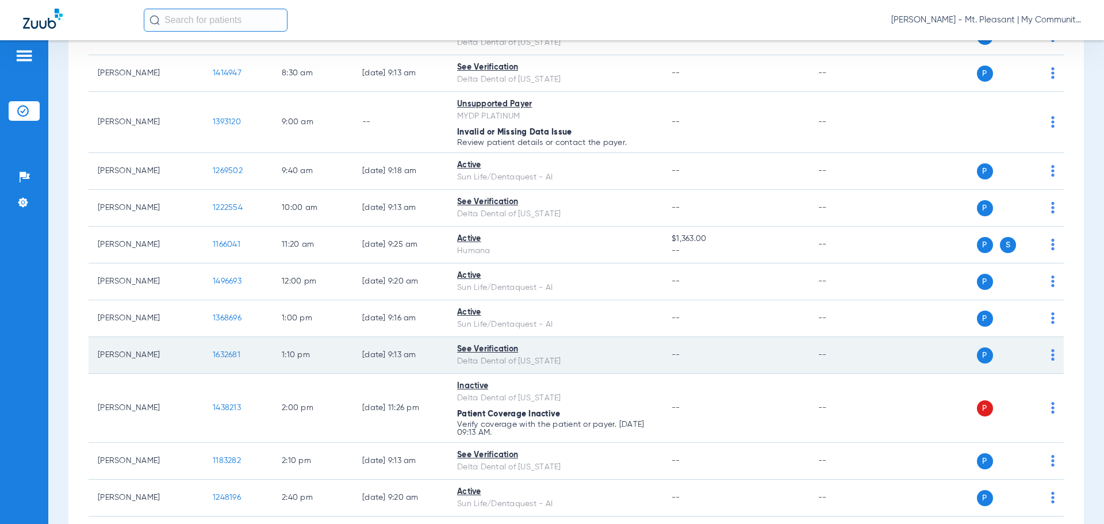
click at [222, 352] on span "1632681" at bounding box center [227, 355] width 28 height 8
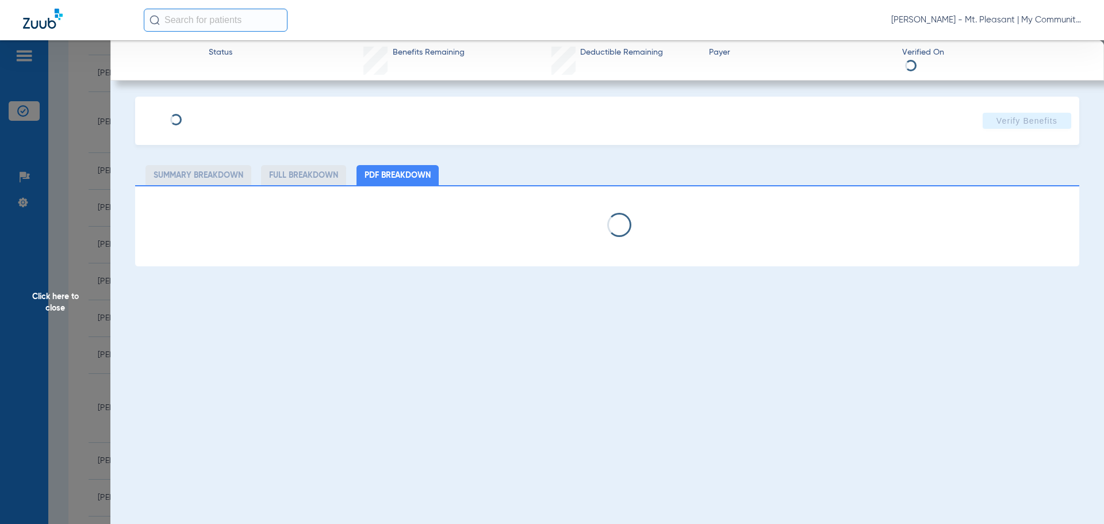
select select "page-width"
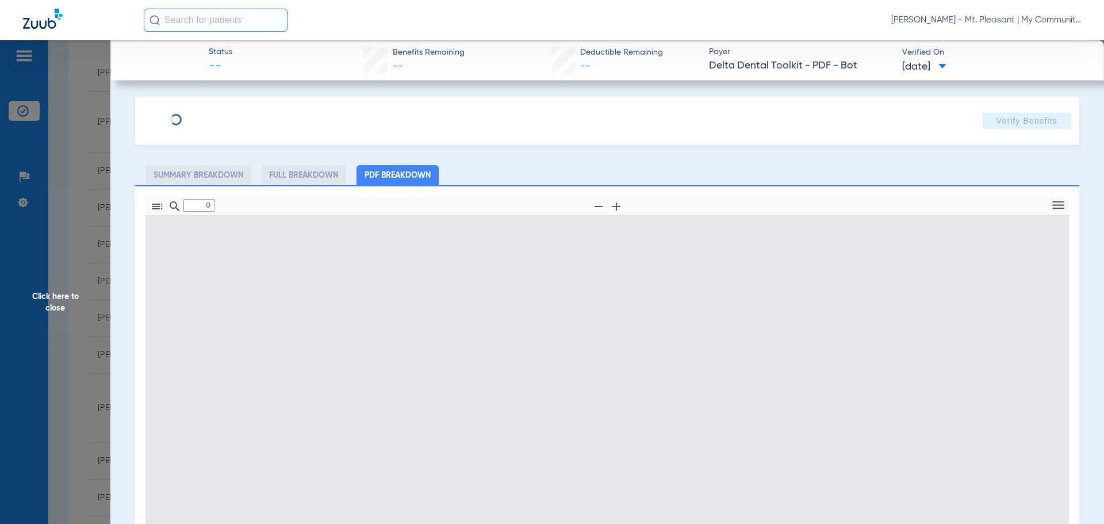
type input "1"
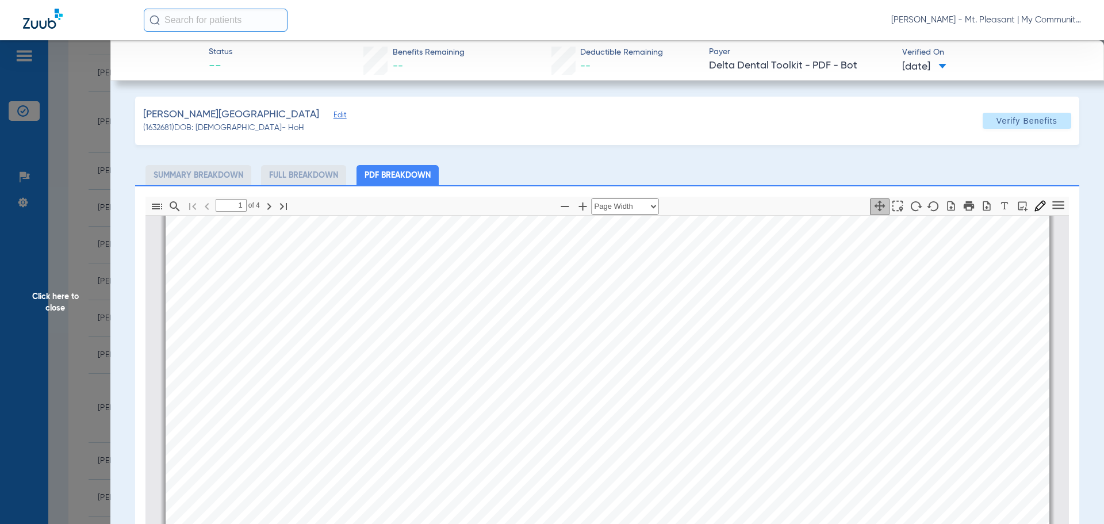
scroll to position [293, 0]
click at [109, 289] on span "Click here to close" at bounding box center [55, 302] width 110 height 524
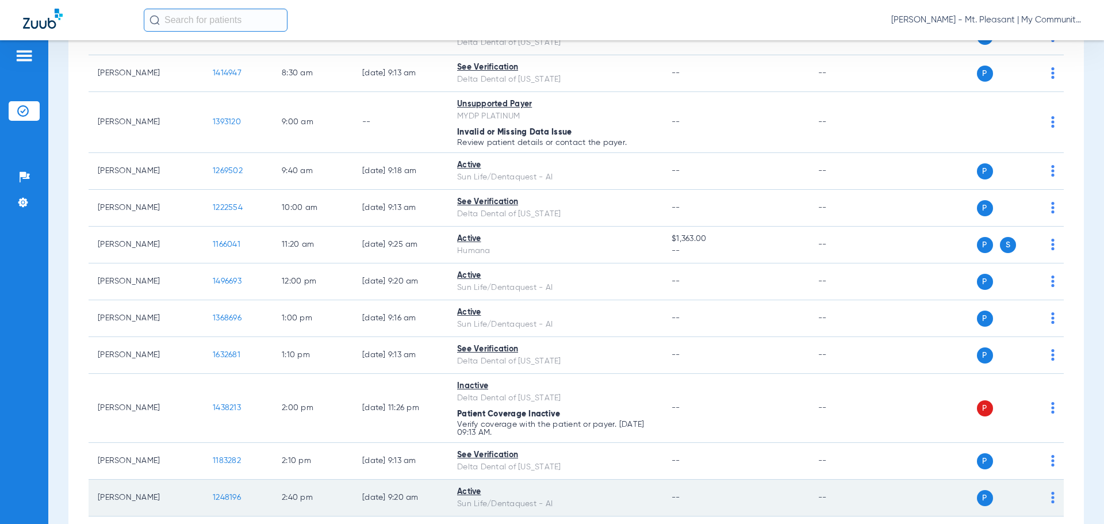
scroll to position [312, 0]
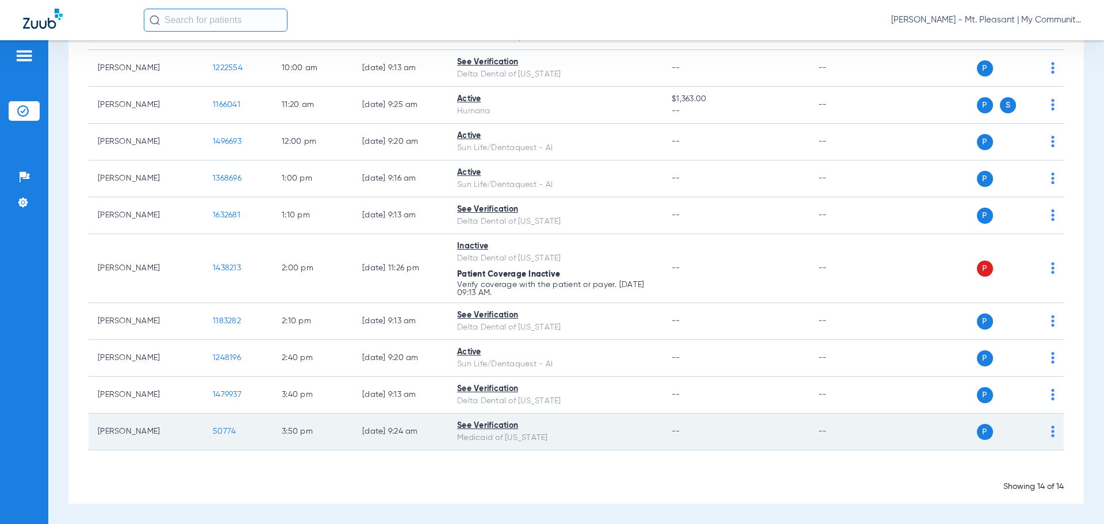
click at [230, 435] on span "50774" at bounding box center [224, 431] width 23 height 8
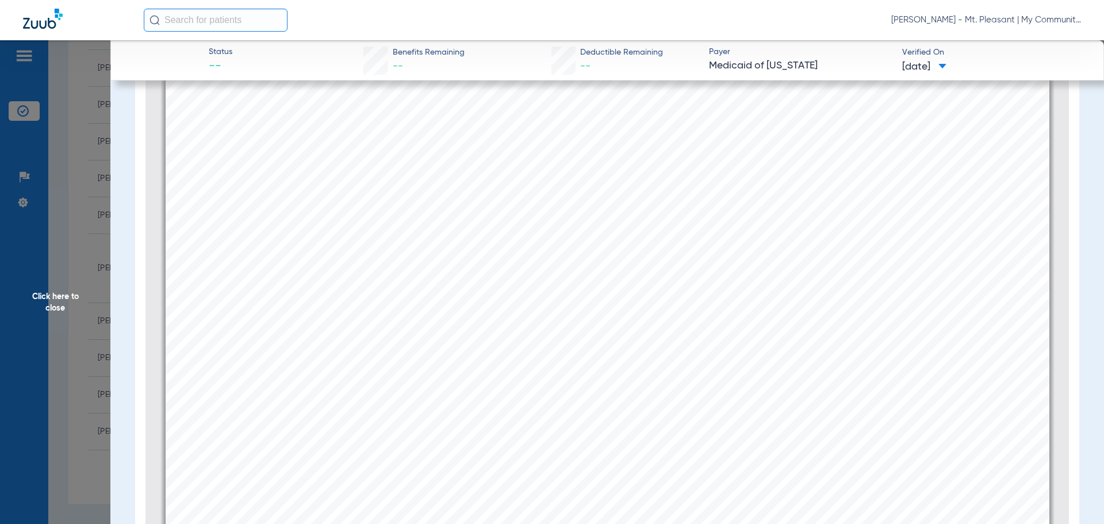
scroll to position [523, 0]
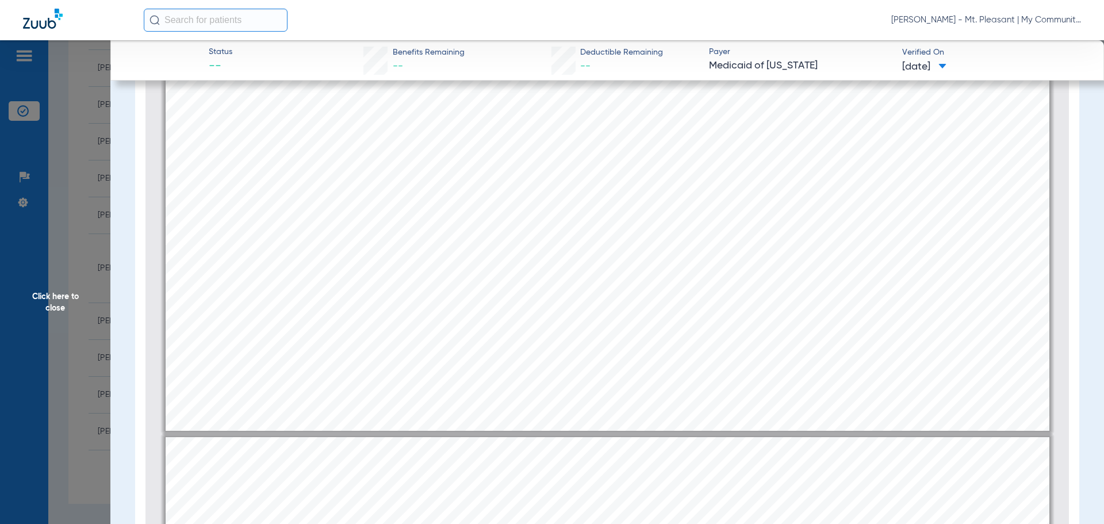
type input "2"
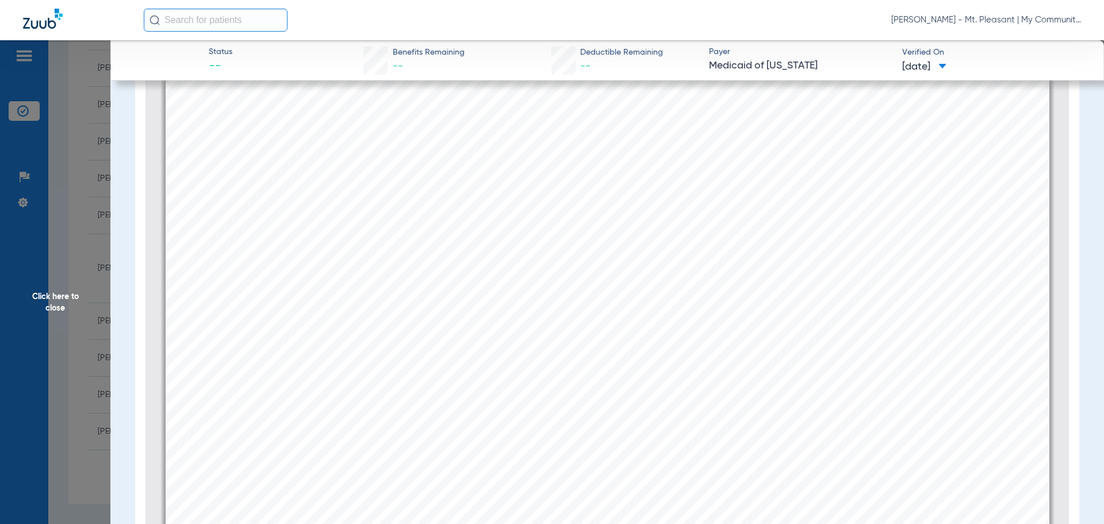
scroll to position [1443, 0]
click at [87, 383] on span "Click here to close" at bounding box center [55, 302] width 110 height 524
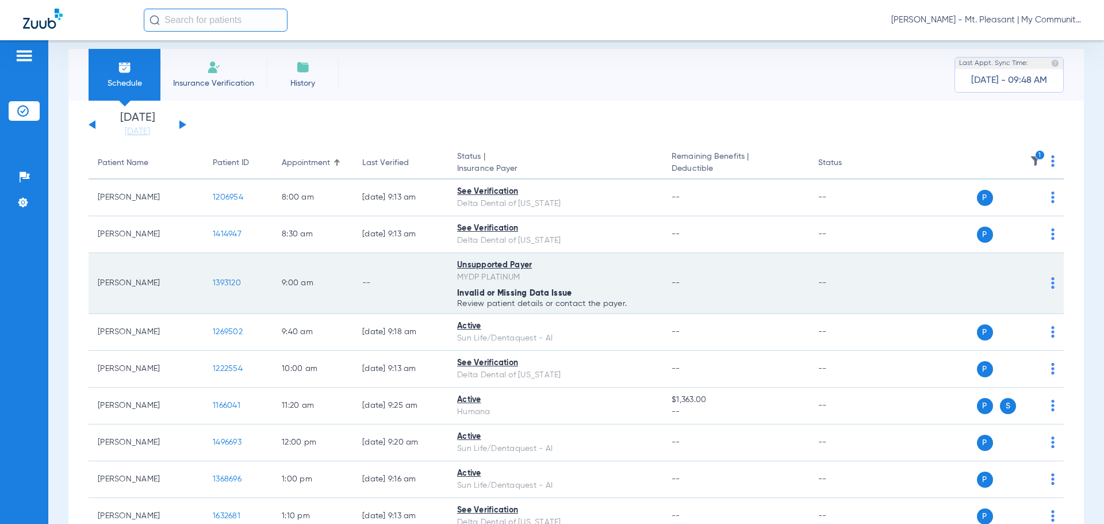
scroll to position [0, 0]
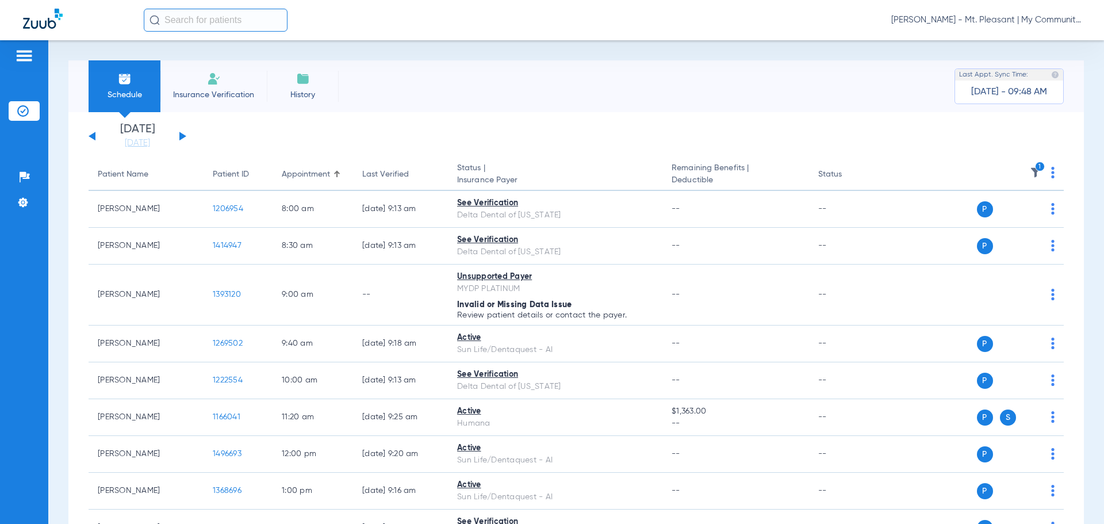
click at [1019, 171] on th "1" at bounding box center [976, 175] width 178 height 32
click at [1030, 171] on img at bounding box center [1035, 172] width 11 height 11
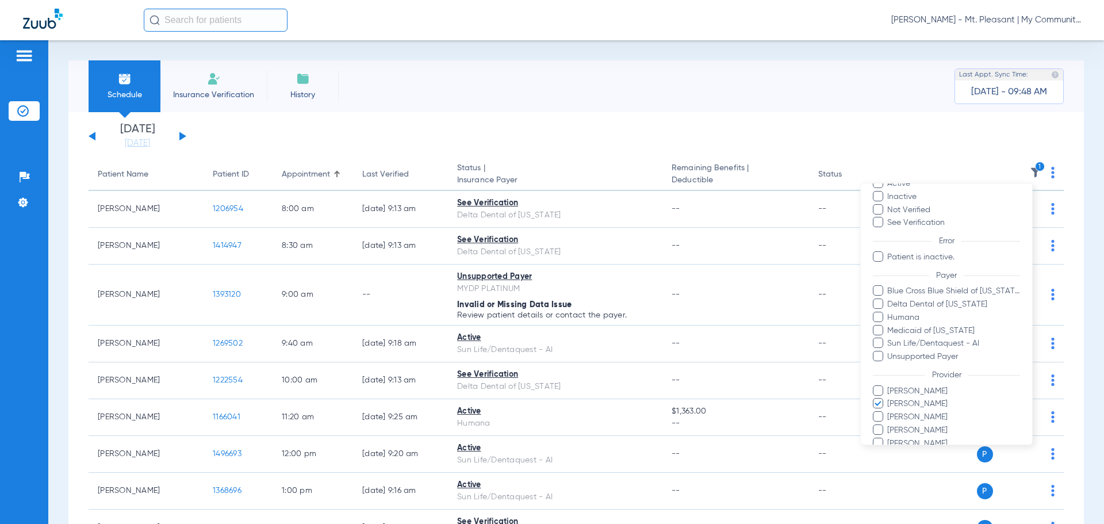
scroll to position [105, 0]
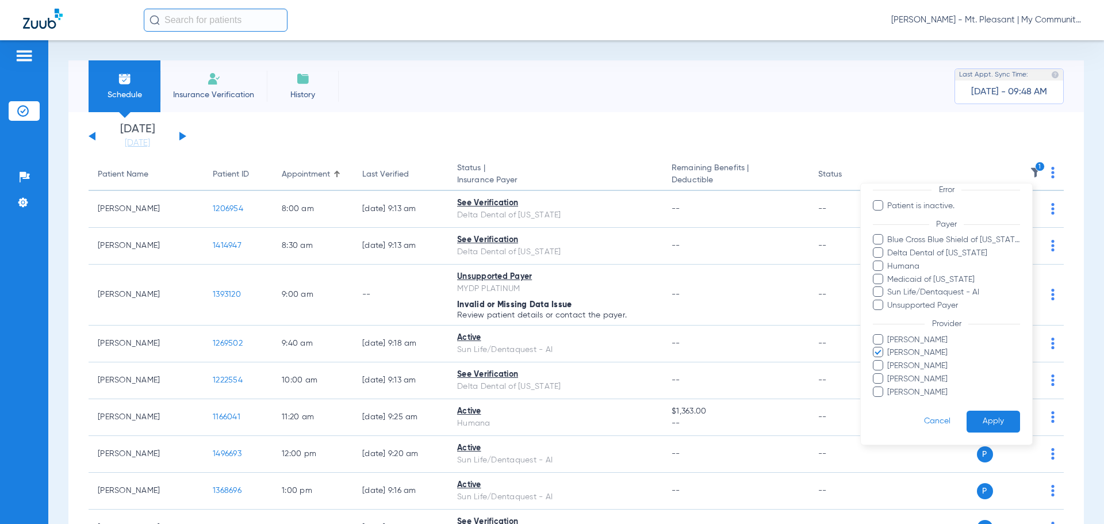
click at [898, 353] on span "[PERSON_NAME]" at bounding box center [953, 353] width 133 height 12
click at [889, 360] on input "[PERSON_NAME]" at bounding box center [889, 360] width 0 height 0
click at [970, 414] on button "Apply" at bounding box center [992, 422] width 53 height 22
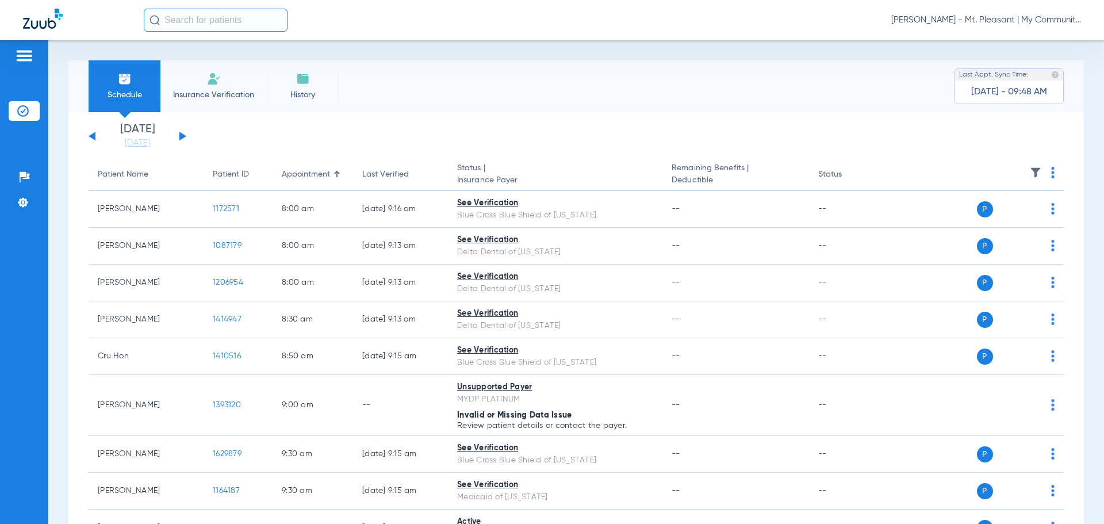
click at [178, 137] on div "[DATE] [DATE] [DATE] [DATE] [DATE] [DATE] [DATE] [DATE] [DATE] [DATE] [DATE] [D…" at bounding box center [138, 136] width 98 height 25
click at [181, 133] on button at bounding box center [182, 136] width 7 height 9
click at [1046, 172] on th at bounding box center [976, 175] width 178 height 32
click at [1051, 176] on img at bounding box center [1052, 172] width 3 height 11
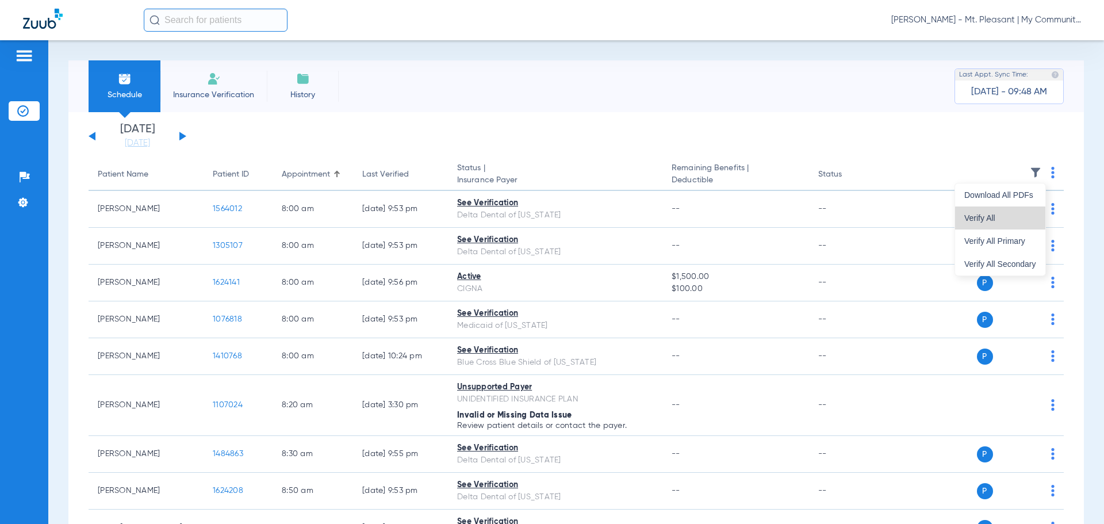
click at [1025, 219] on span "Verify All" at bounding box center [1000, 218] width 72 height 8
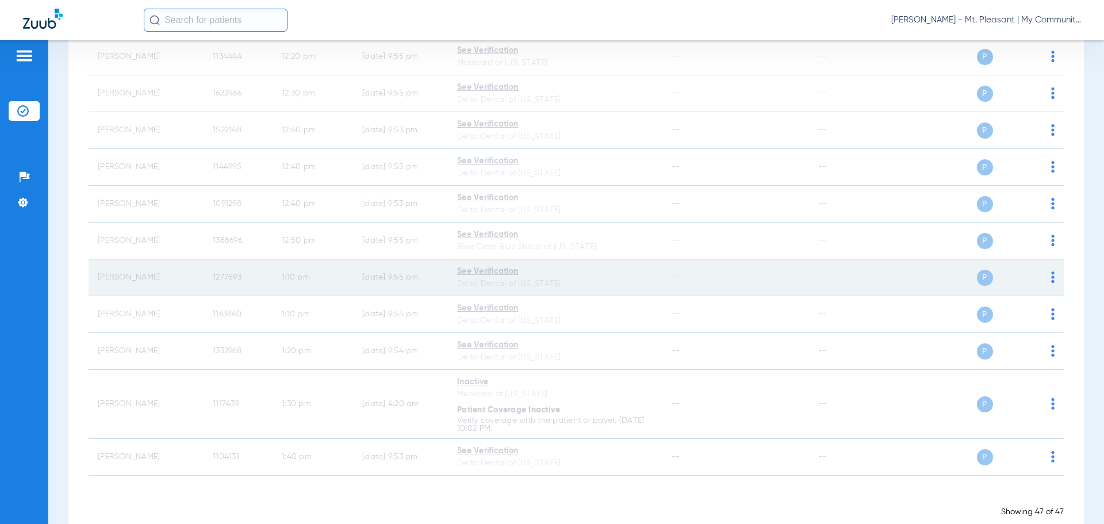
scroll to position [1643, 0]
